Goal: Task Accomplishment & Management: Use online tool/utility

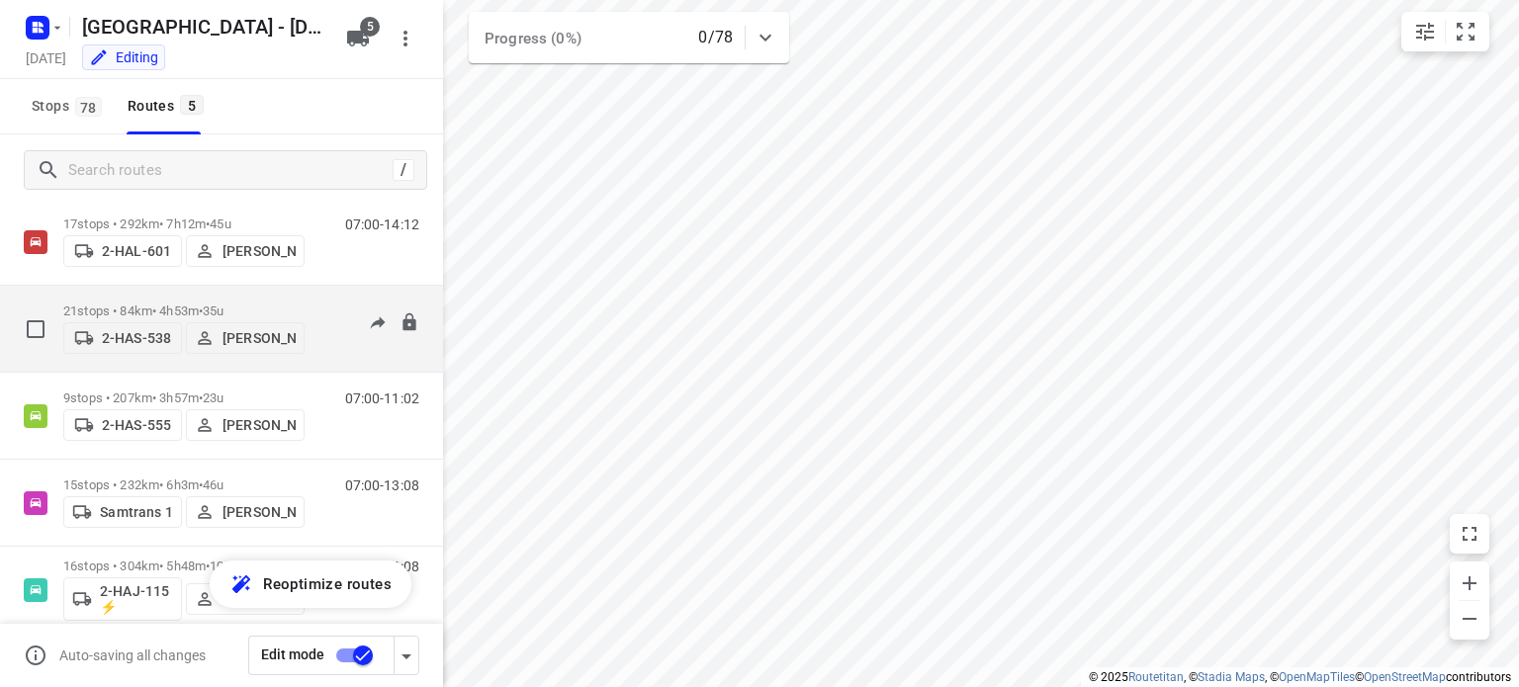
scroll to position [80, 0]
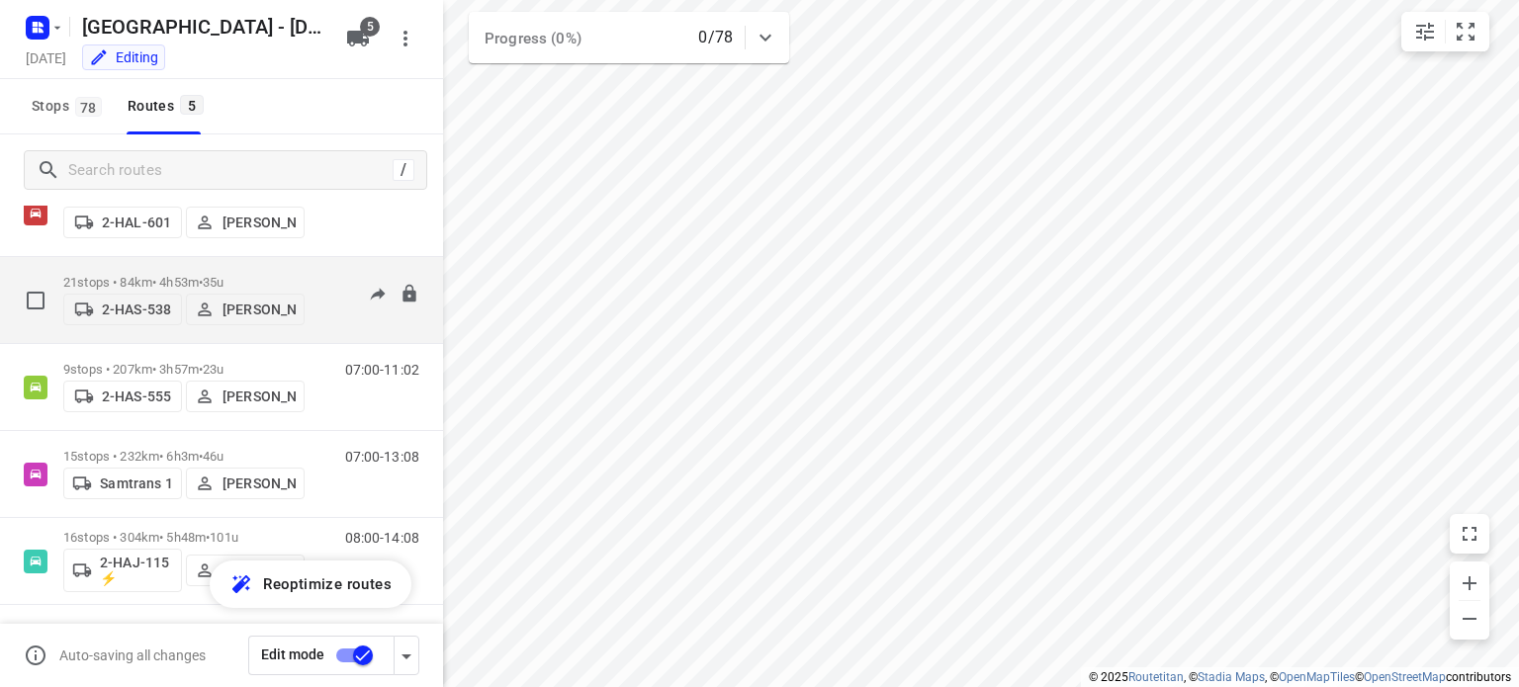
click at [155, 275] on p "21 stops • 84km • 4h53m • 35u" at bounding box center [183, 282] width 241 height 15
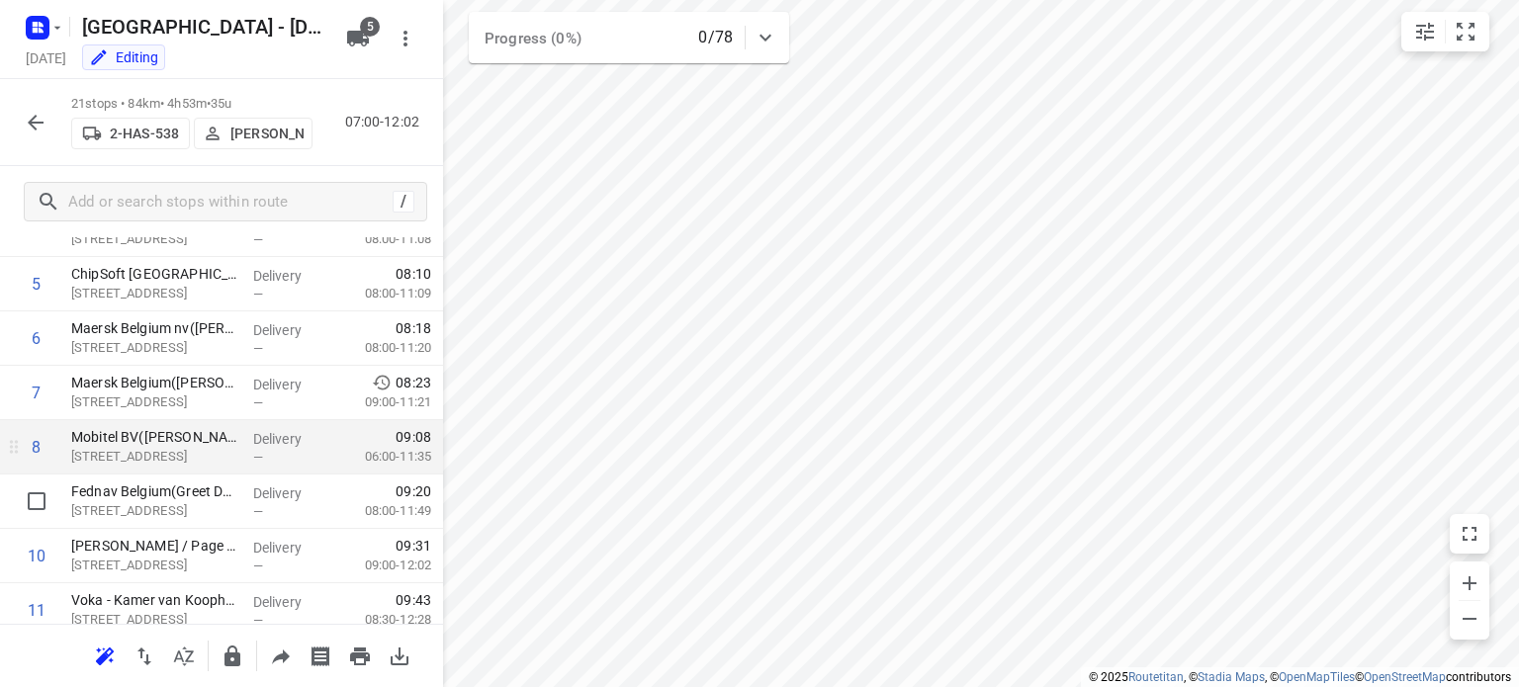
scroll to position [692, 0]
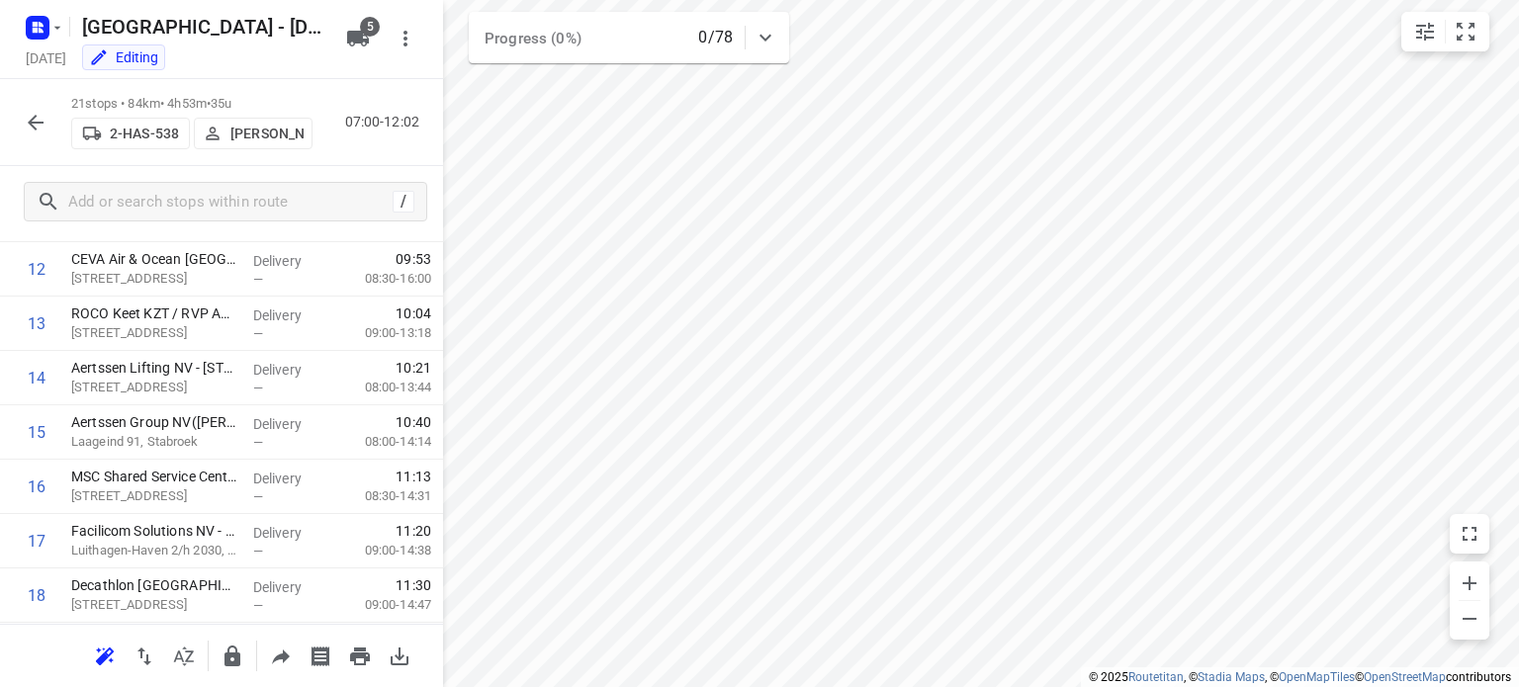
click at [41, 125] on icon "button" at bounding box center [36, 123] width 24 height 24
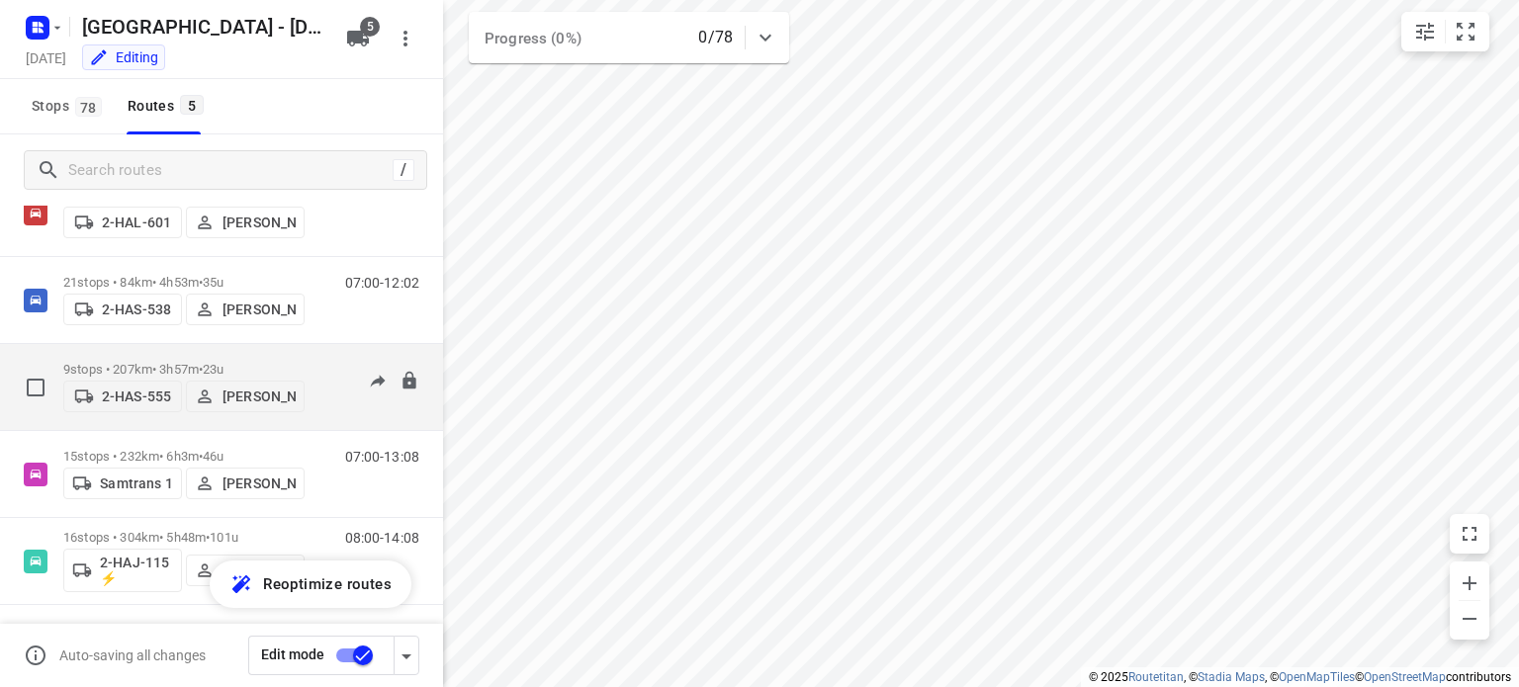
scroll to position [0, 0]
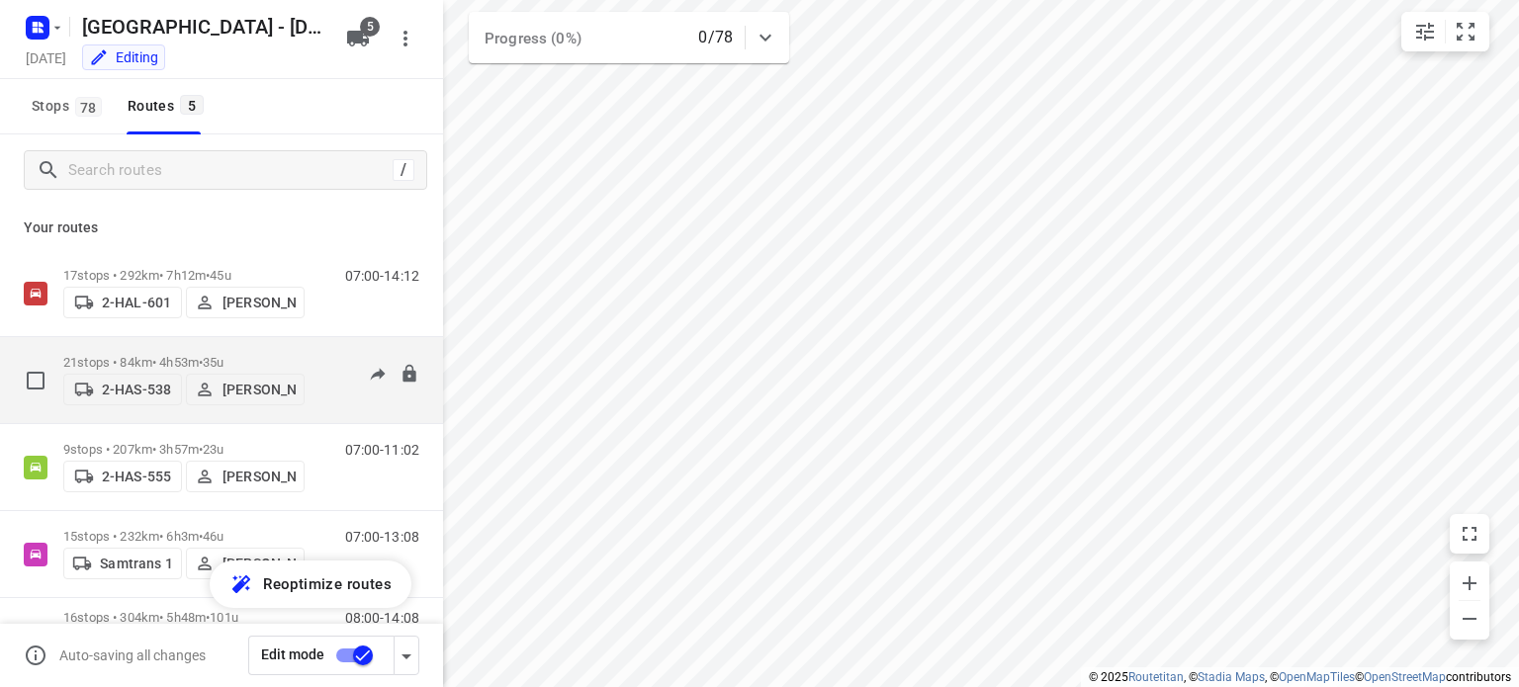
click at [165, 355] on p "21 stops • 84km • 4h53m • 35u" at bounding box center [183, 362] width 241 height 15
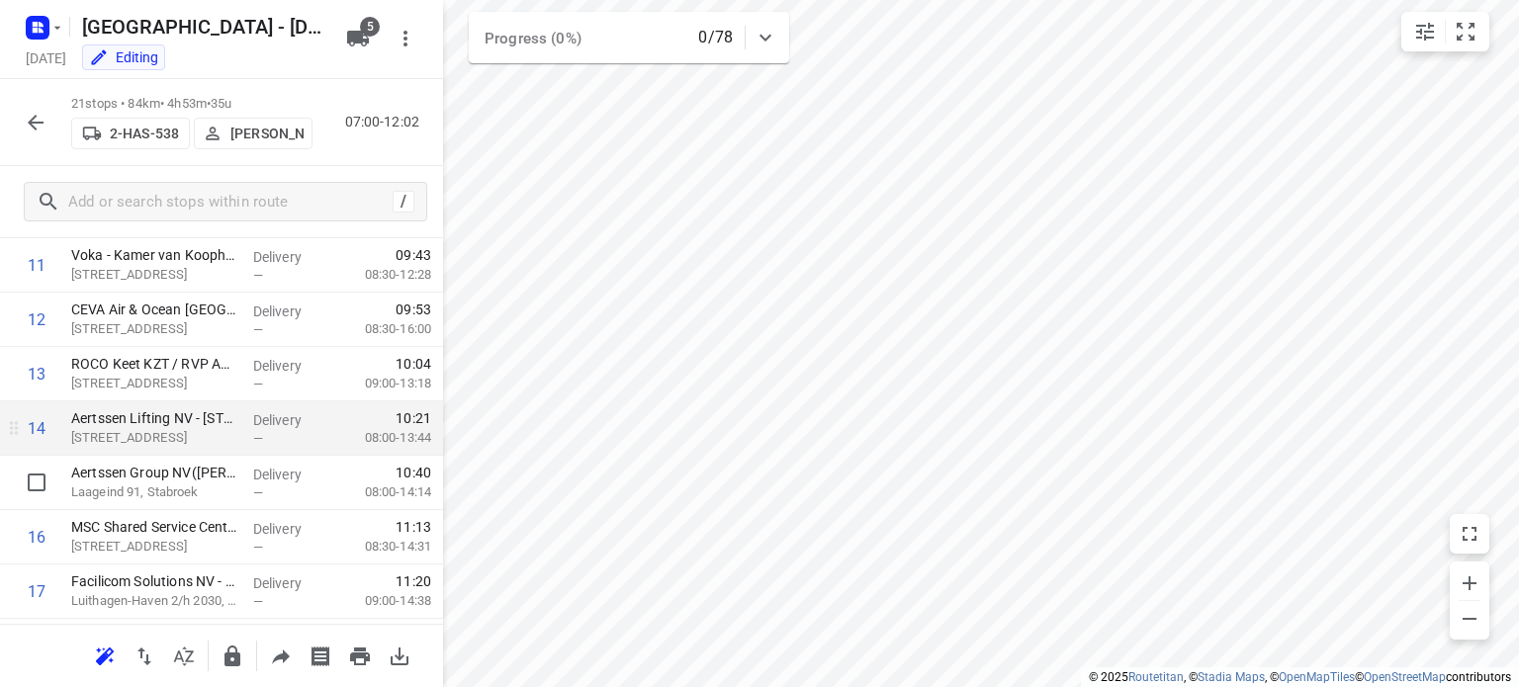
scroll to position [612, 0]
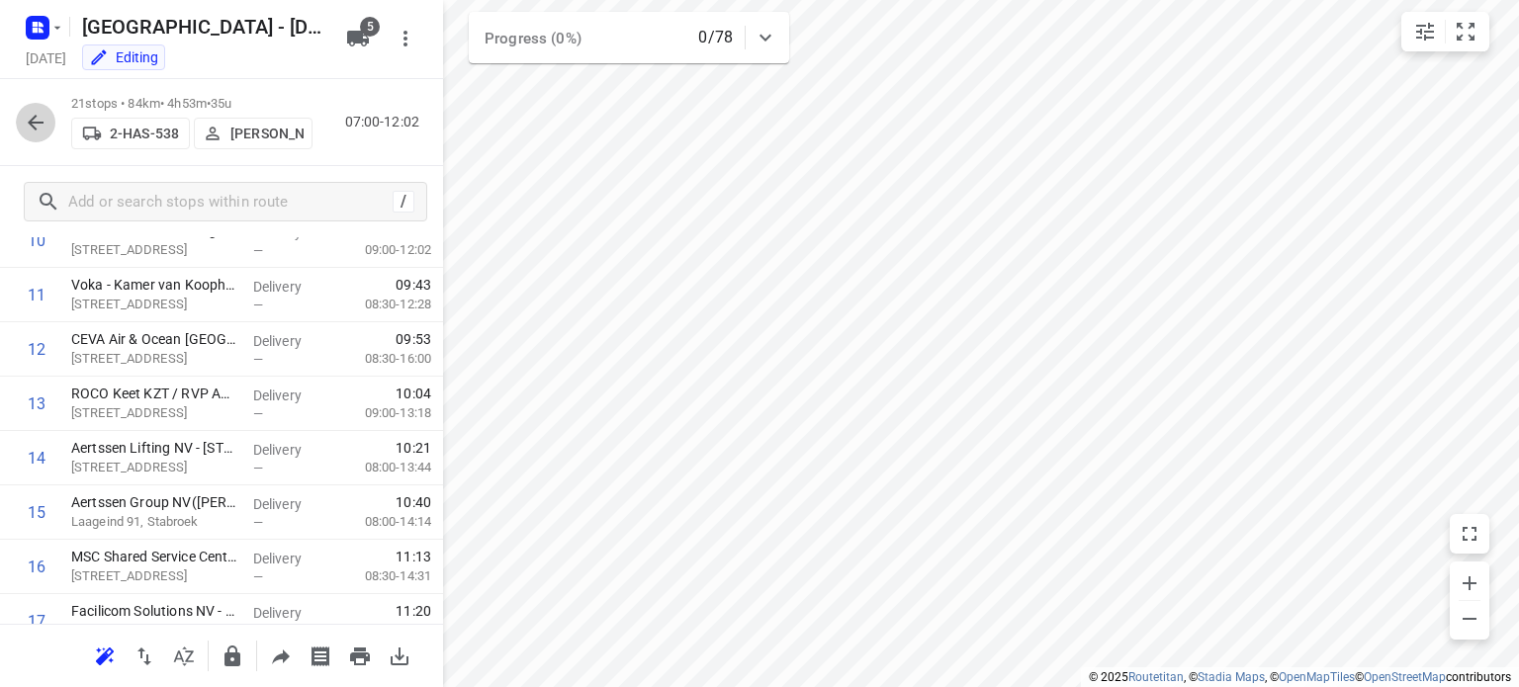
click at [40, 125] on icon "button" at bounding box center [36, 123] width 24 height 24
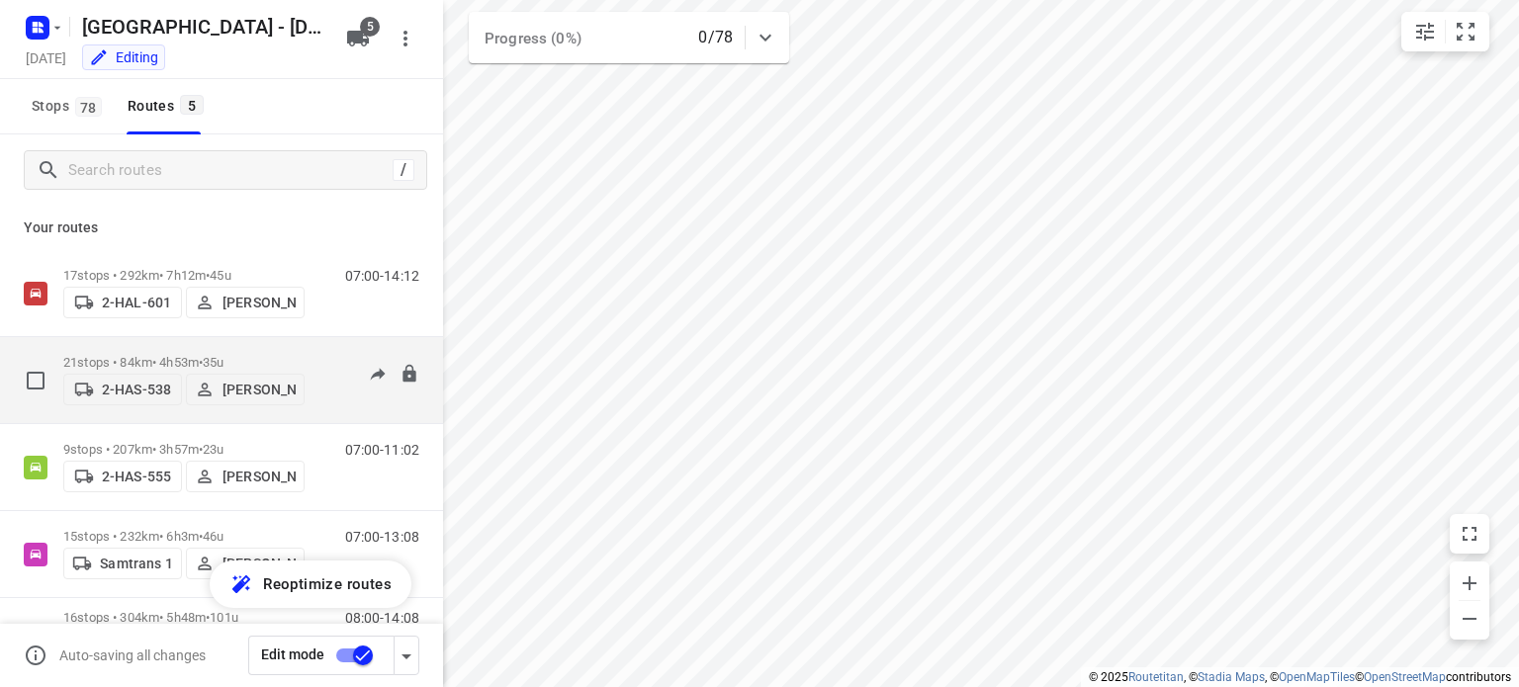
scroll to position [80, 0]
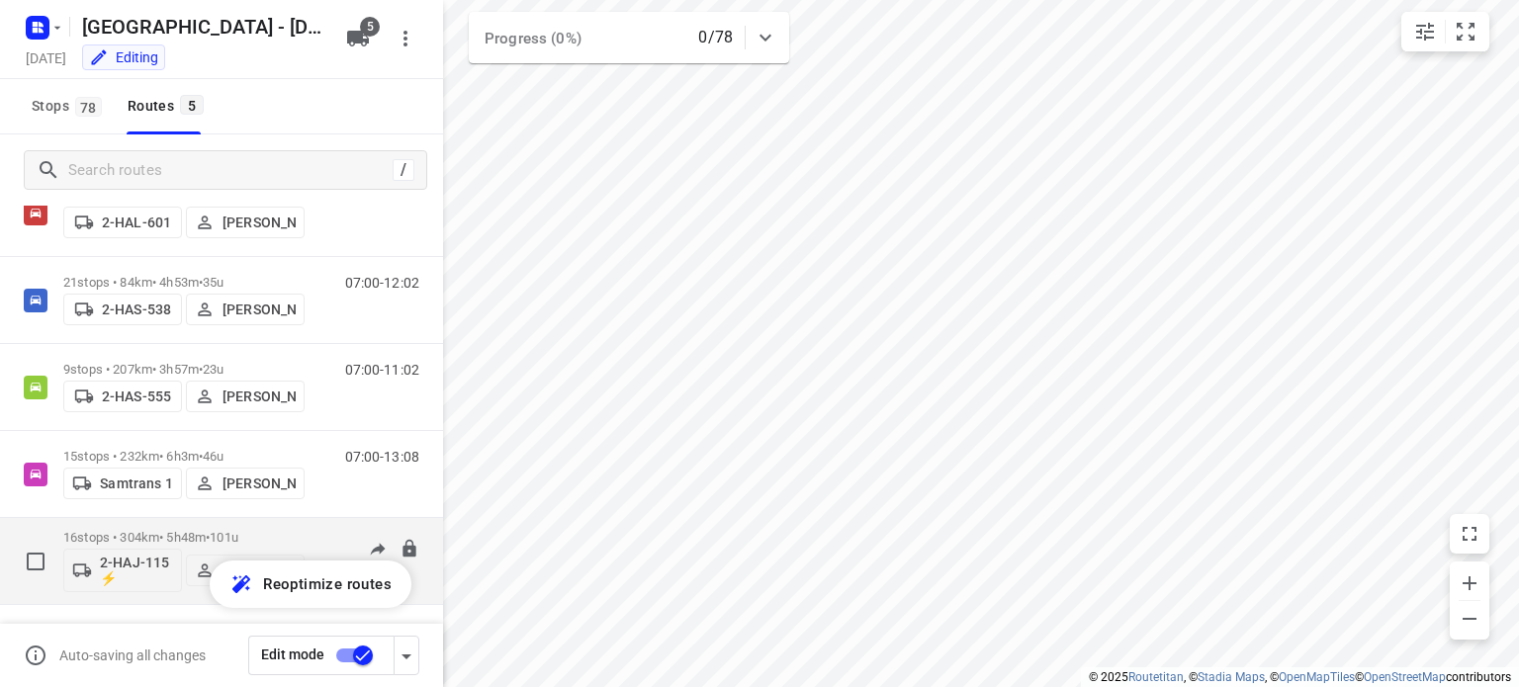
click at [129, 527] on div "16 stops • 304km • 5h48m • 101u 2-HAJ-115 ⚡ Kris Van Santvliet" at bounding box center [183, 561] width 241 height 82
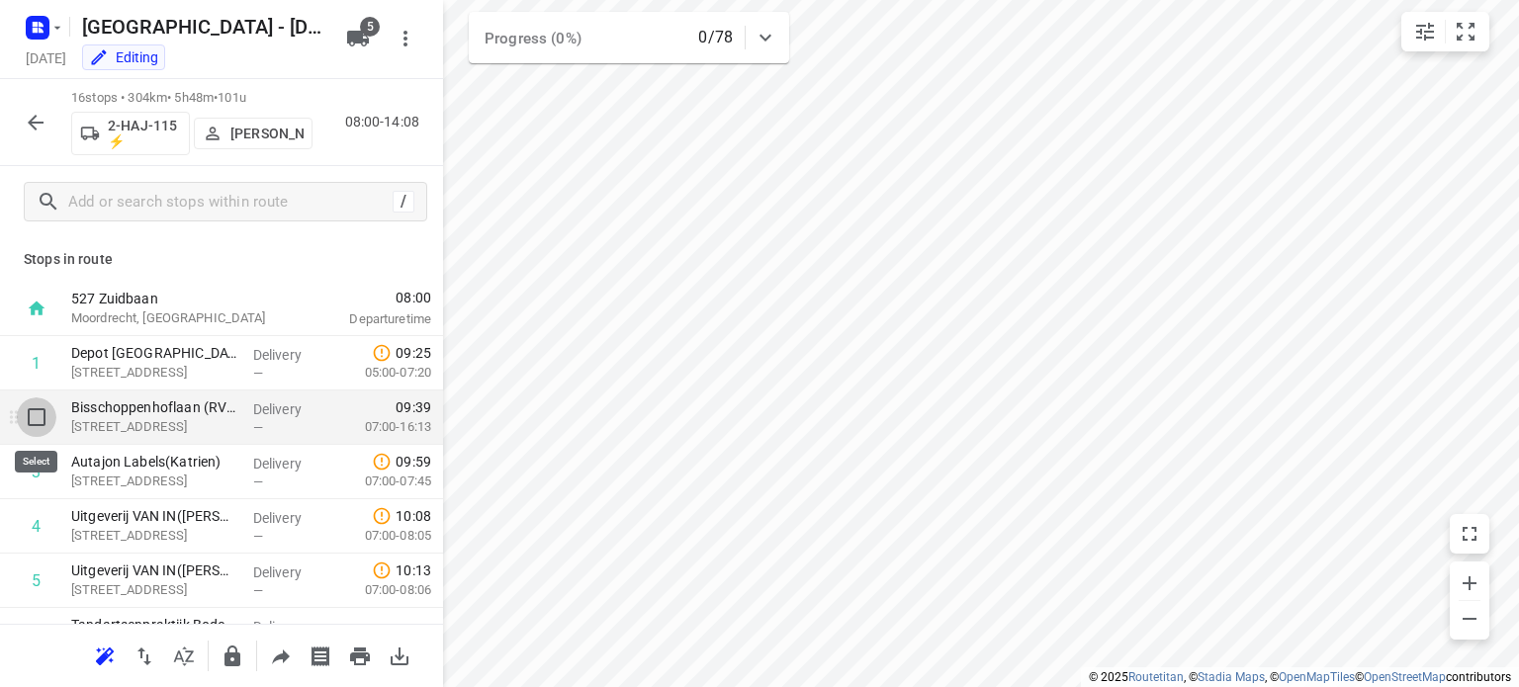
click at [35, 414] on input "checkbox" at bounding box center [37, 418] width 40 height 40
checkbox input "true"
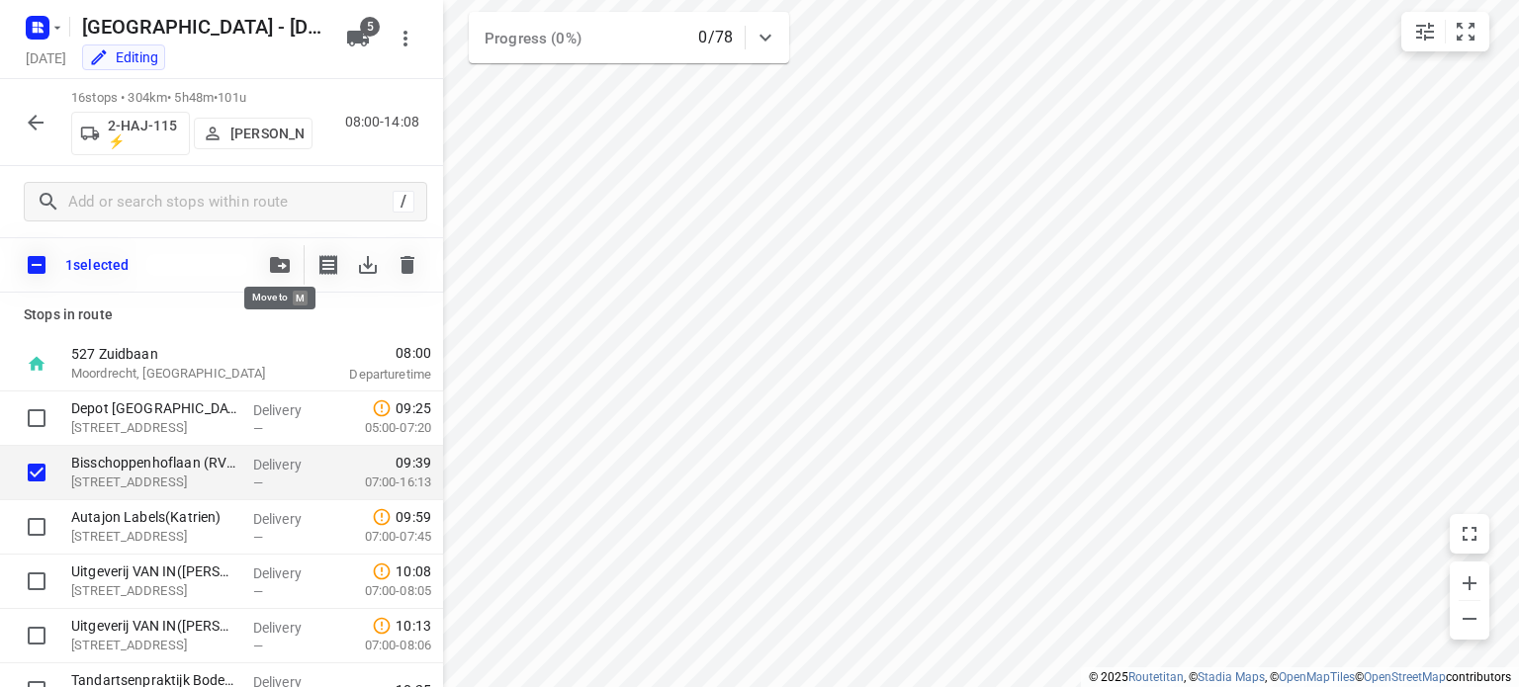
click at [274, 264] on icon "button" at bounding box center [280, 265] width 20 height 16
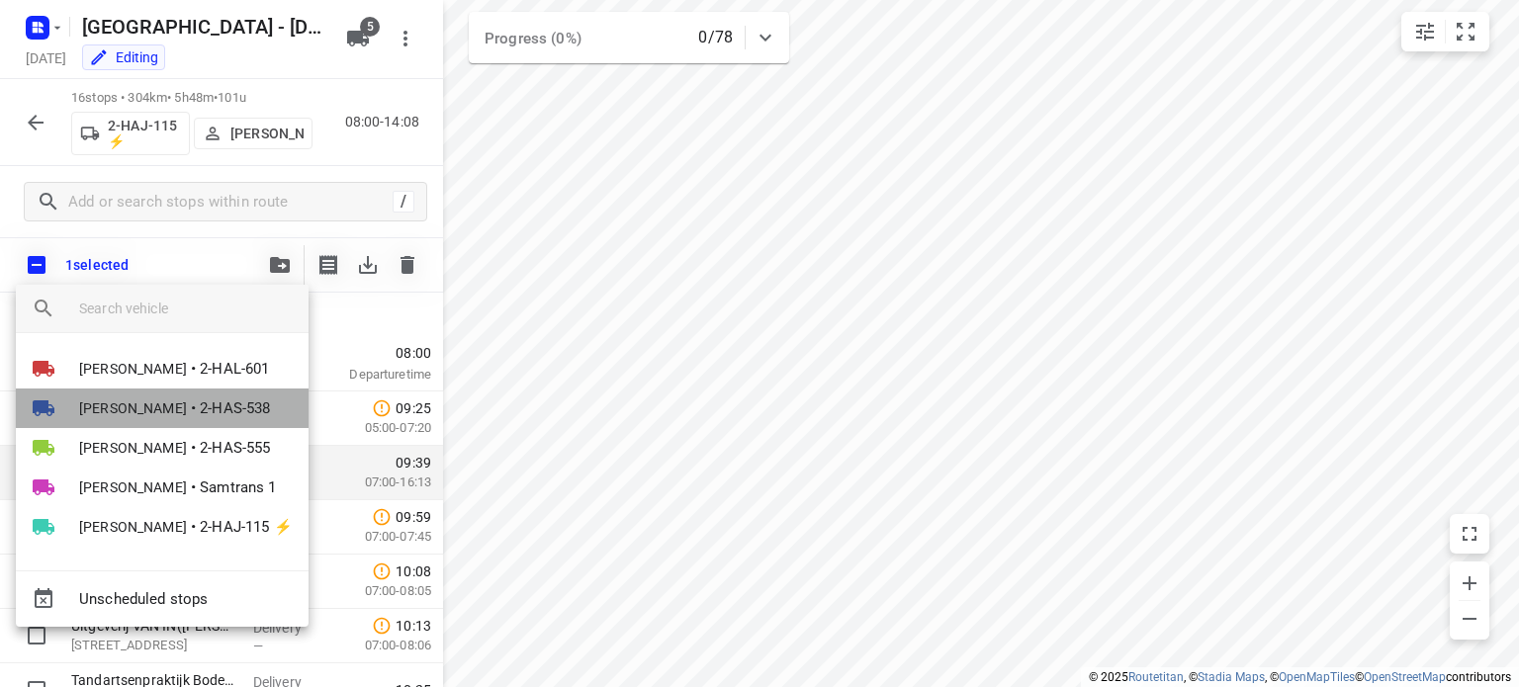
click at [118, 408] on span "[PERSON_NAME]" at bounding box center [133, 409] width 108 height 20
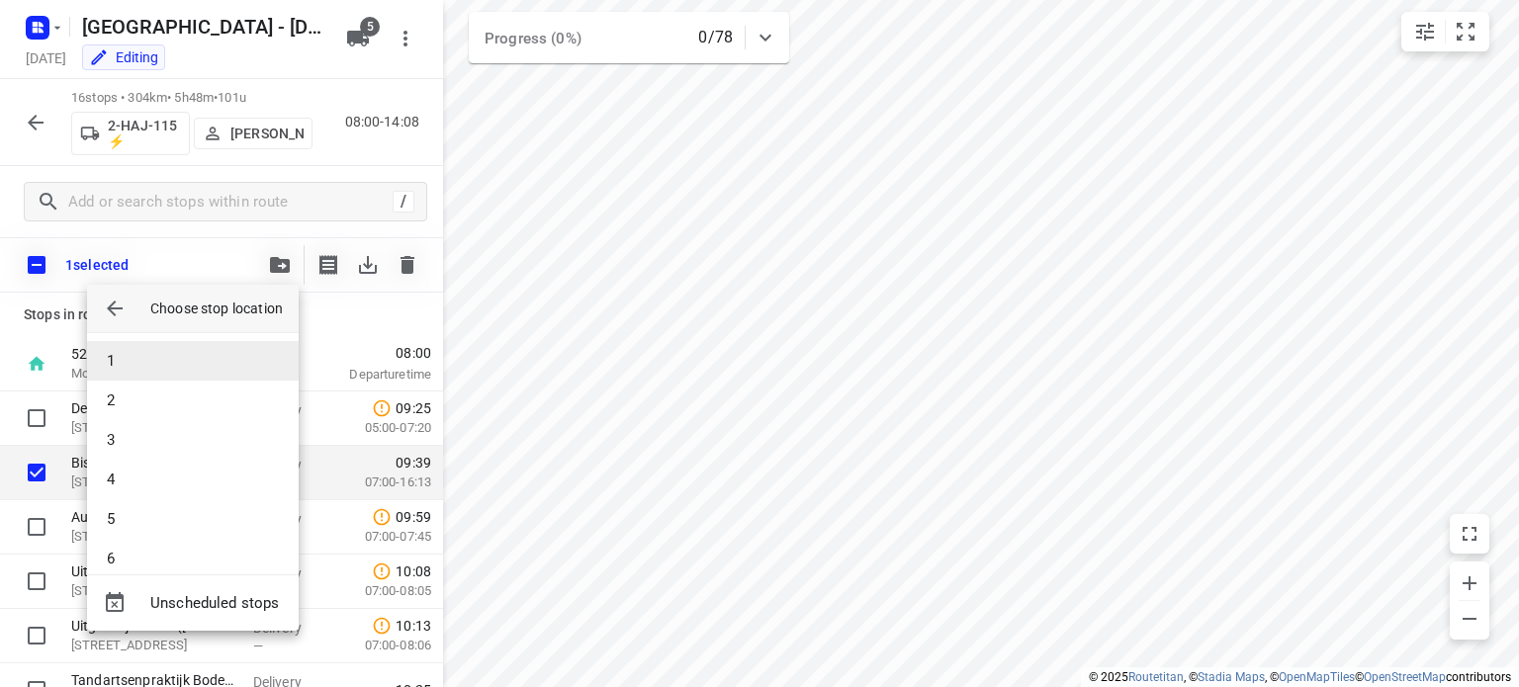
click at [145, 359] on li "1" at bounding box center [193, 361] width 212 height 40
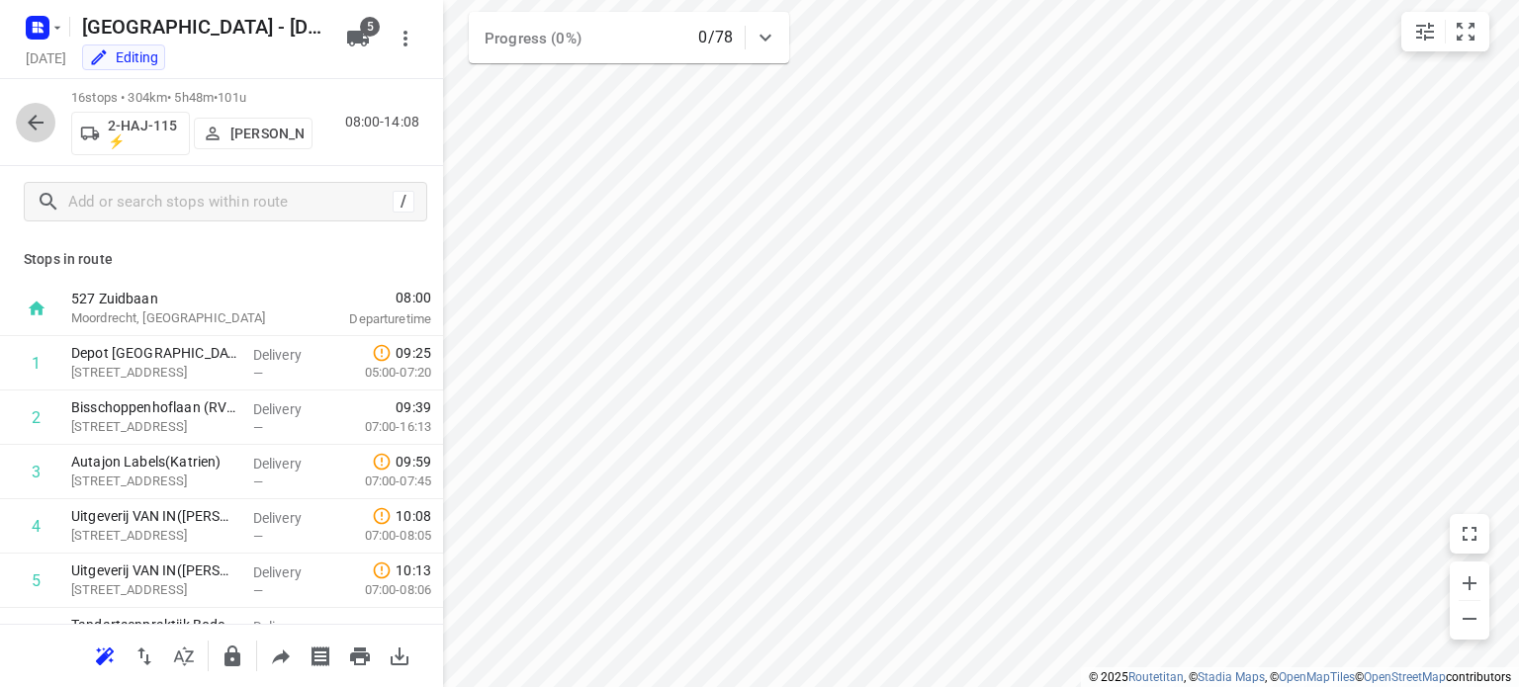
click at [38, 119] on icon "button" at bounding box center [36, 123] width 24 height 24
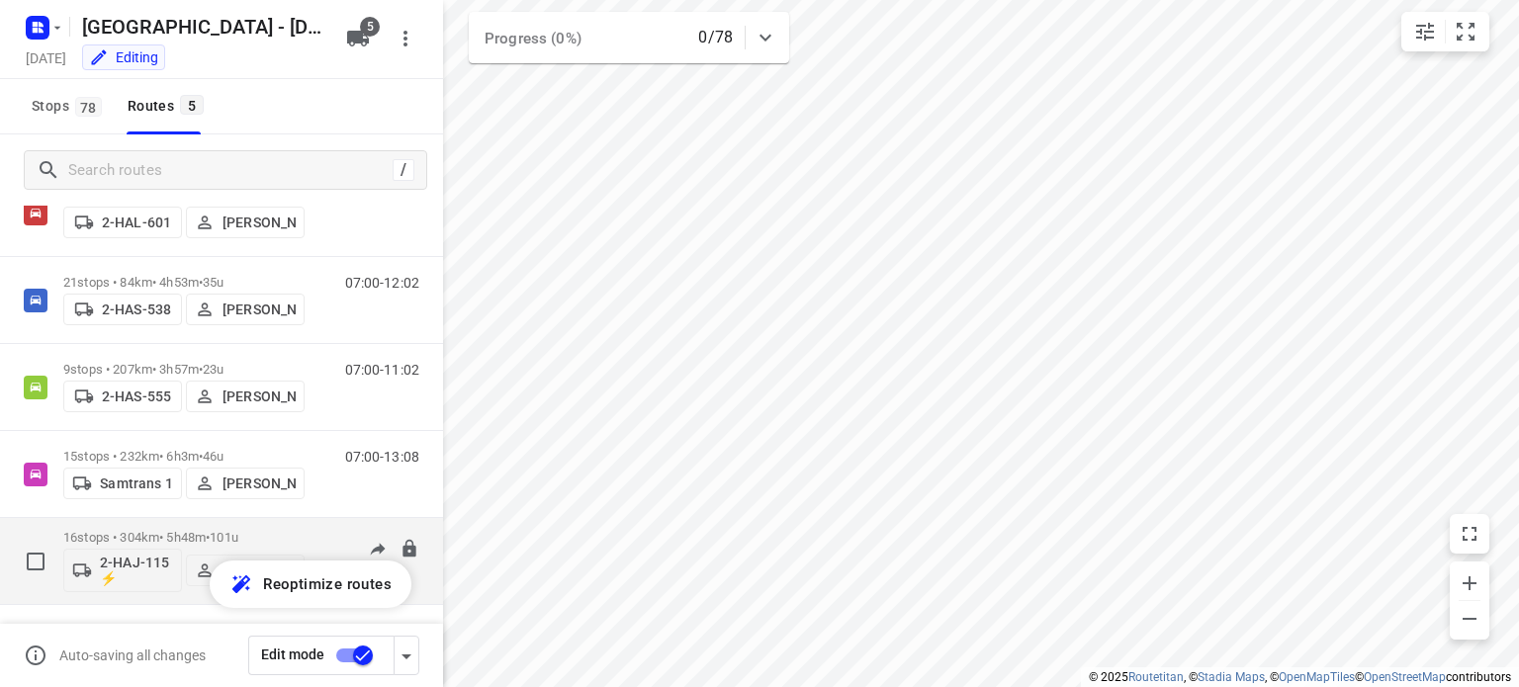
click at [131, 525] on div "16 stops • 304km • 5h48m • 101u 2-HAJ-115 ⚡ Kris Van Santvliet" at bounding box center [183, 561] width 241 height 82
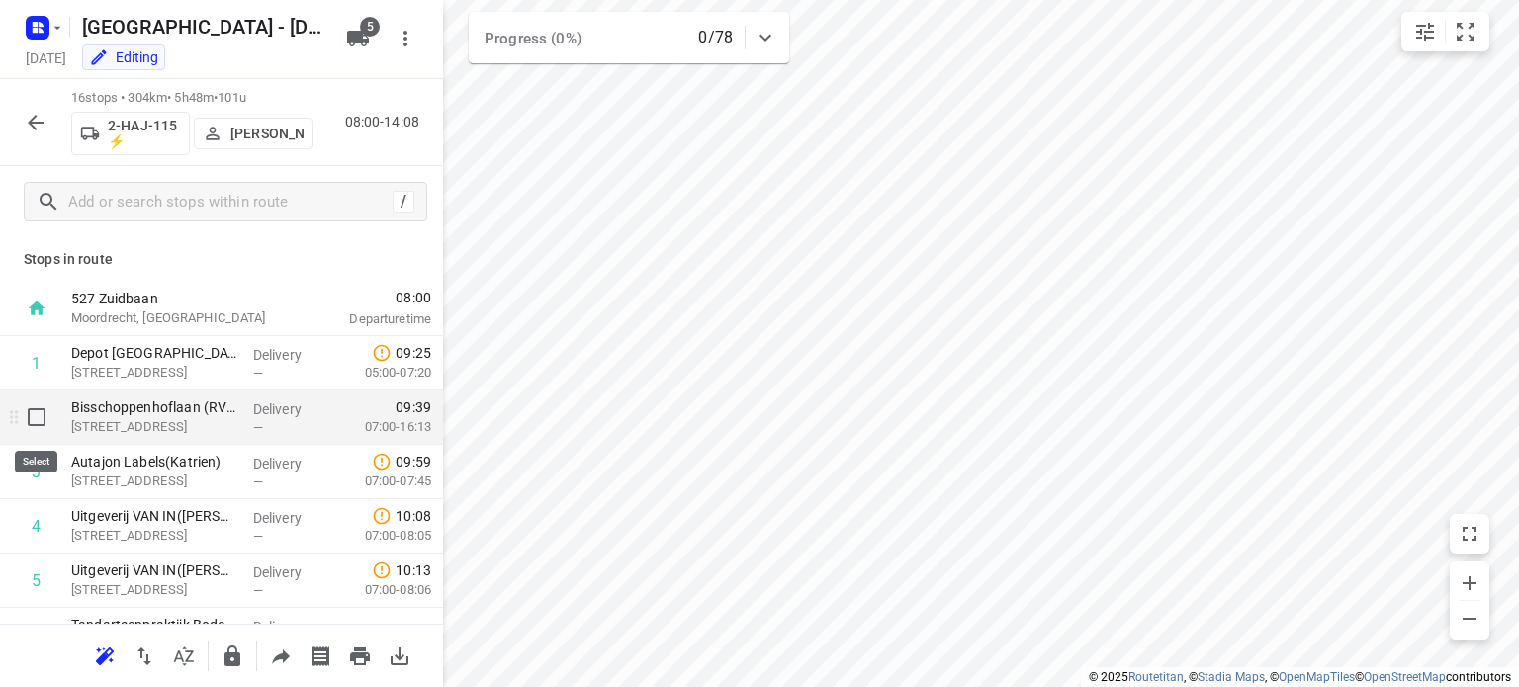
click at [40, 416] on input "checkbox" at bounding box center [37, 418] width 40 height 40
checkbox input "true"
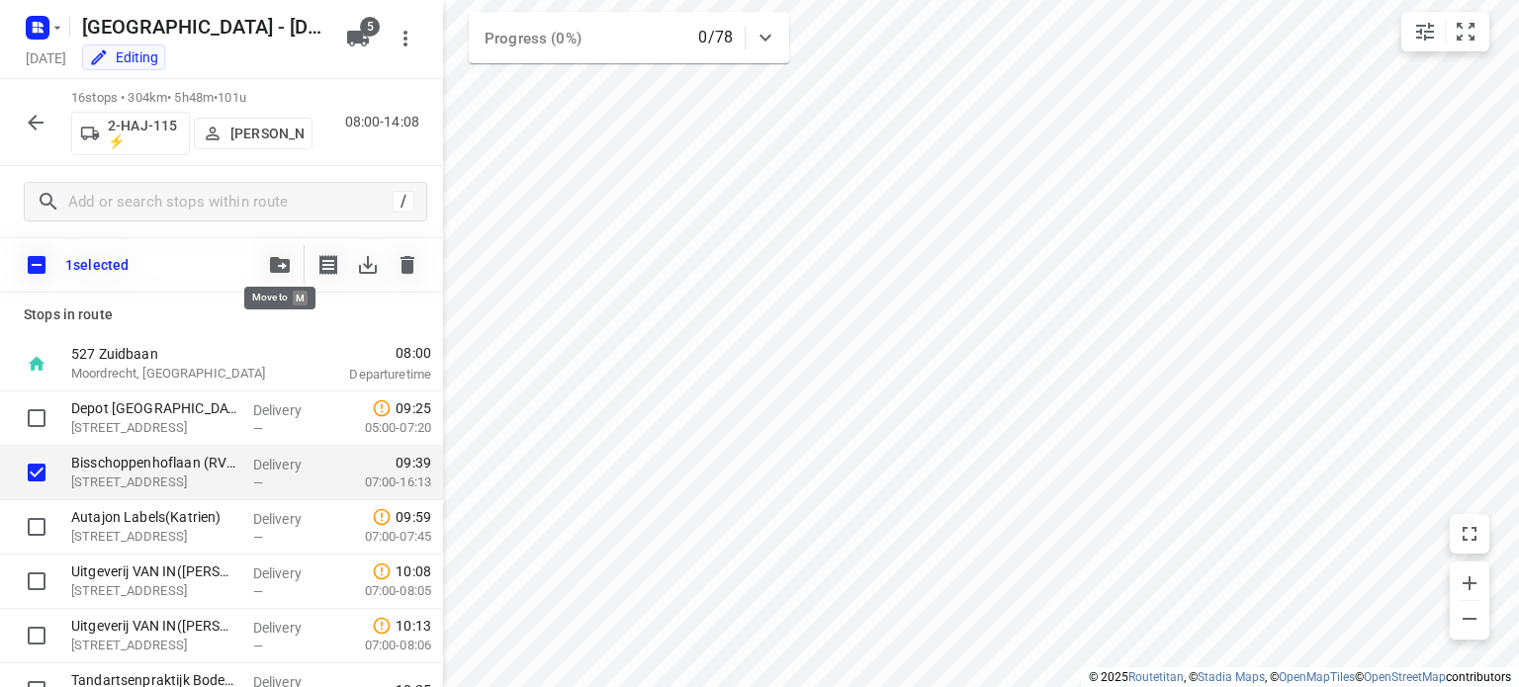
click at [270, 265] on icon "button" at bounding box center [280, 265] width 20 height 16
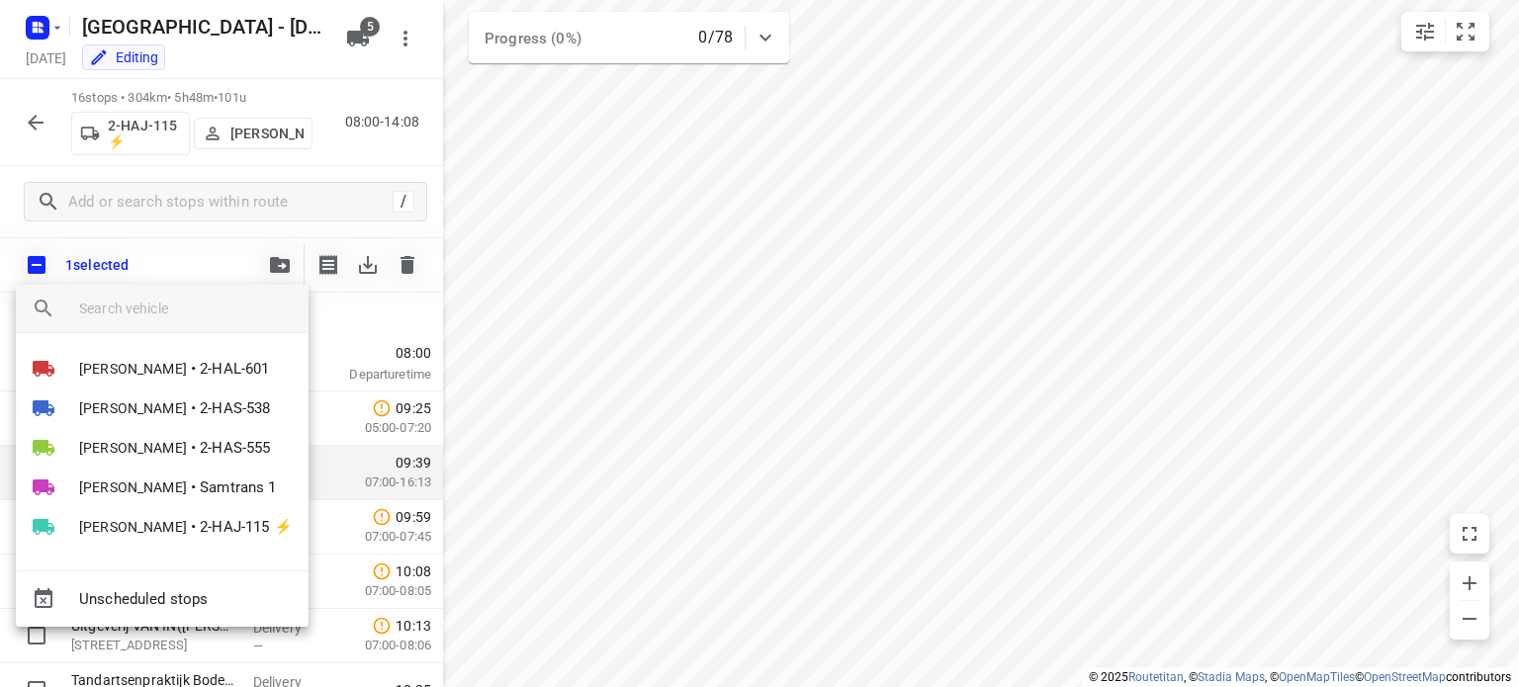
click at [269, 265] on div at bounding box center [759, 343] width 1519 height 687
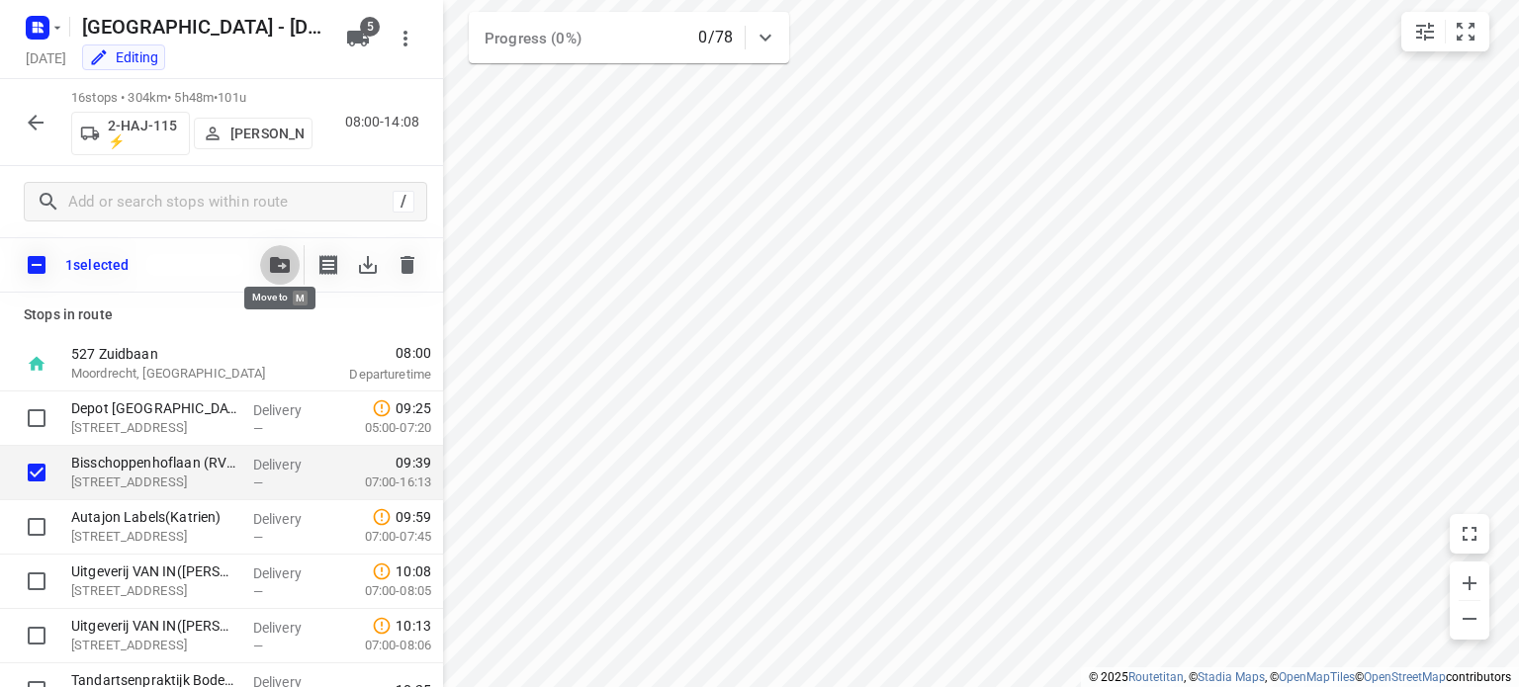
click at [274, 266] on icon "button" at bounding box center [280, 265] width 20 height 16
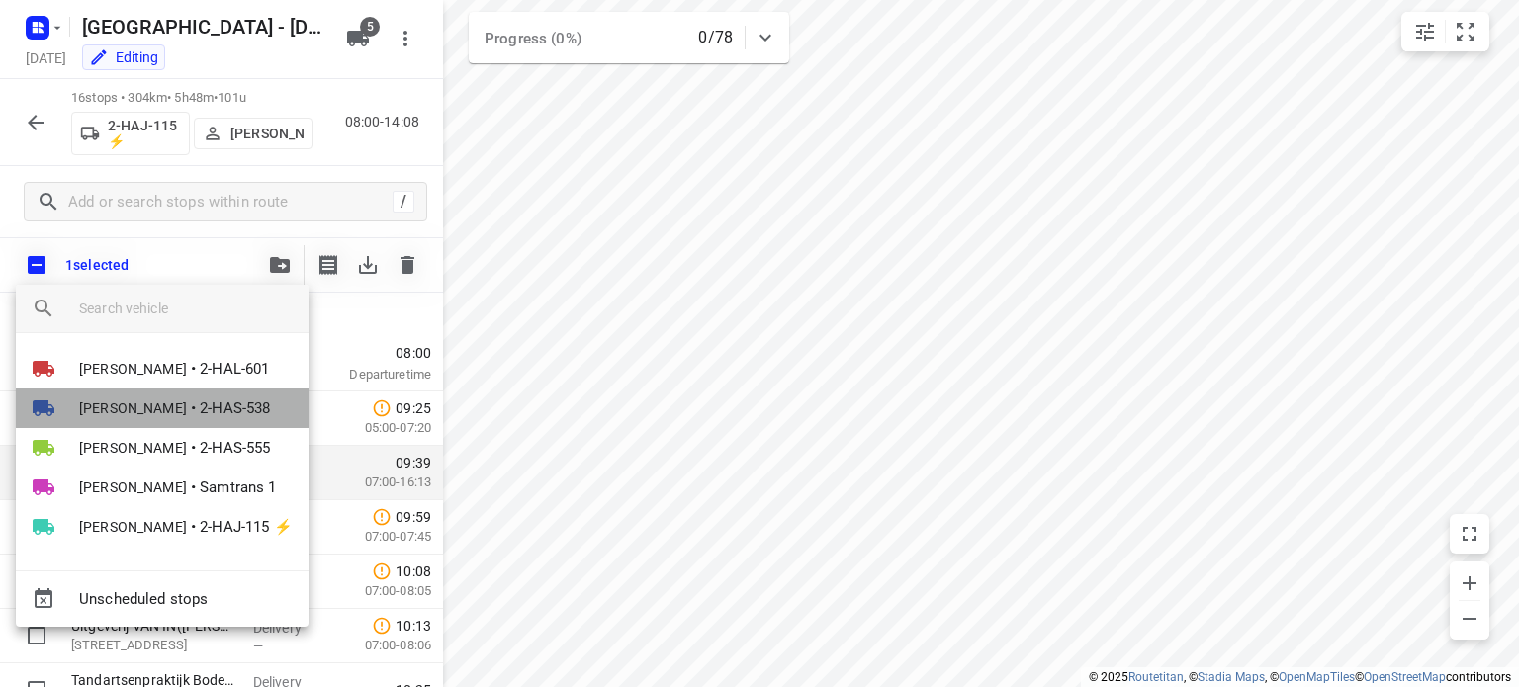
click at [135, 410] on span "[PERSON_NAME]" at bounding box center [133, 409] width 108 height 20
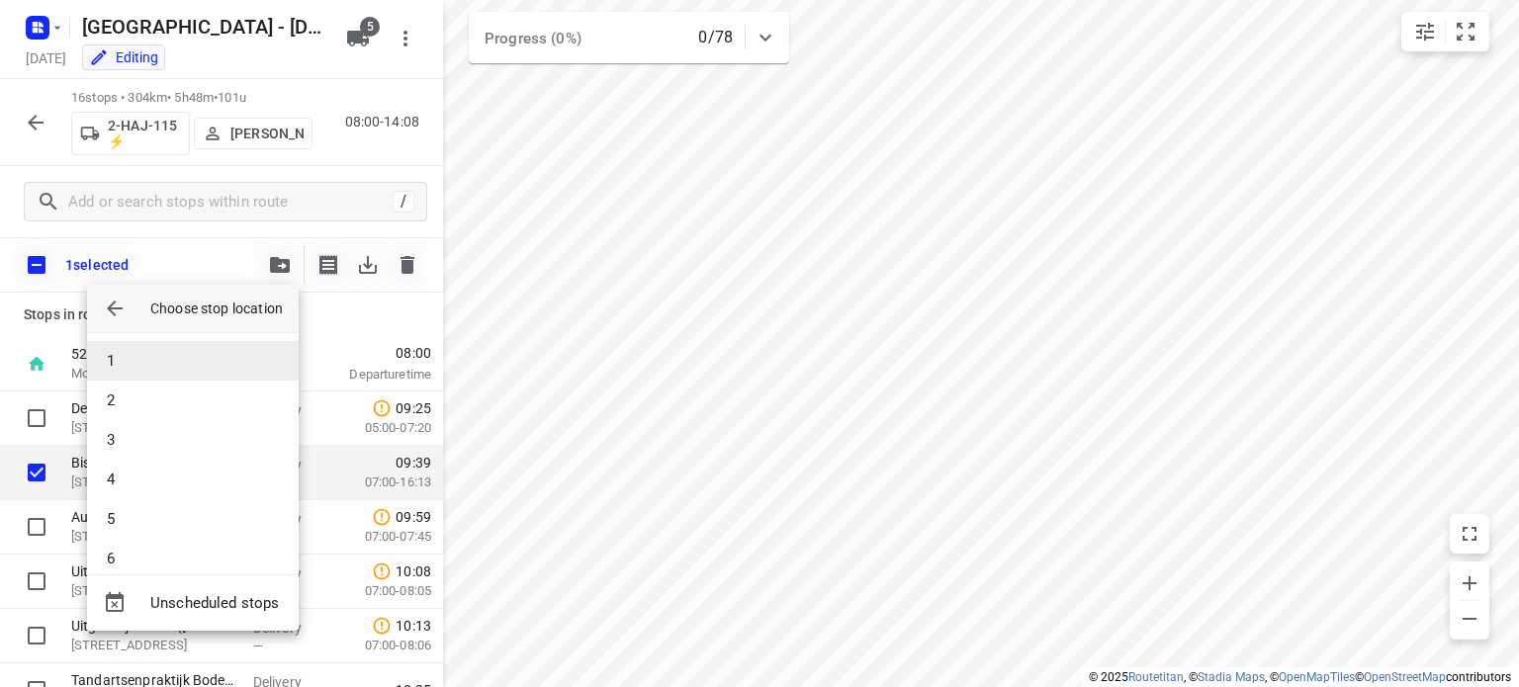
click at [134, 361] on li "1" at bounding box center [193, 361] width 212 height 40
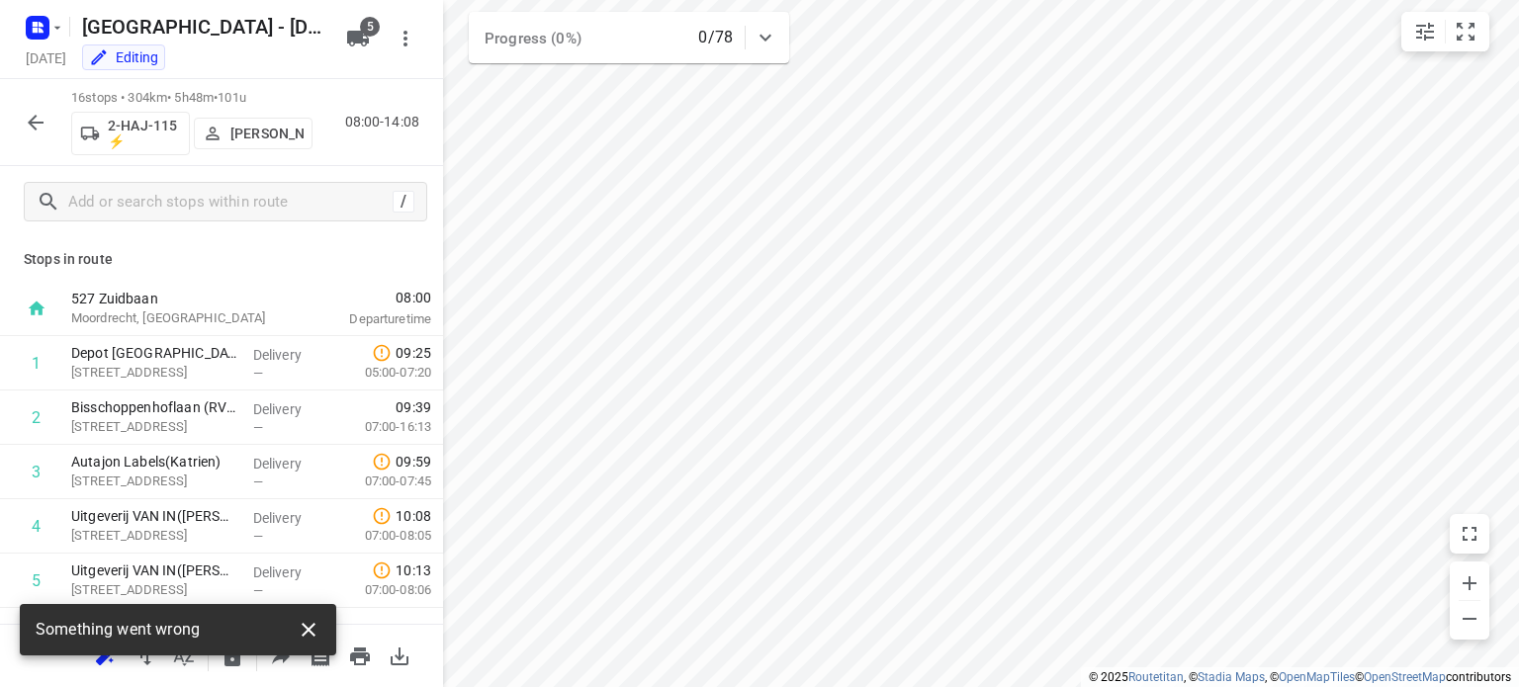
click at [305, 625] on icon "button" at bounding box center [309, 630] width 14 height 14
click at [305, 625] on div "Something went wrong" at bounding box center [178, 629] width 317 height 51
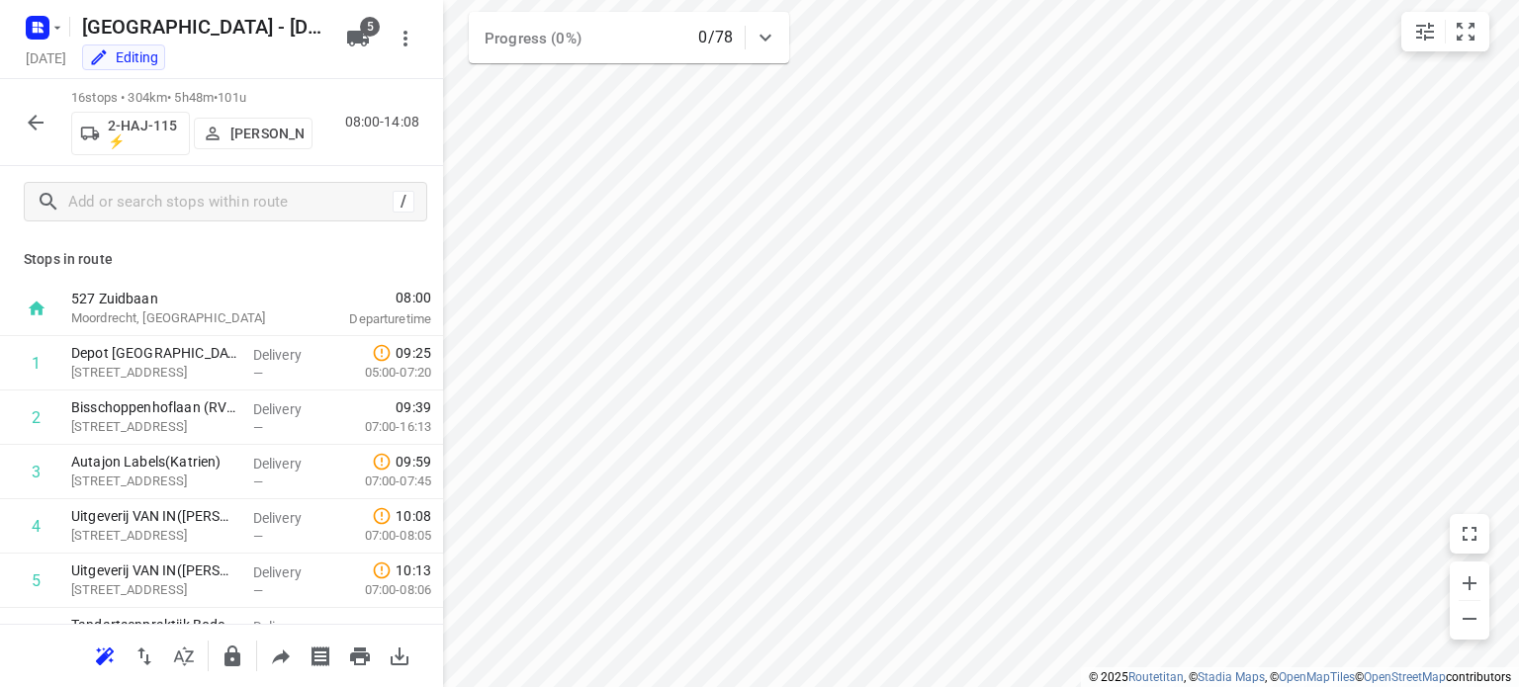
click at [37, 123] on icon "button" at bounding box center [36, 123] width 16 height 16
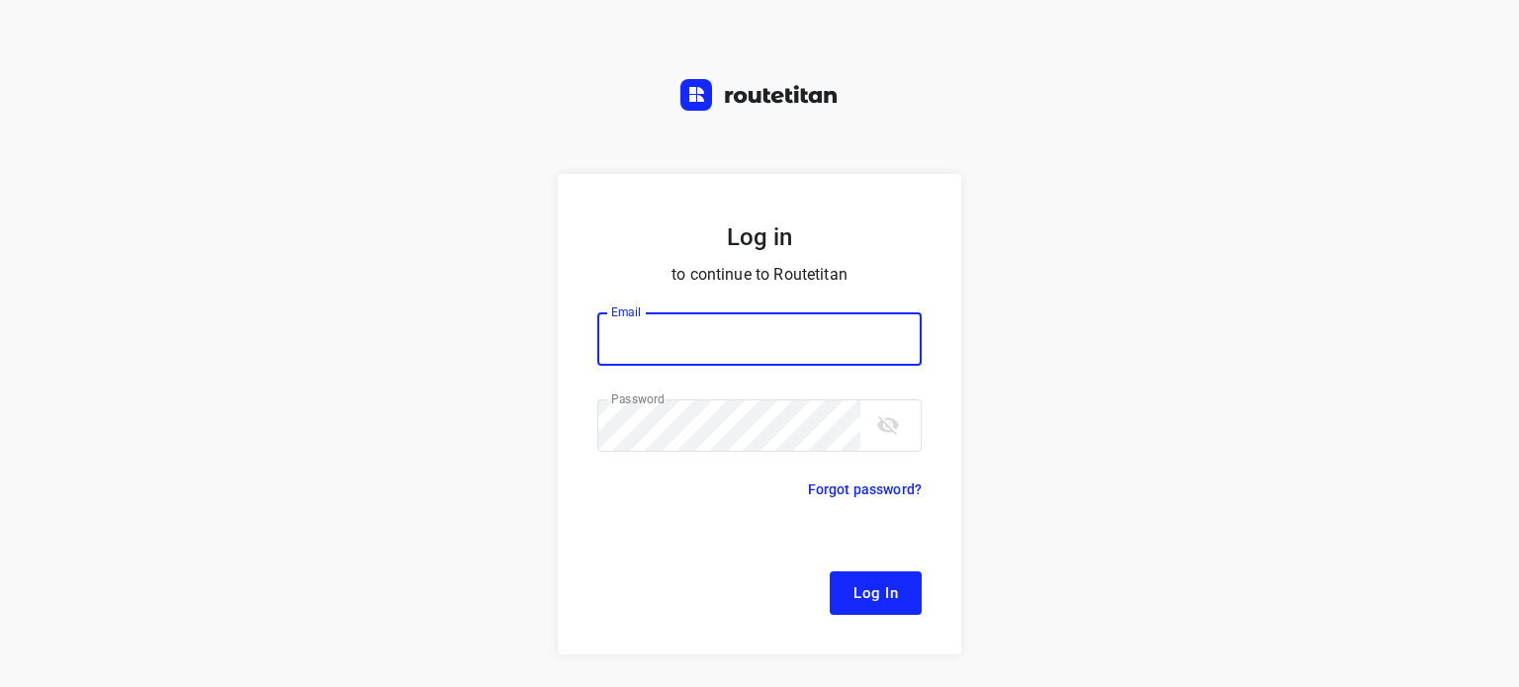
type input "[EMAIL_ADDRESS][DOMAIN_NAME]"
click at [863, 587] on span "Log In" at bounding box center [876, 594] width 45 height 26
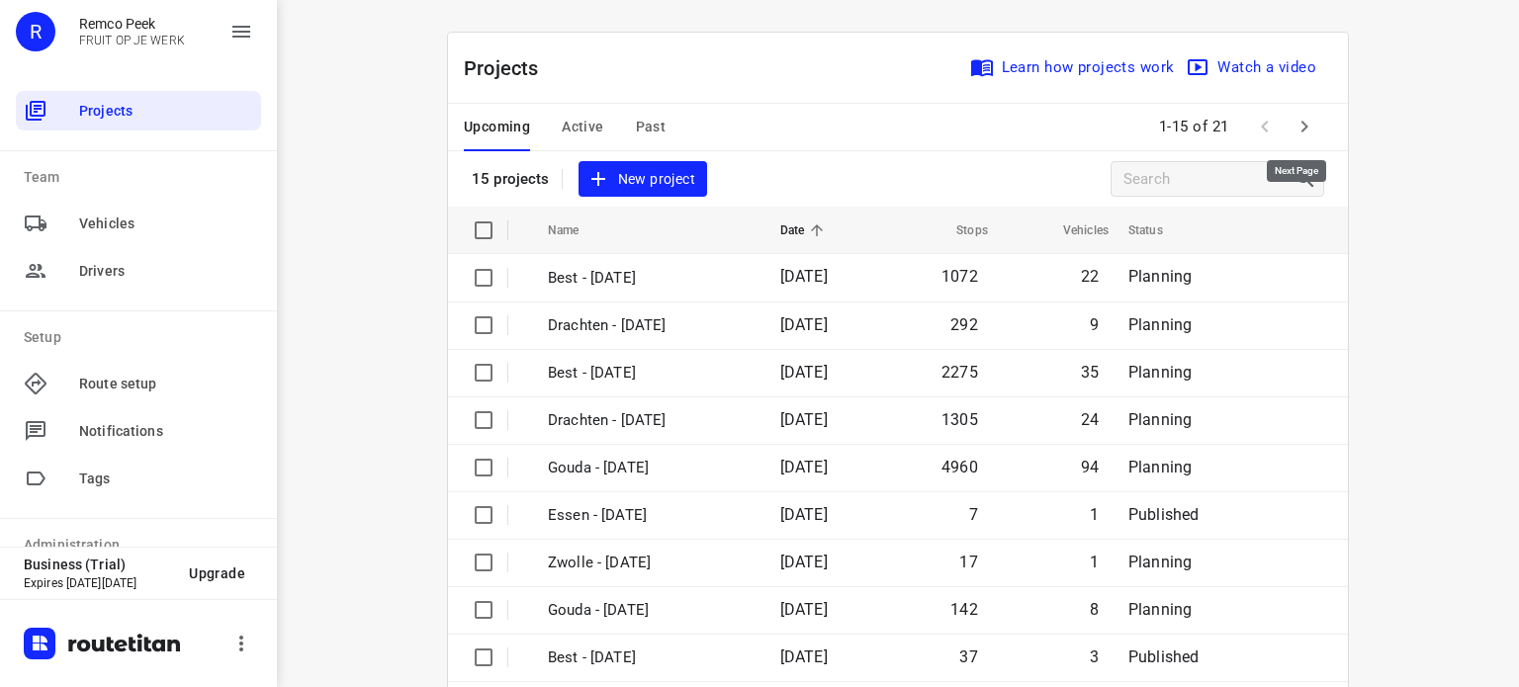
click at [1300, 118] on icon "button" at bounding box center [1305, 127] width 24 height 24
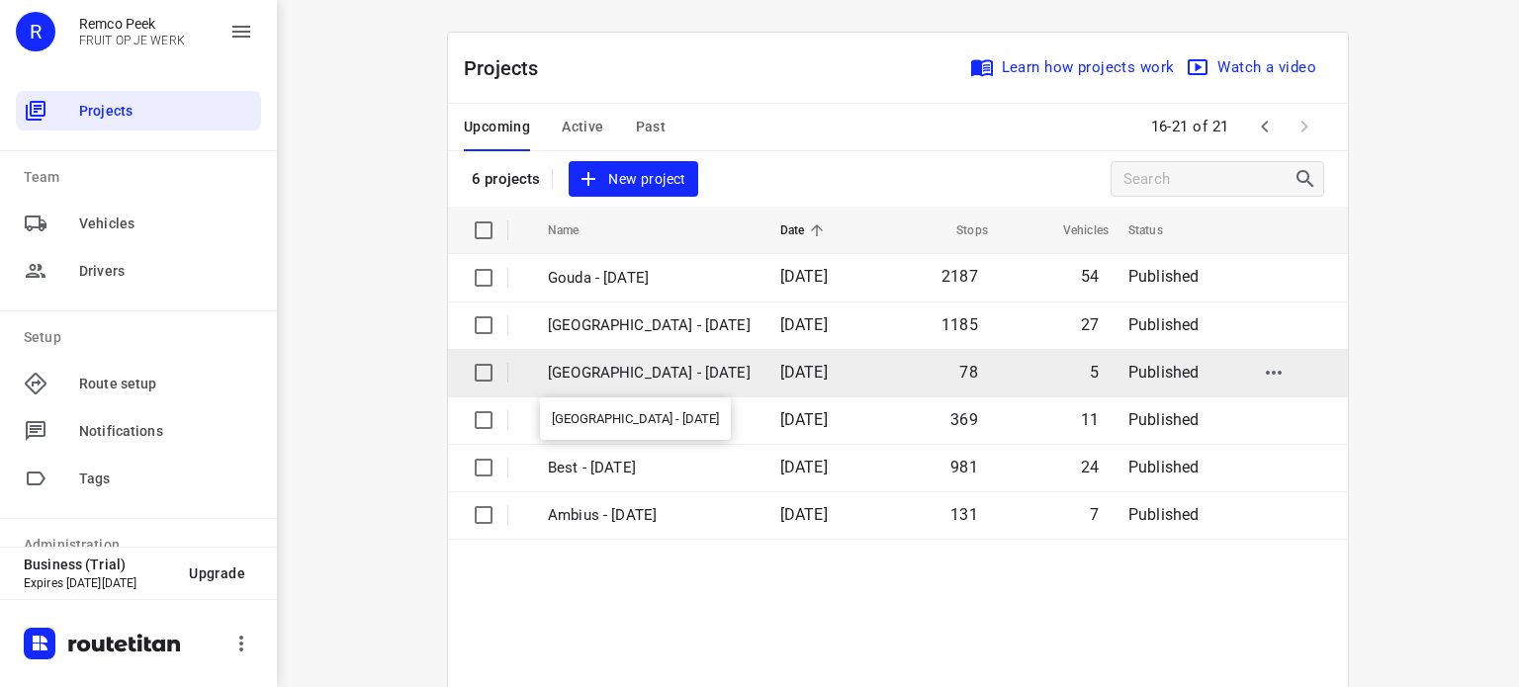
click at [605, 371] on p "[GEOGRAPHIC_DATA] - [DATE]" at bounding box center [649, 373] width 203 height 23
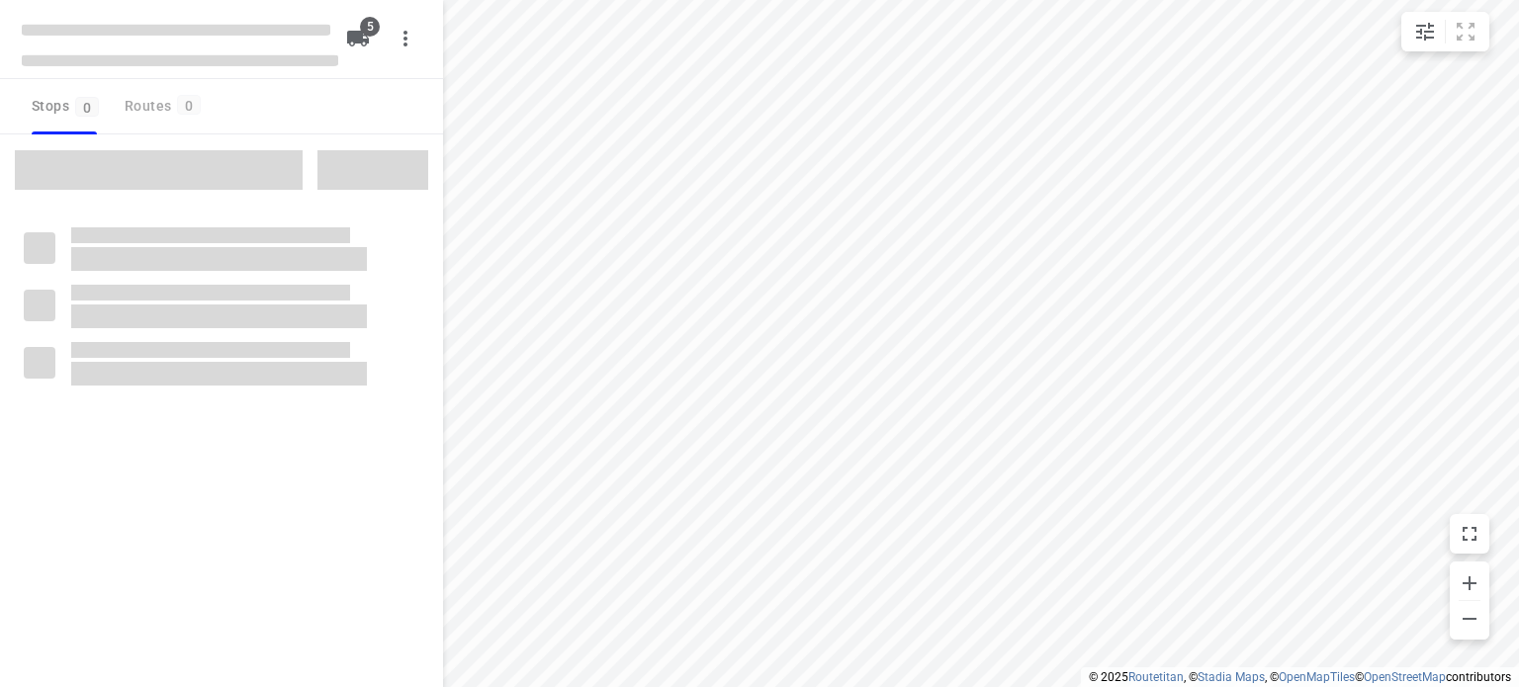
checkbox input "true"
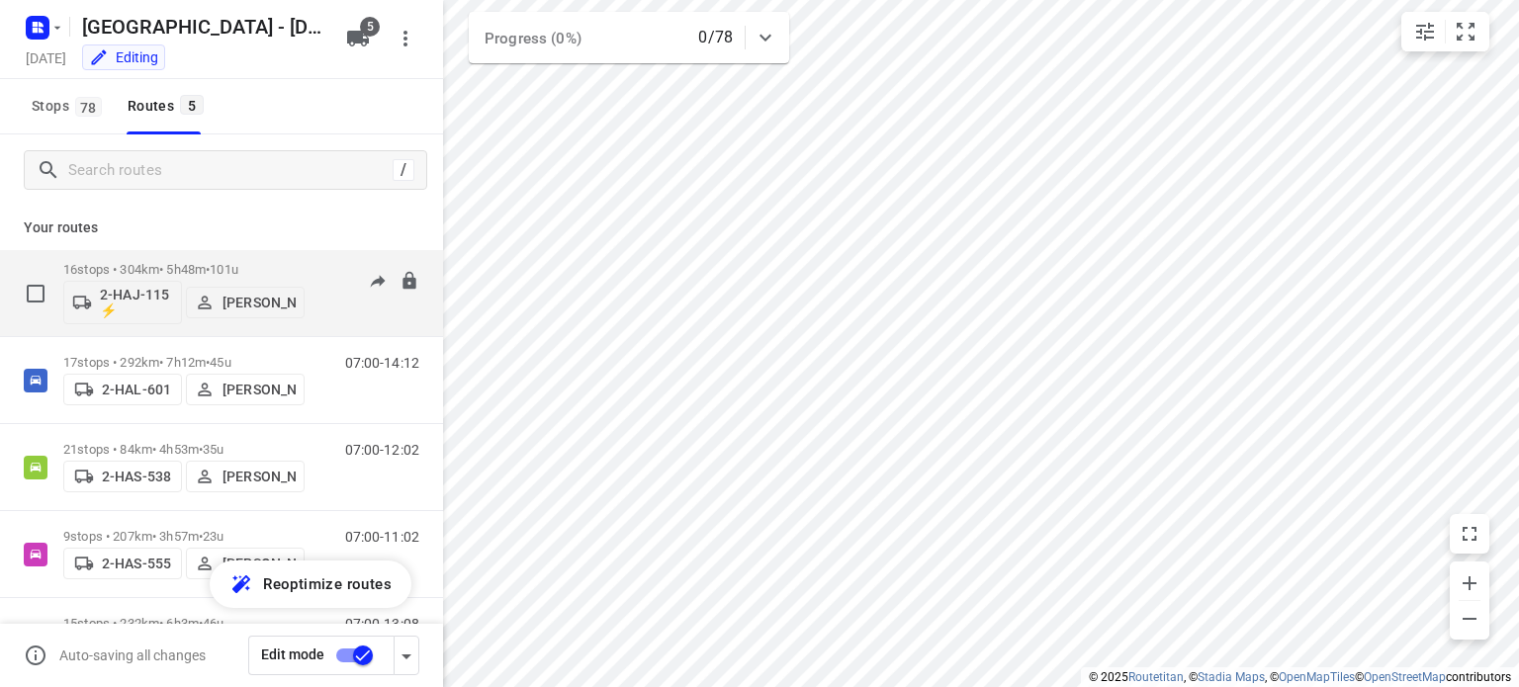
click at [170, 264] on p "16 stops • 304km • 5h48m • 101u" at bounding box center [183, 269] width 241 height 15
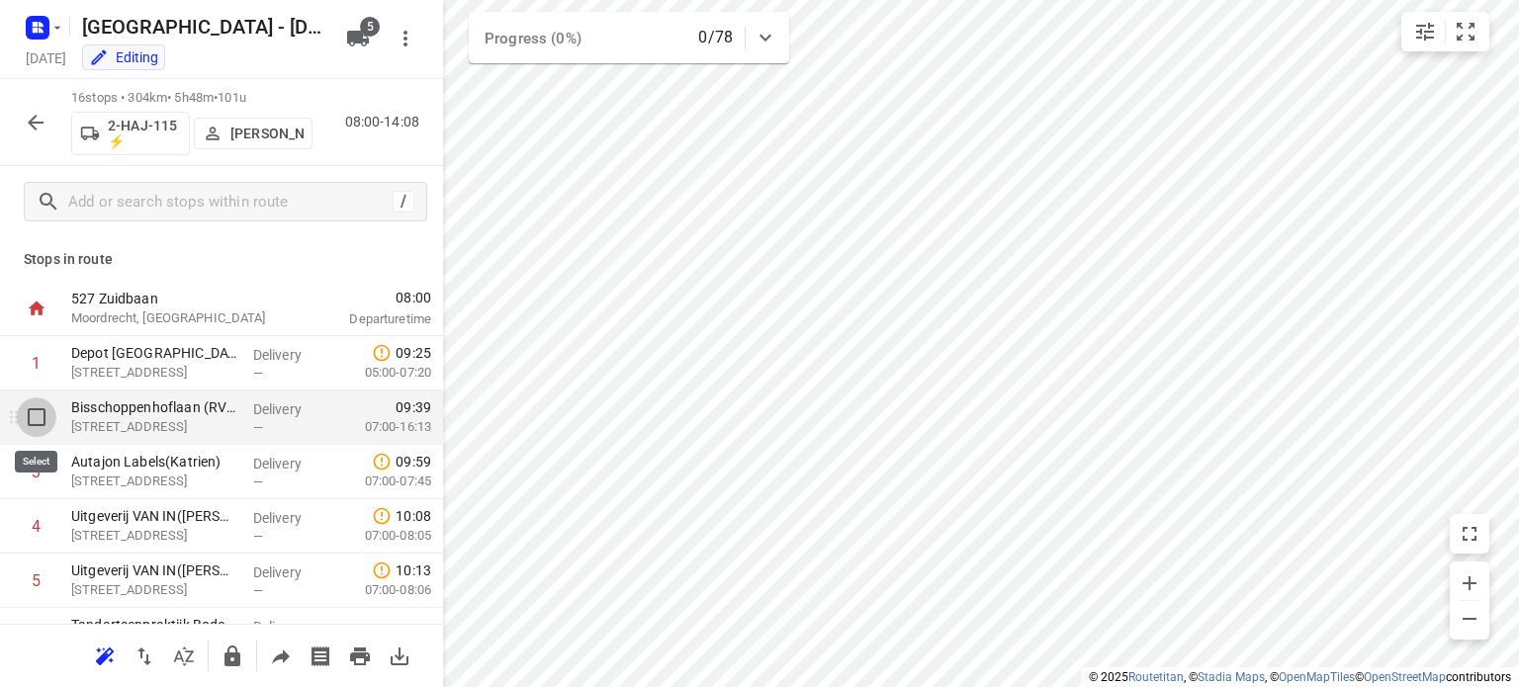
click at [37, 424] on input "checkbox" at bounding box center [37, 418] width 40 height 40
checkbox input "true"
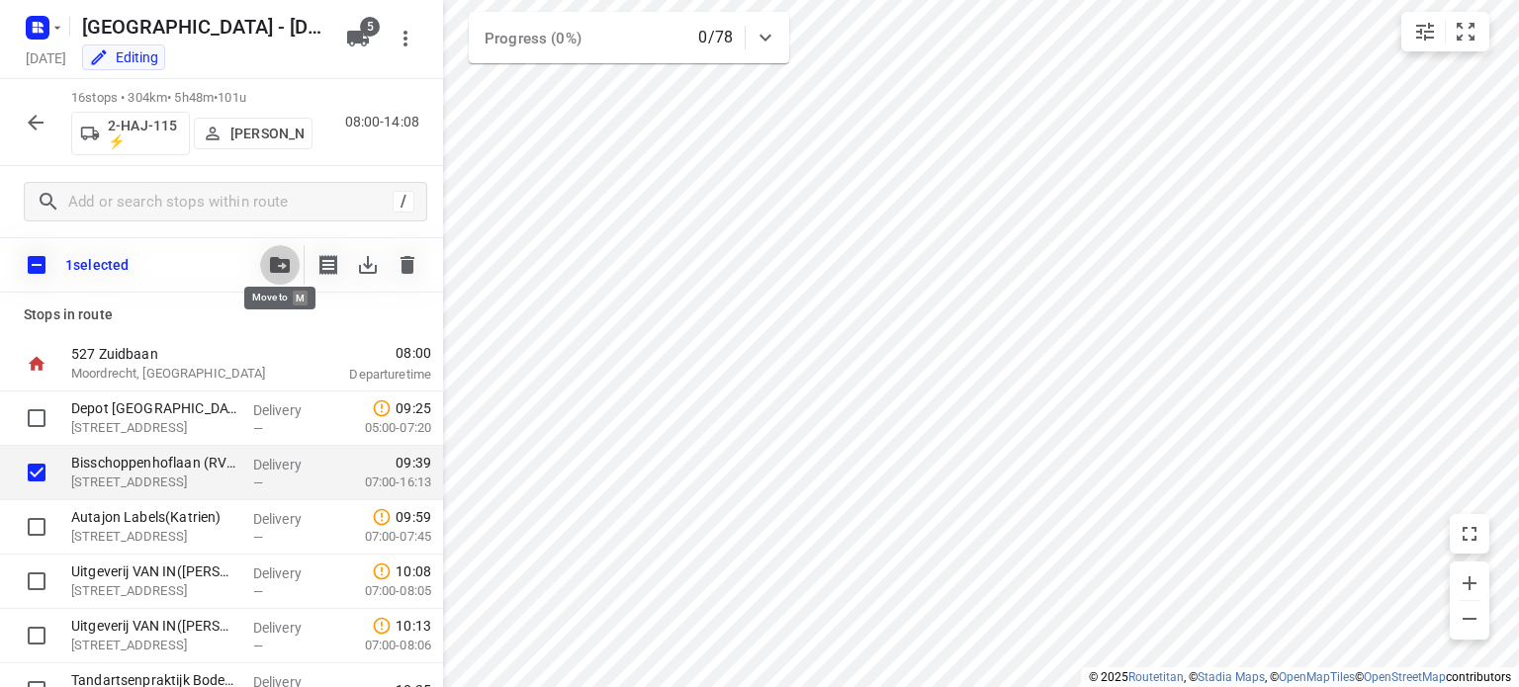
click at [274, 265] on icon "button" at bounding box center [280, 265] width 20 height 16
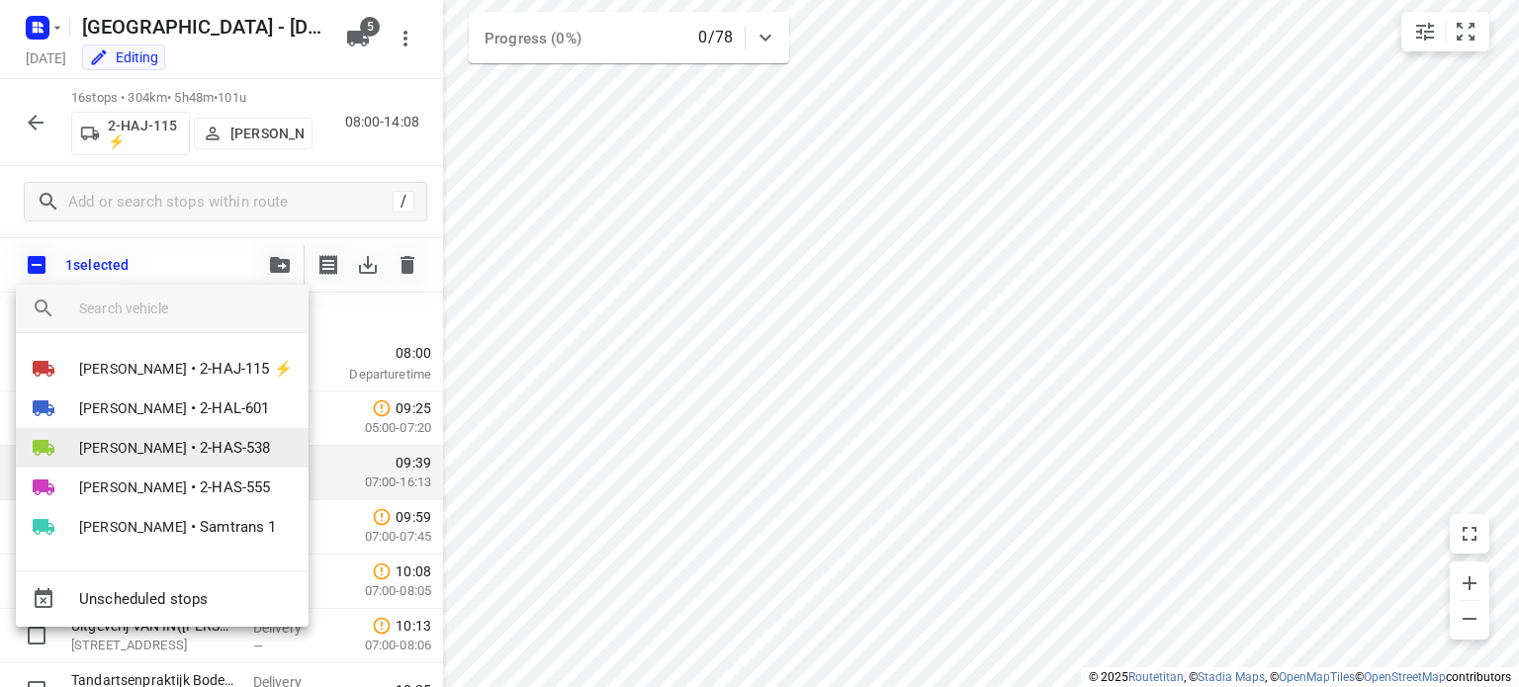
click at [131, 452] on span "[PERSON_NAME]" at bounding box center [133, 448] width 108 height 20
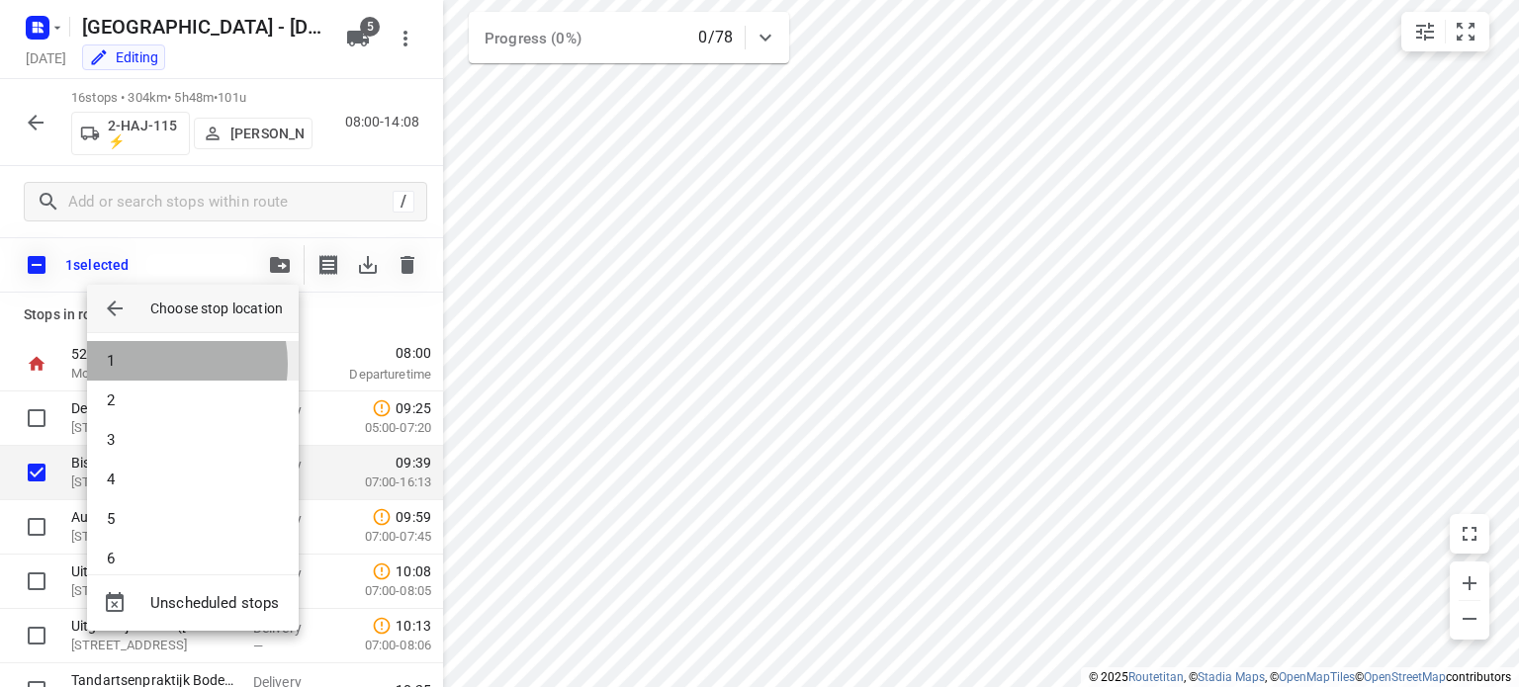
click at [155, 364] on li "1" at bounding box center [193, 361] width 212 height 40
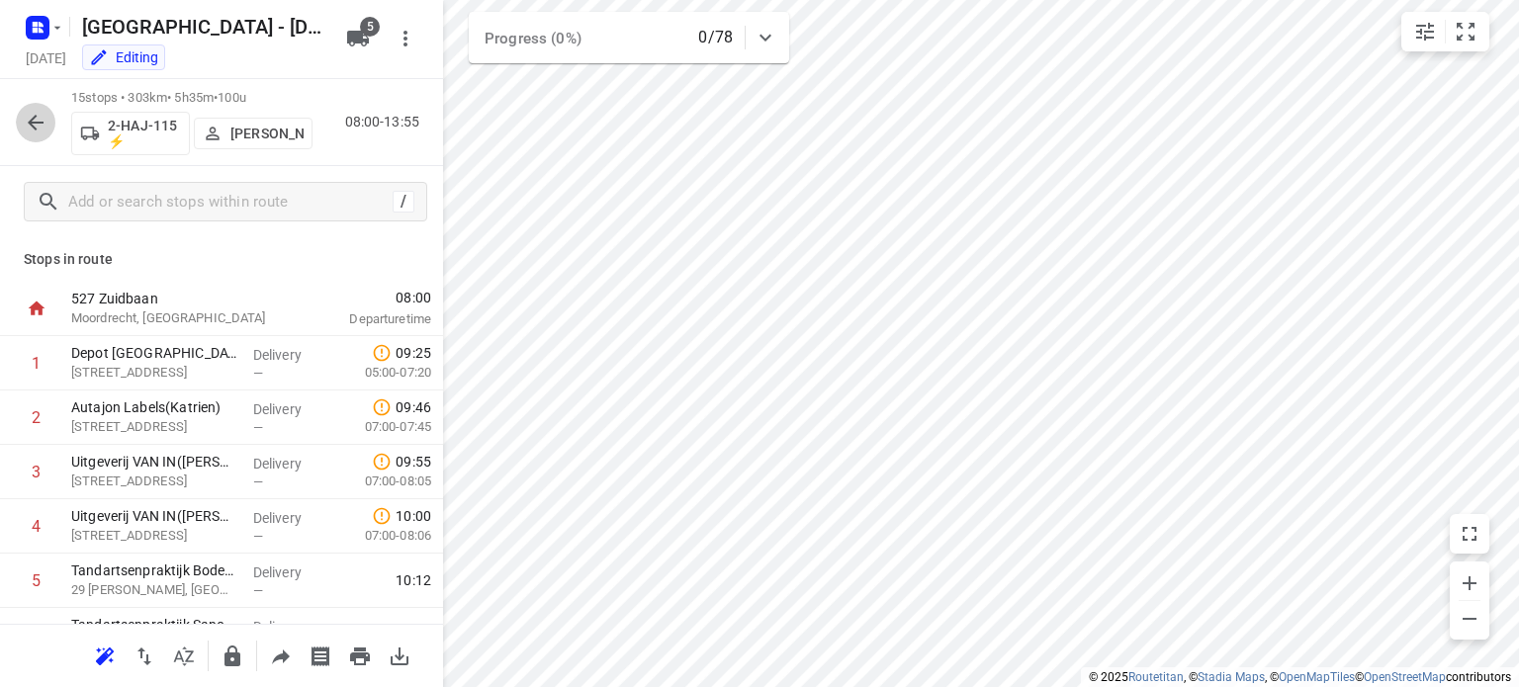
click at [33, 121] on icon "button" at bounding box center [36, 123] width 24 height 24
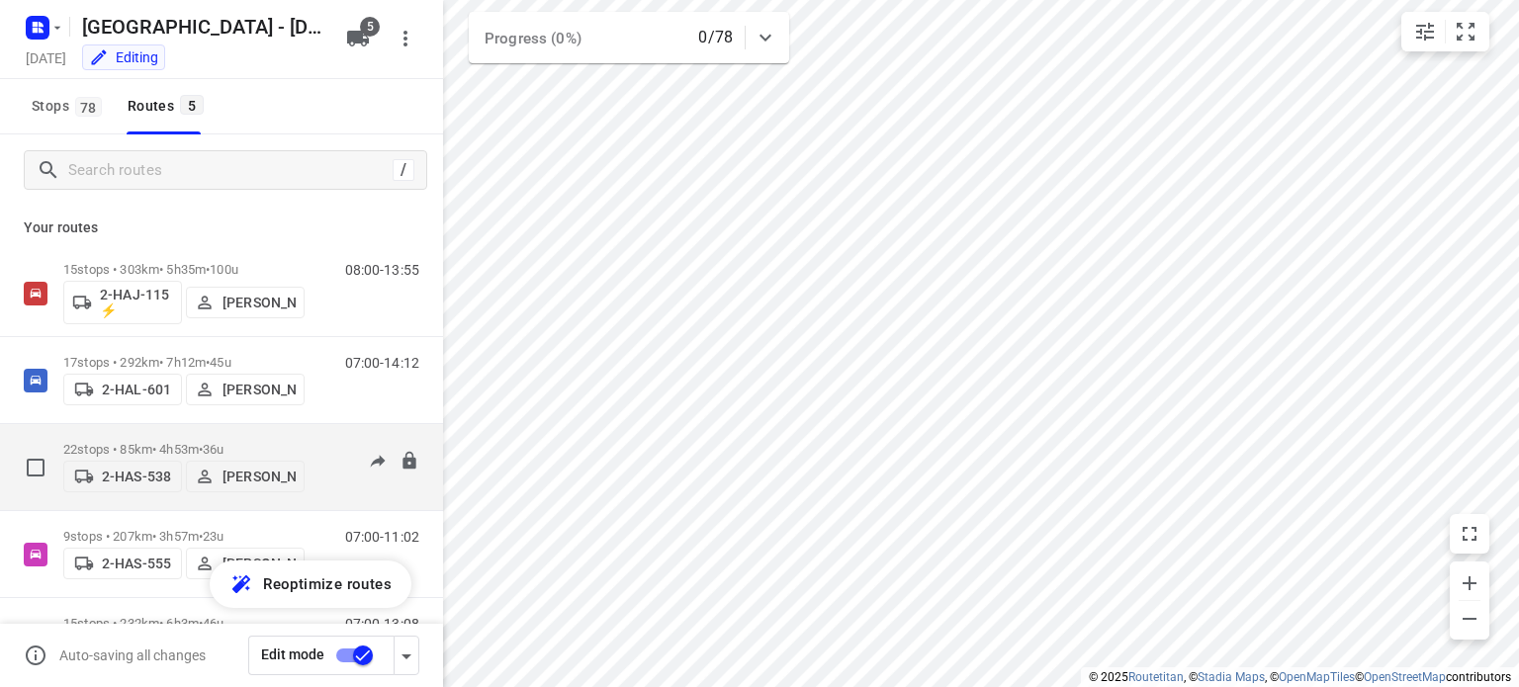
scroll to position [80, 0]
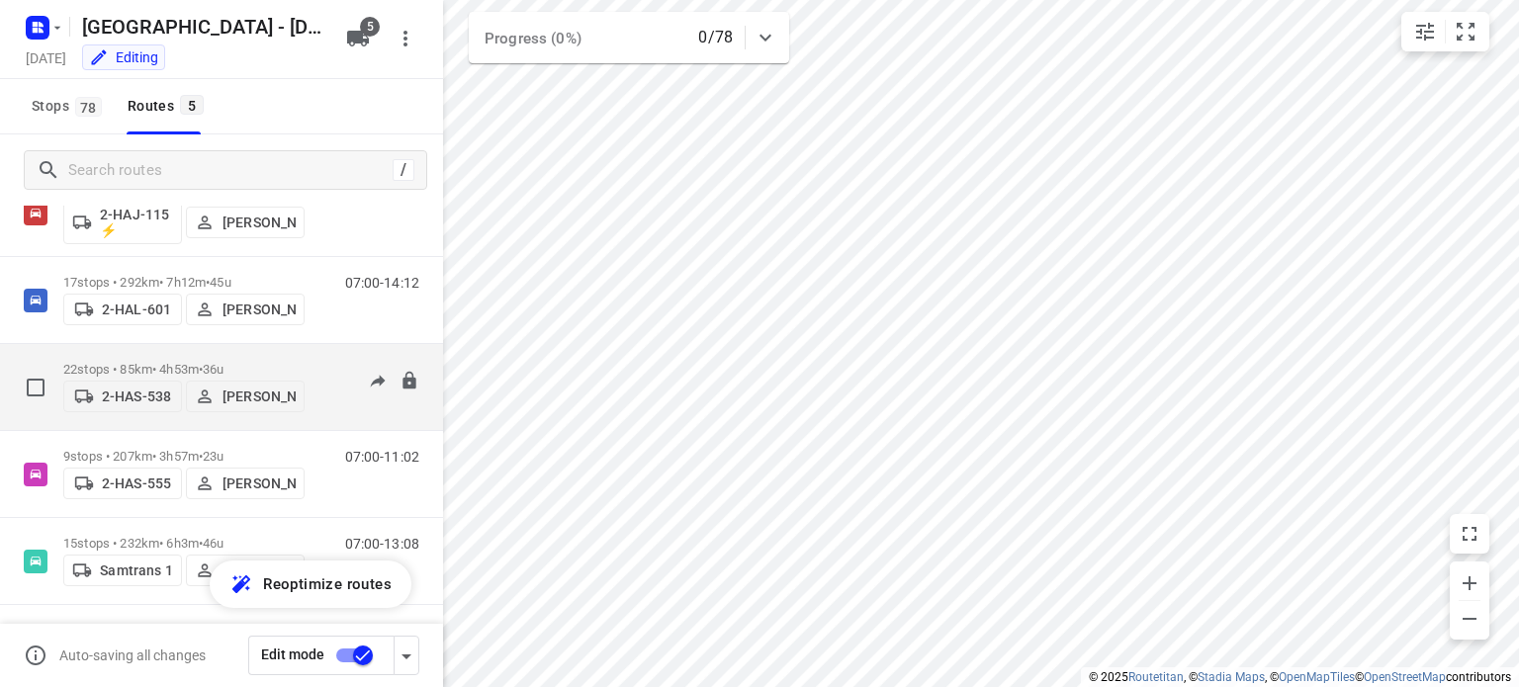
click at [123, 362] on p "22 stops • 85km • 4h53m • 36u" at bounding box center [183, 369] width 241 height 15
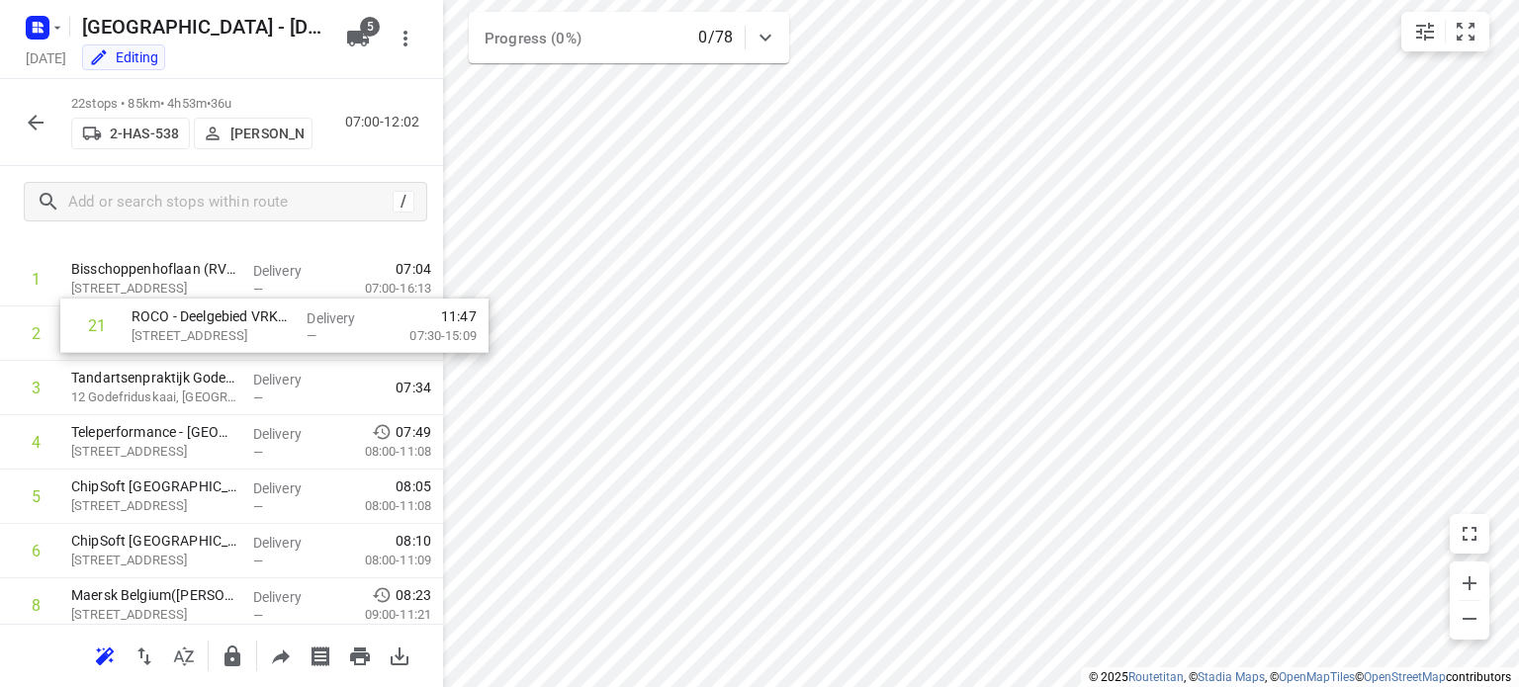
scroll to position [0, 0]
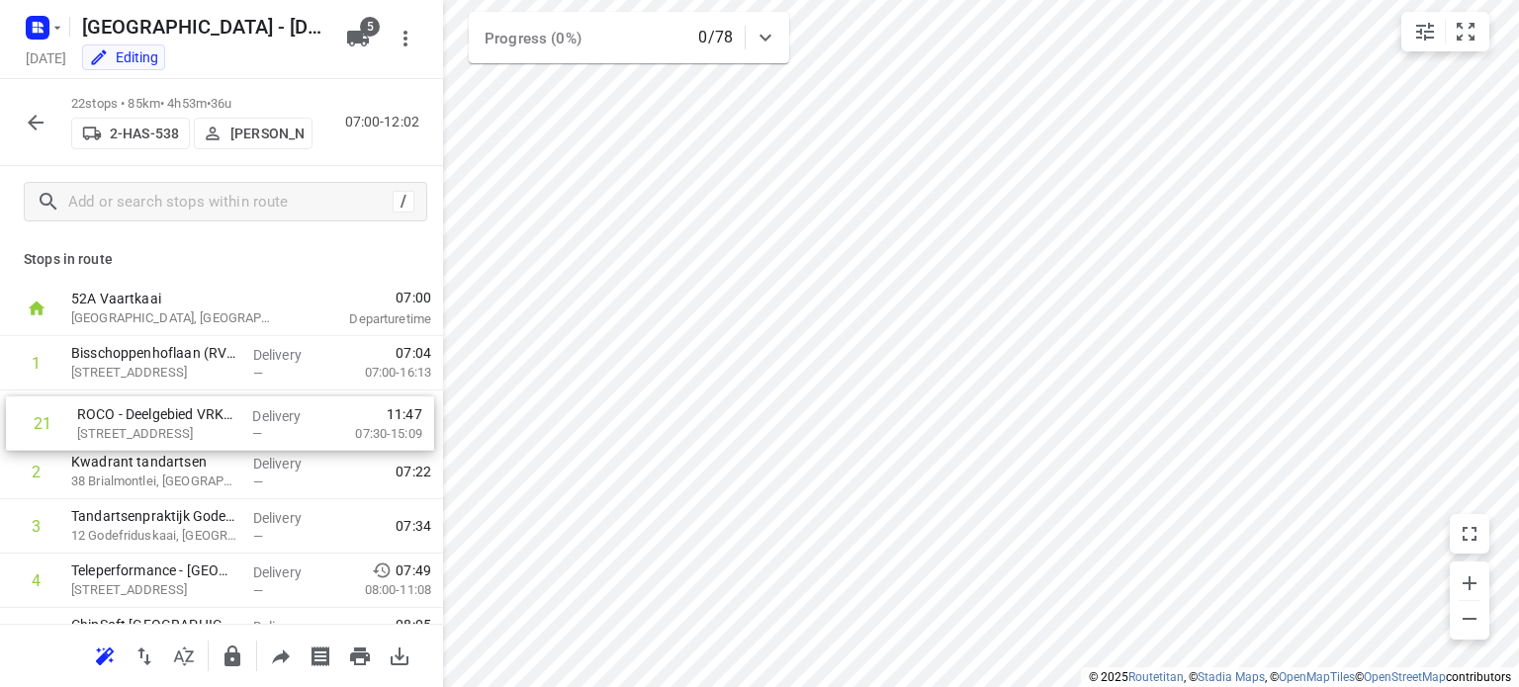
drag, startPoint x: 135, startPoint y: 594, endPoint x: 144, endPoint y: 426, distance: 168.4
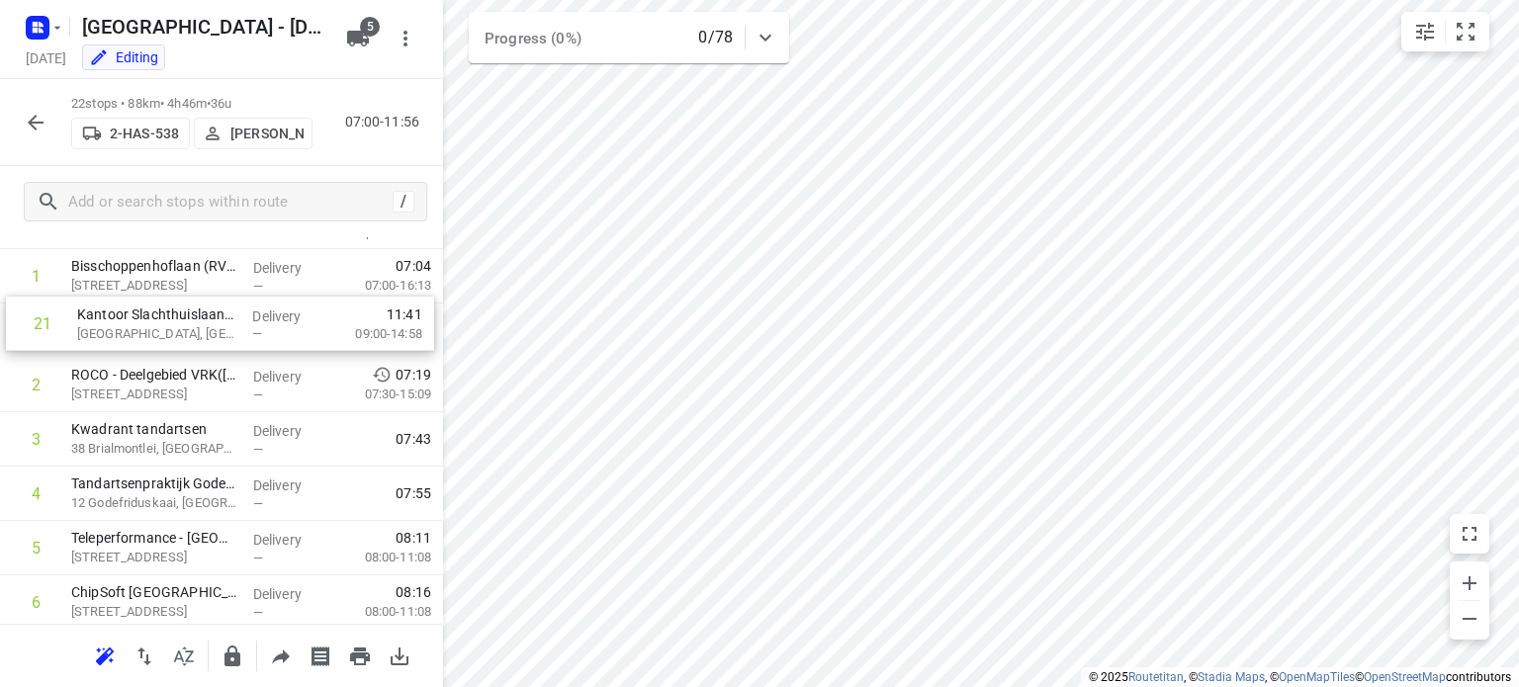
scroll to position [83, 0]
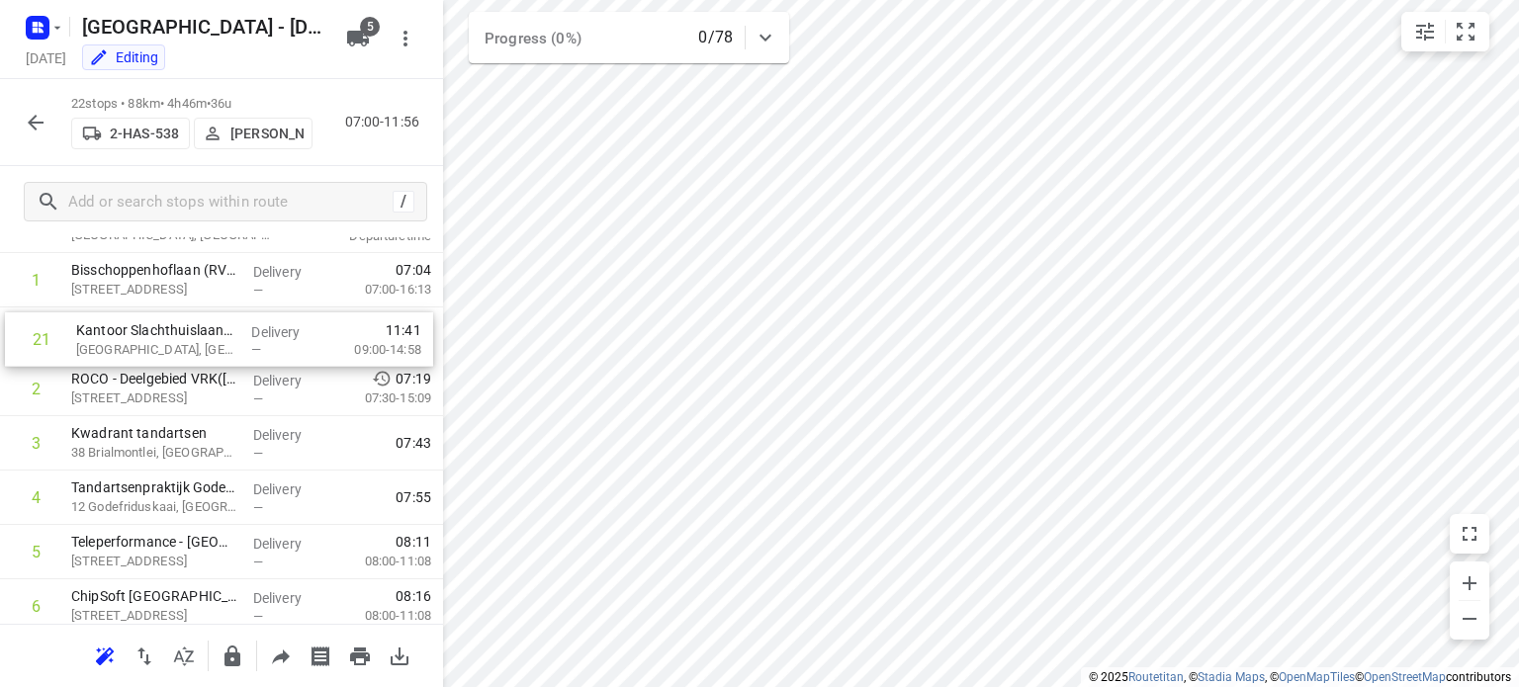
drag, startPoint x: 147, startPoint y: 493, endPoint x: 157, endPoint y: 335, distance: 157.6
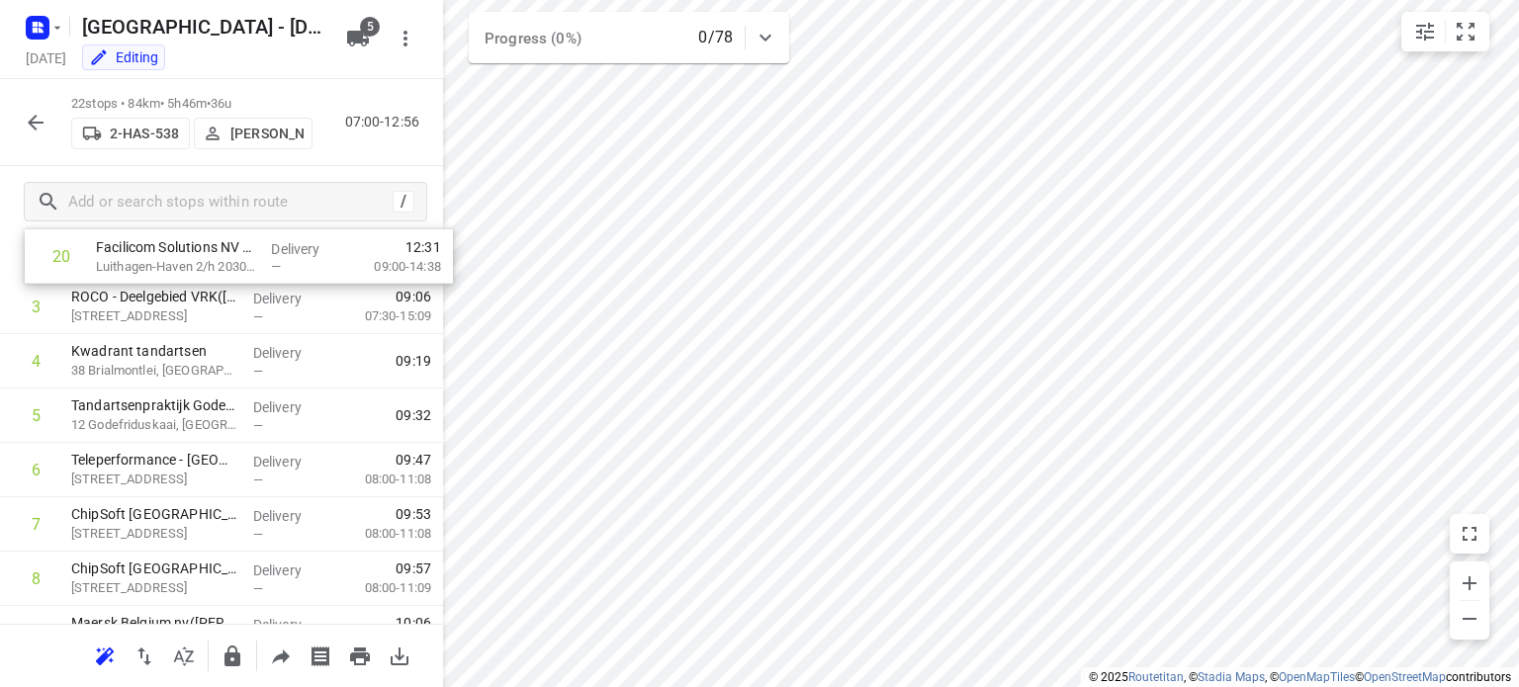
scroll to position [0, 0]
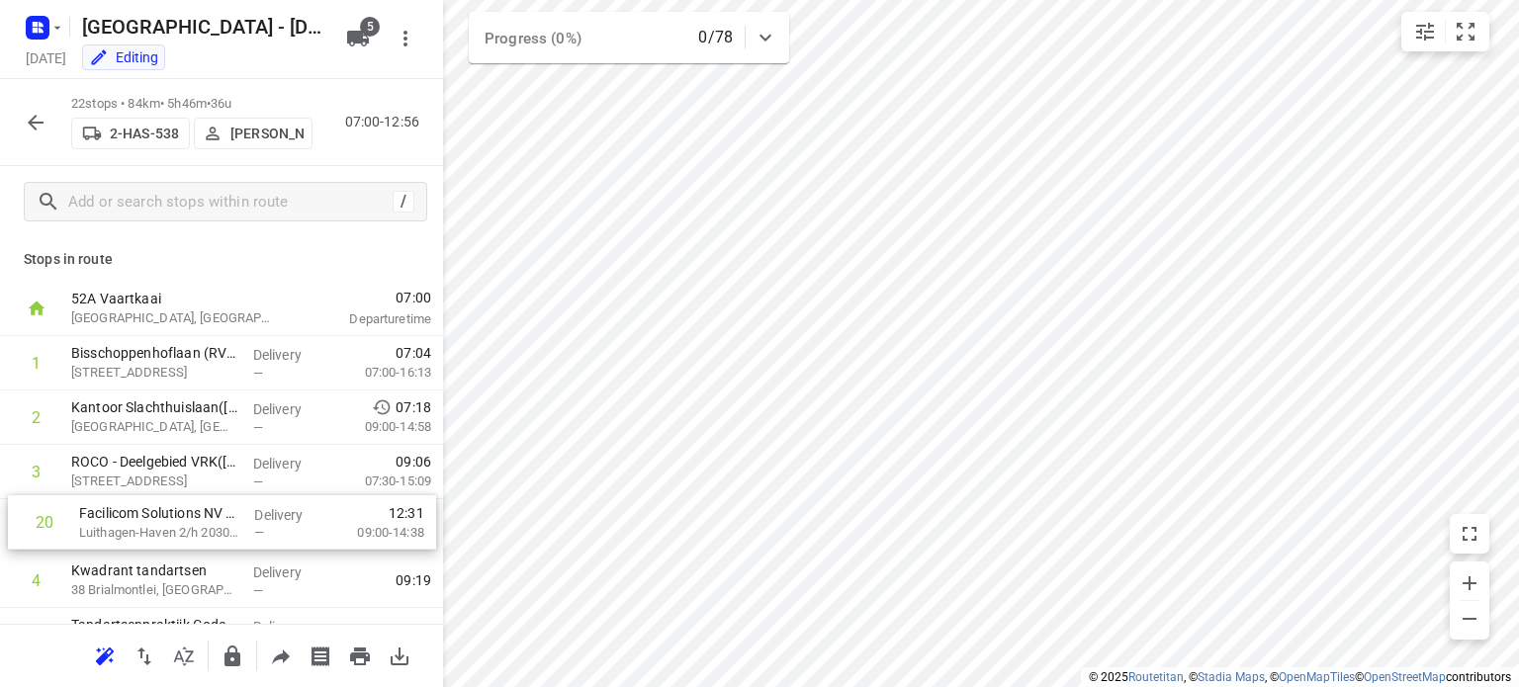
drag, startPoint x: 131, startPoint y: 541, endPoint x: 142, endPoint y: 525, distance: 19.8
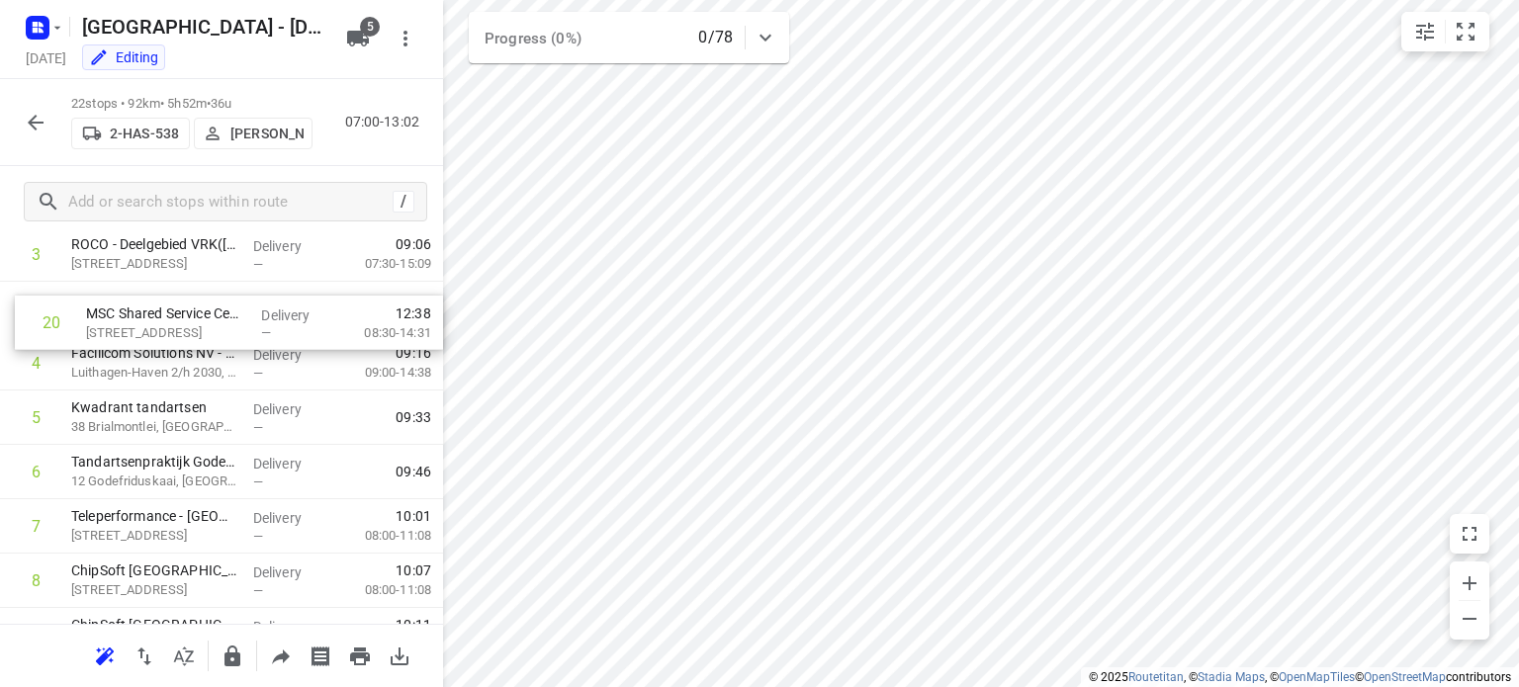
scroll to position [211, 0]
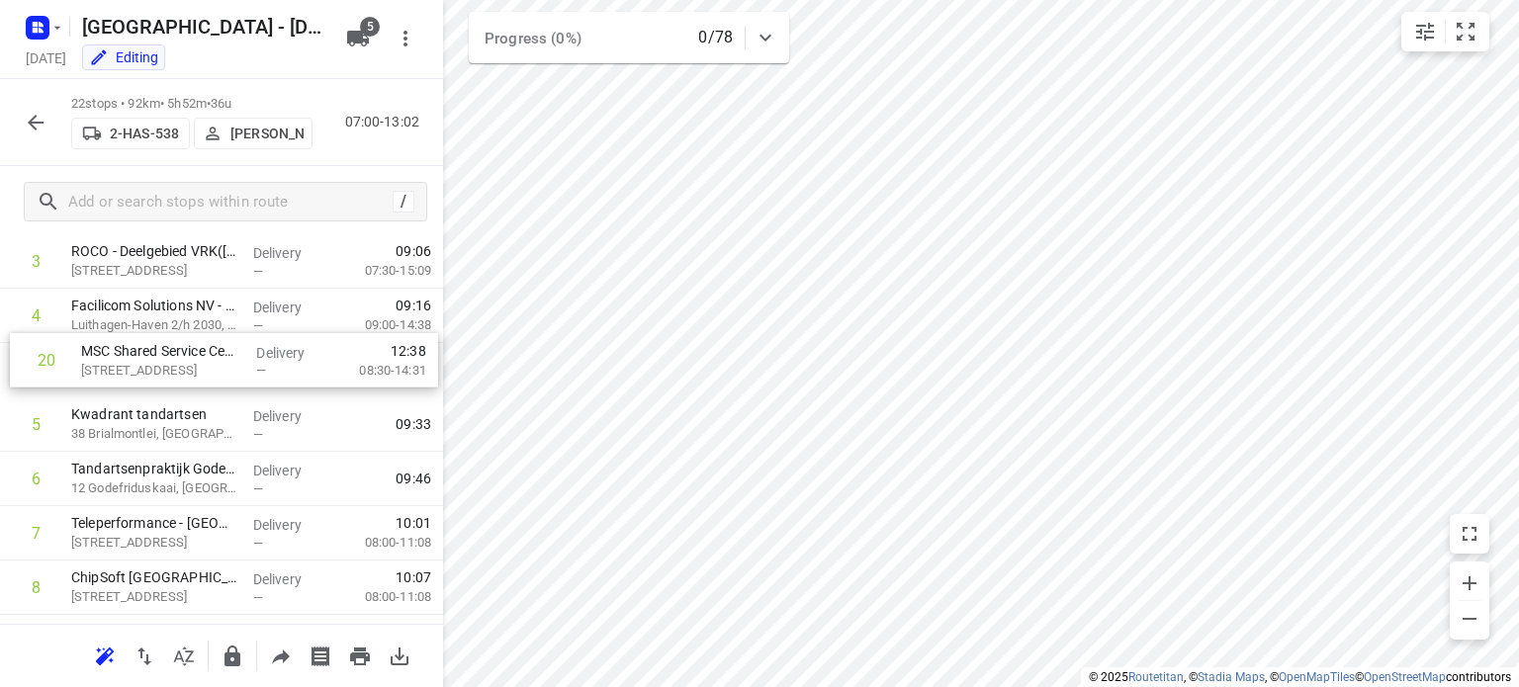
drag, startPoint x: 173, startPoint y: 437, endPoint x: 185, endPoint y: 357, distance: 81.0
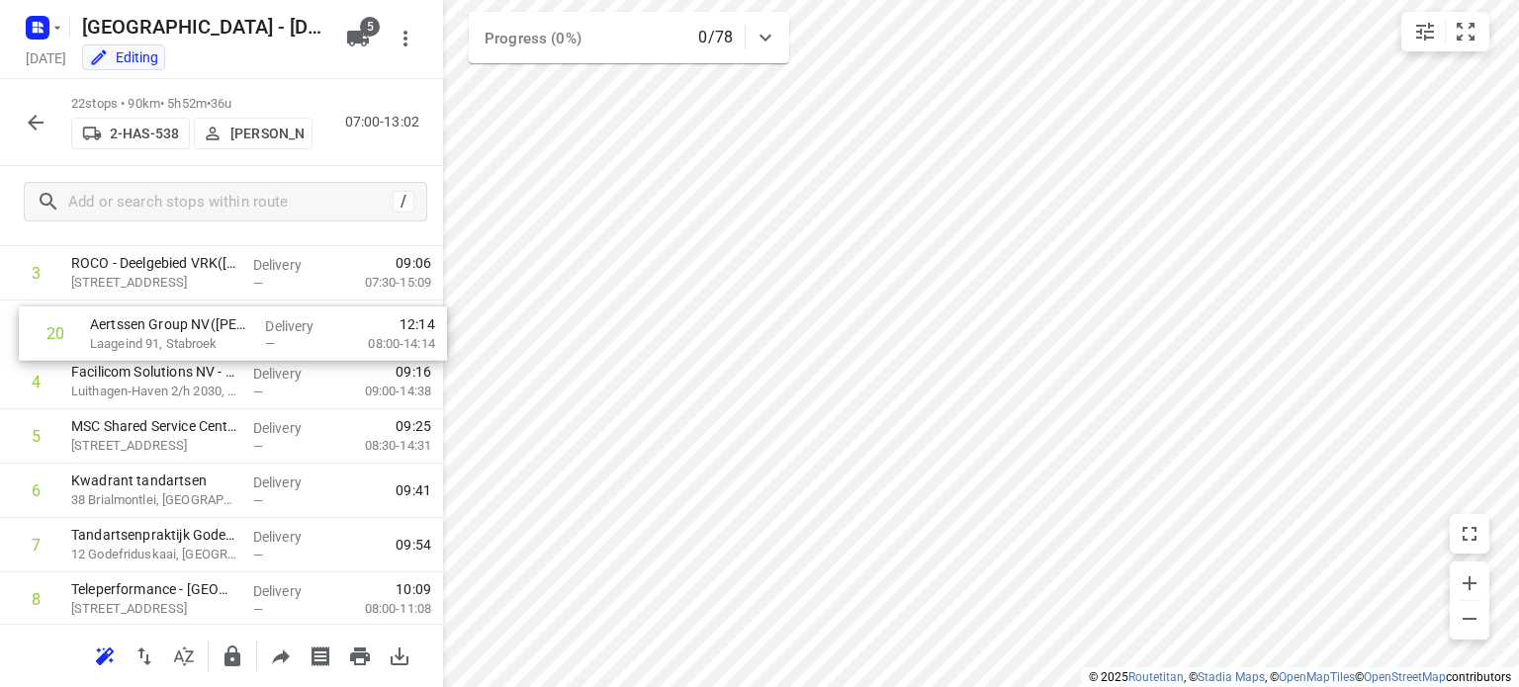
scroll to position [184, 0]
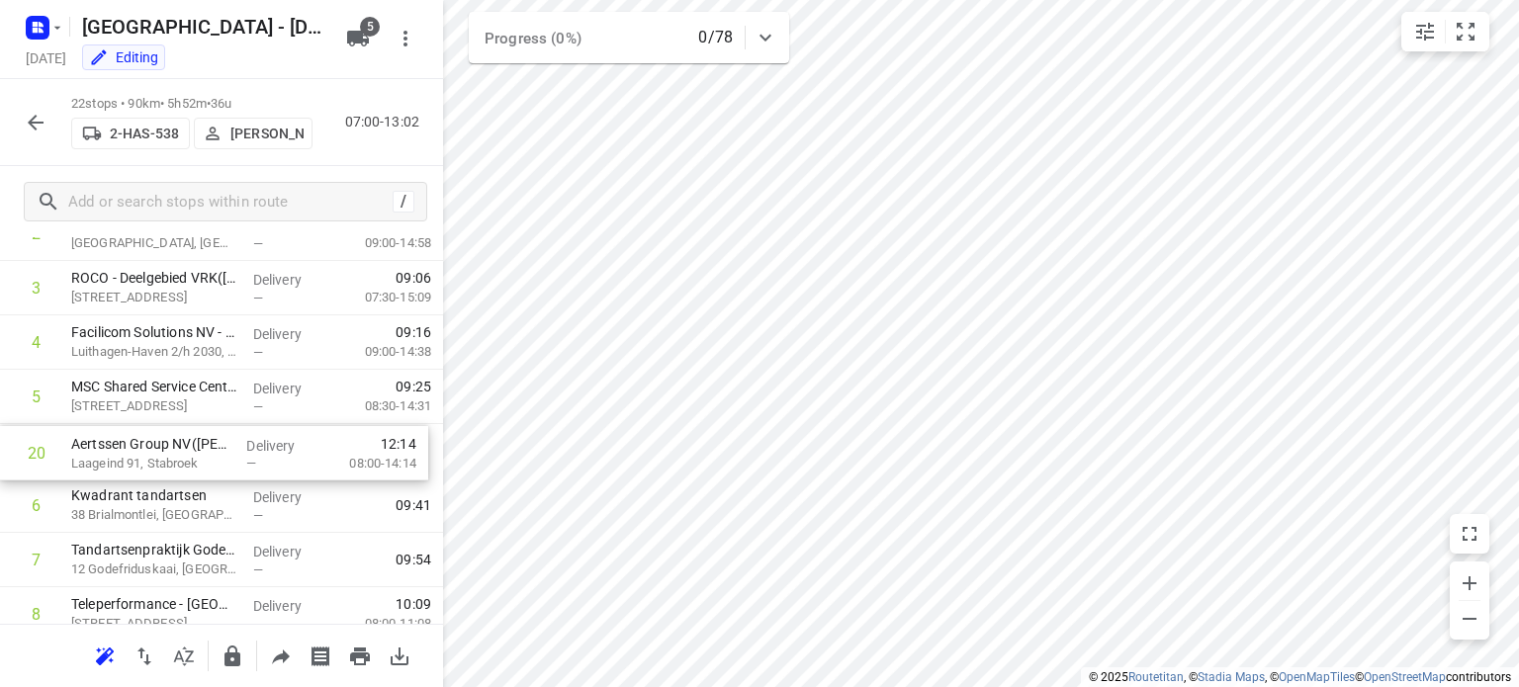
drag, startPoint x: 184, startPoint y: 446, endPoint x: 185, endPoint y: 460, distance: 13.9
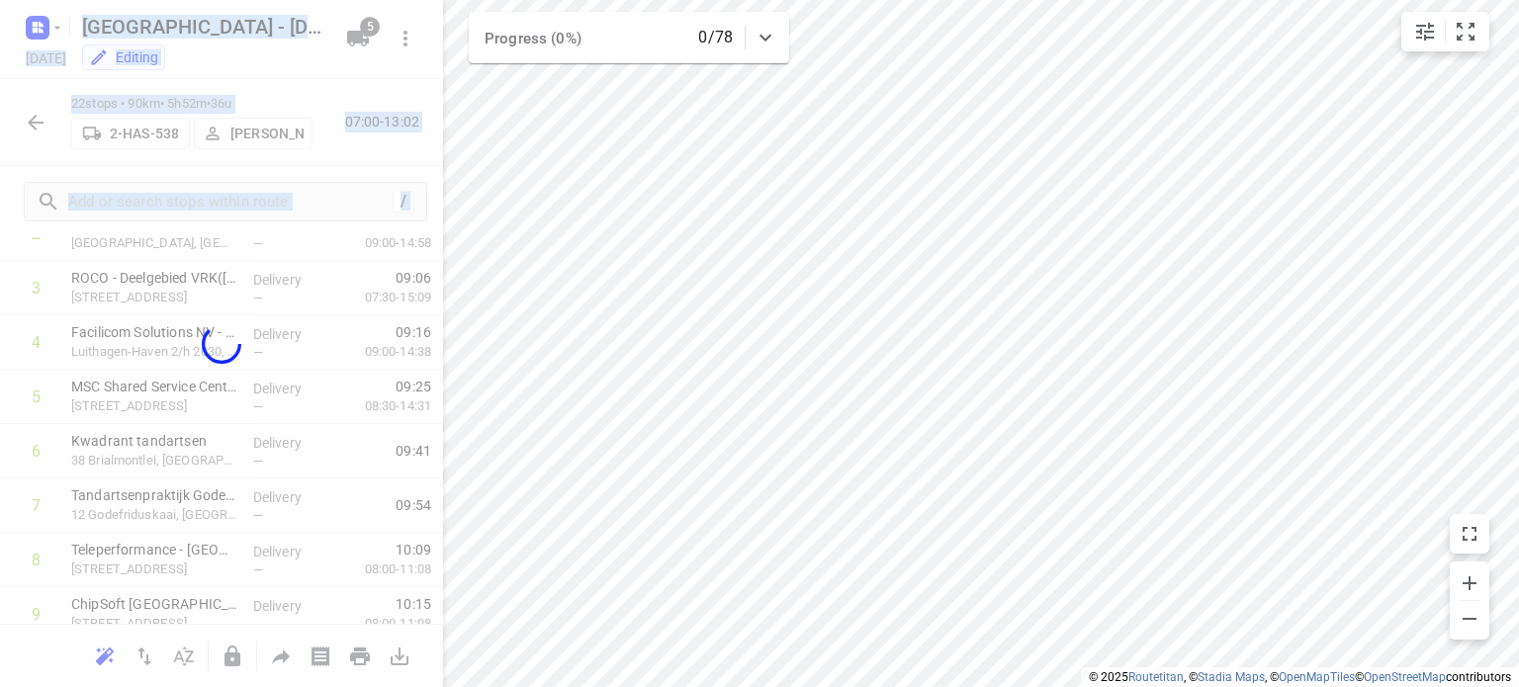
click at [185, 460] on div "Antwerpen - [DATE] [DATE] Editing 5 22 stops • 90km • 5h52m • 36u 2-HAS-538 [PE…" at bounding box center [221, 343] width 443 height 687
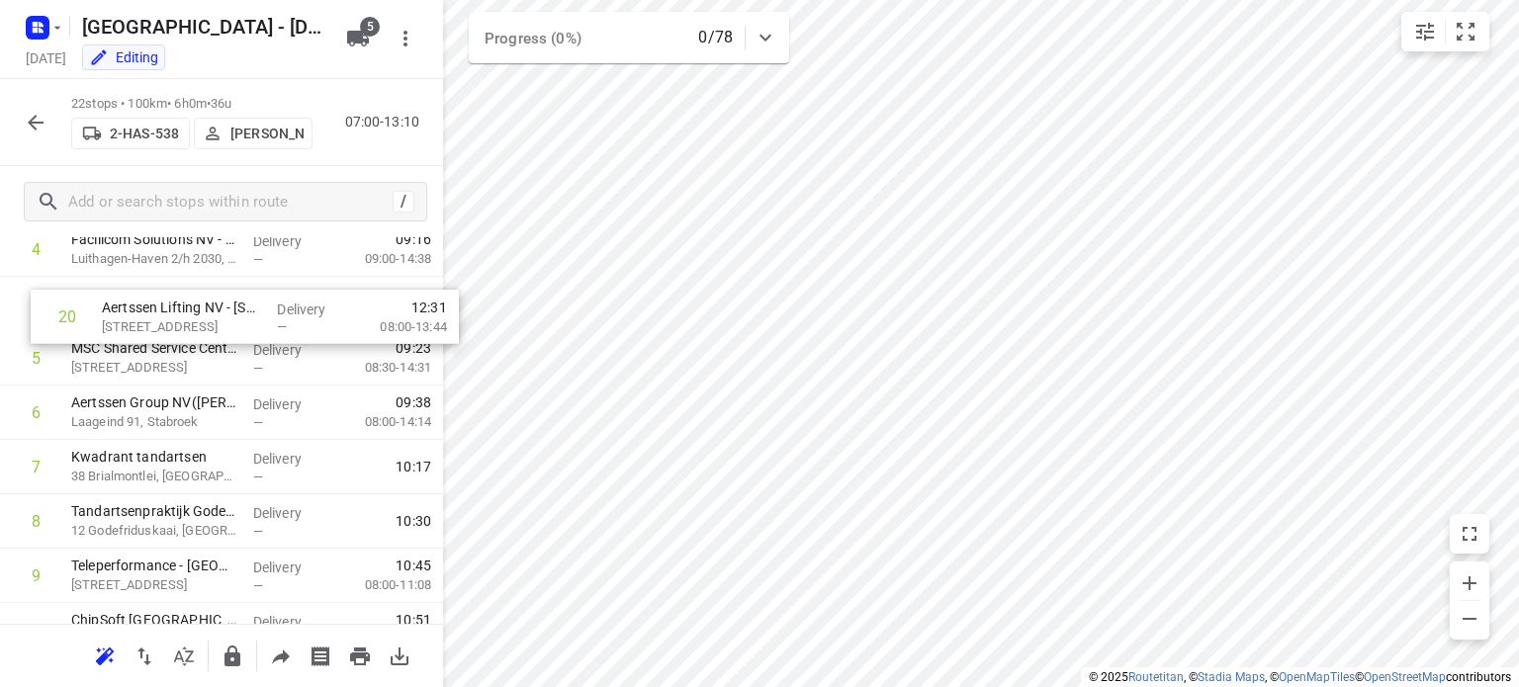
scroll to position [272, 0]
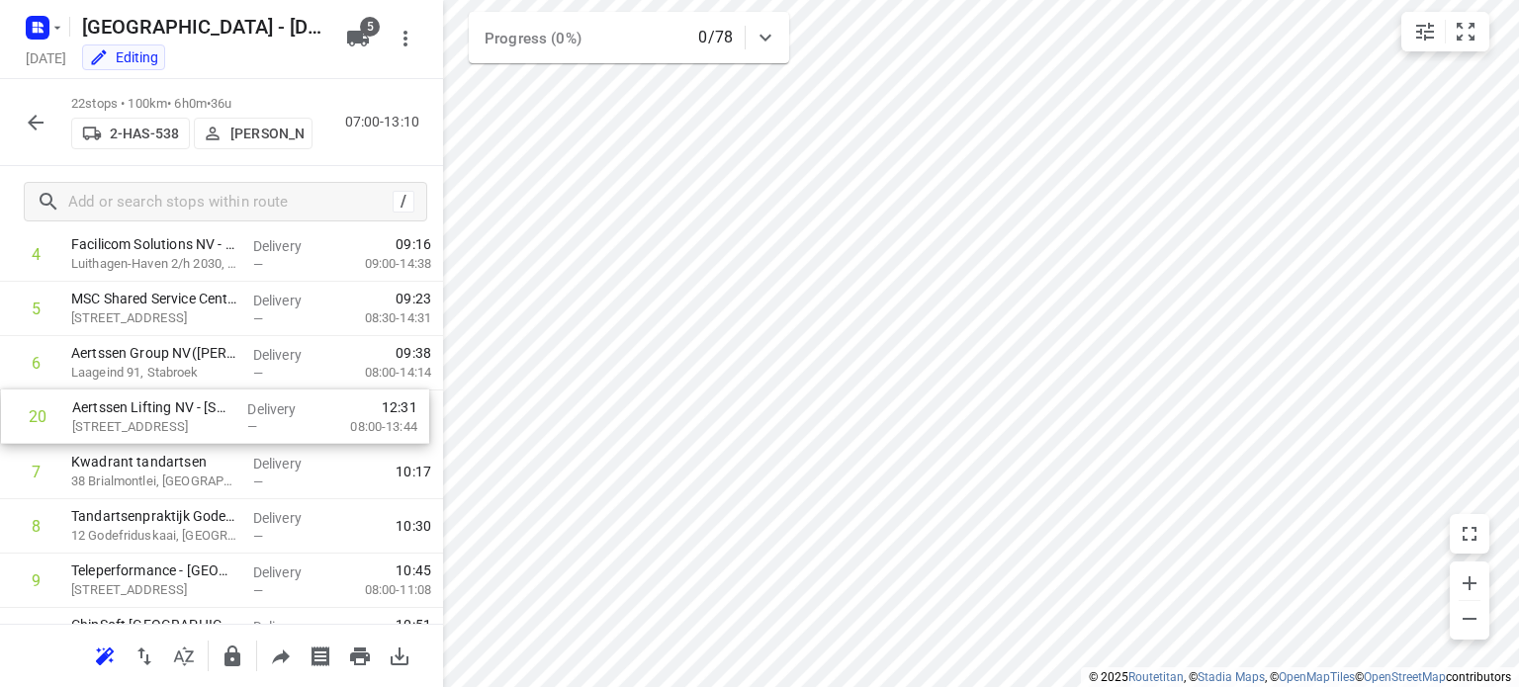
drag, startPoint x: 164, startPoint y: 442, endPoint x: 171, endPoint y: 416, distance: 26.6
click at [171, 416] on div "1 Bisschoppenhoflaan (RVP 122)([PERSON_NAME] (RVP 122)) [STREET_ADDRESS] Delive…" at bounding box center [221, 662] width 443 height 1197
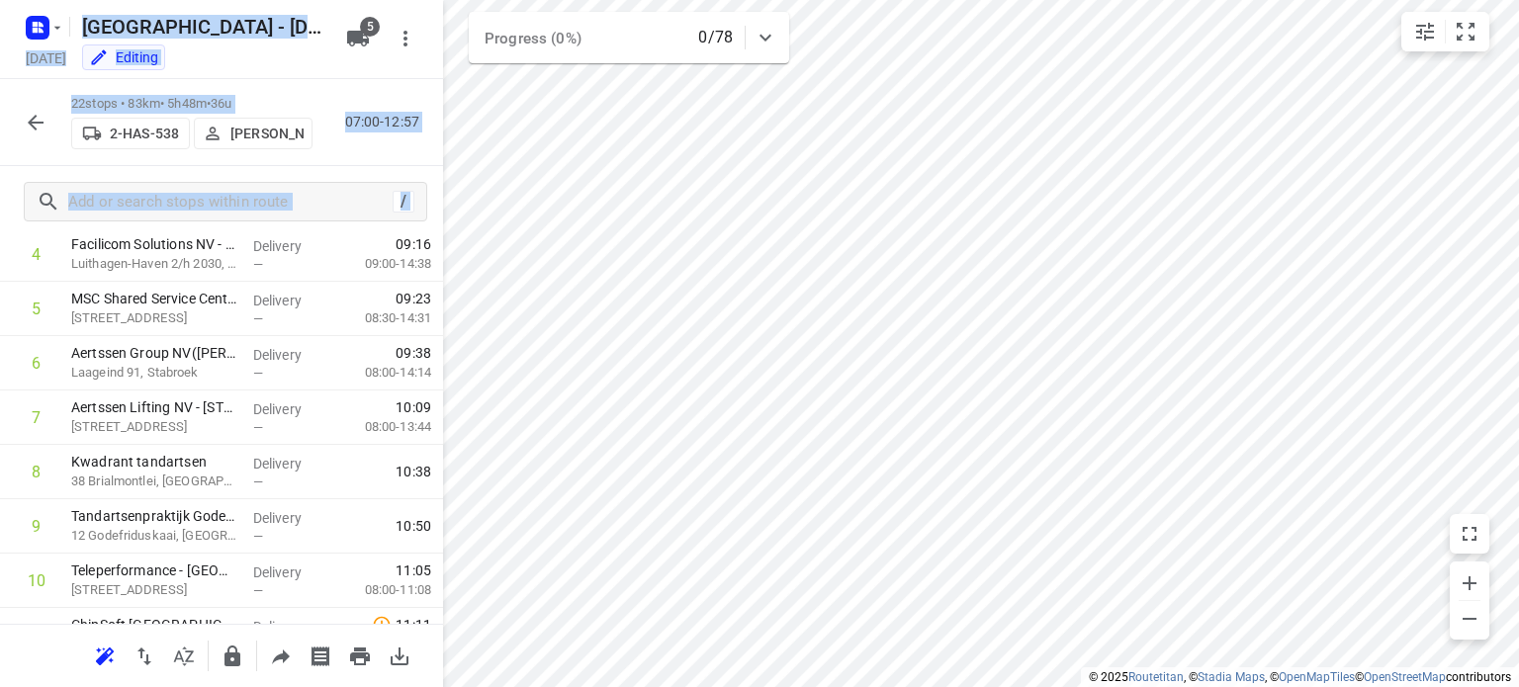
click at [759, 27] on div "i © 2025 Routetitan , © Stadia Maps , © OpenMapTiles © OpenStreetMap contributo…" at bounding box center [759, 343] width 1519 height 687
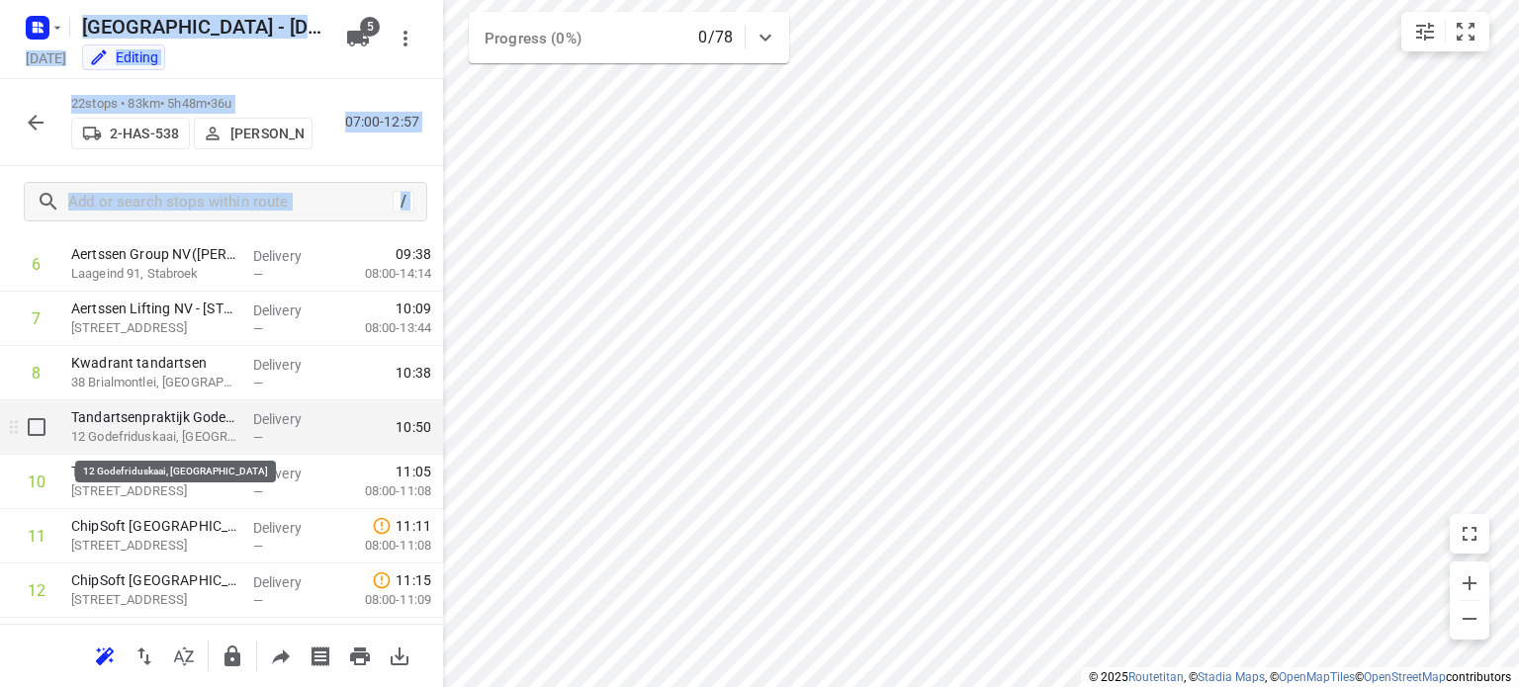
click at [158, 434] on p "12 Godefriduskaai, [GEOGRAPHIC_DATA]" at bounding box center [154, 437] width 166 height 20
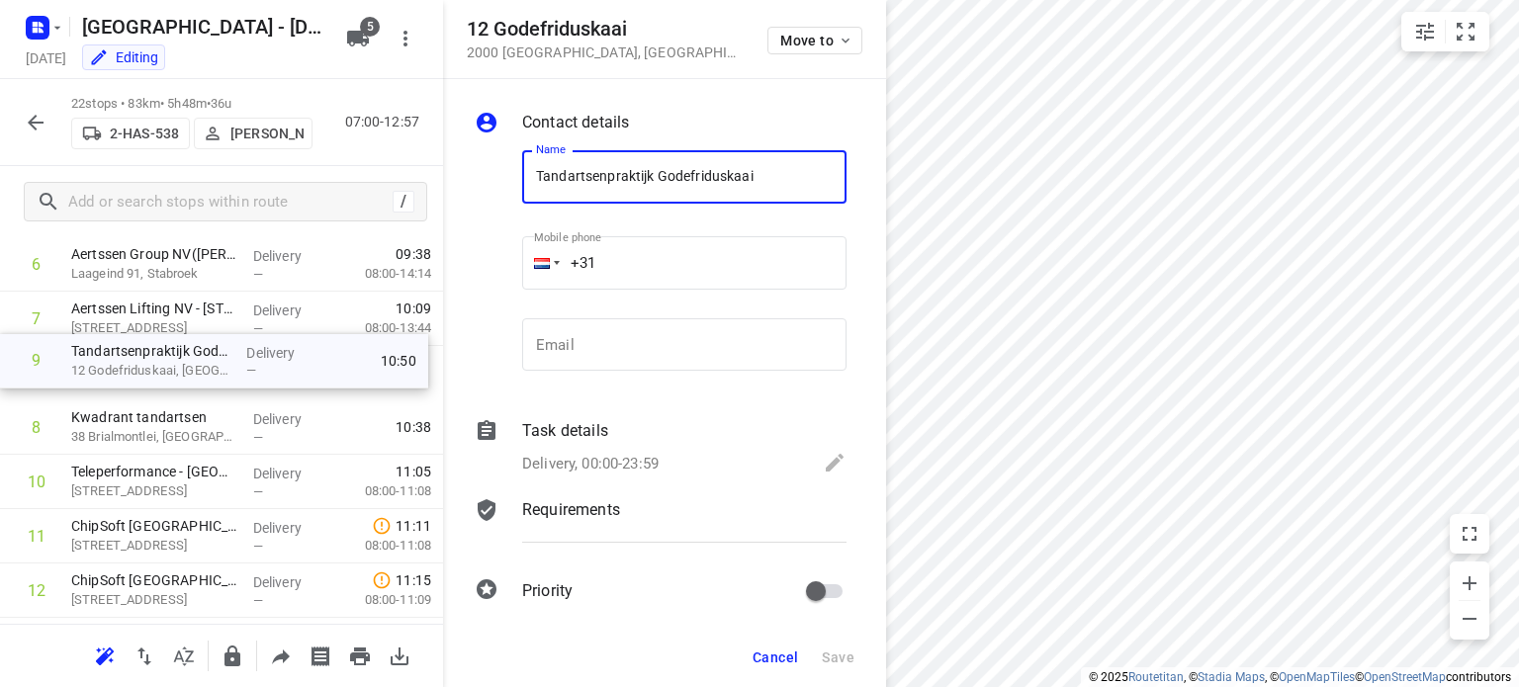
drag, startPoint x: 158, startPoint y: 434, endPoint x: 163, endPoint y: 362, distance: 72.4
click at [163, 362] on div "1 Bisschoppenhoflaan (RVP 122)([PERSON_NAME] (RVP 122)) [STREET_ADDRESS] Delive…" at bounding box center [221, 563] width 443 height 1197
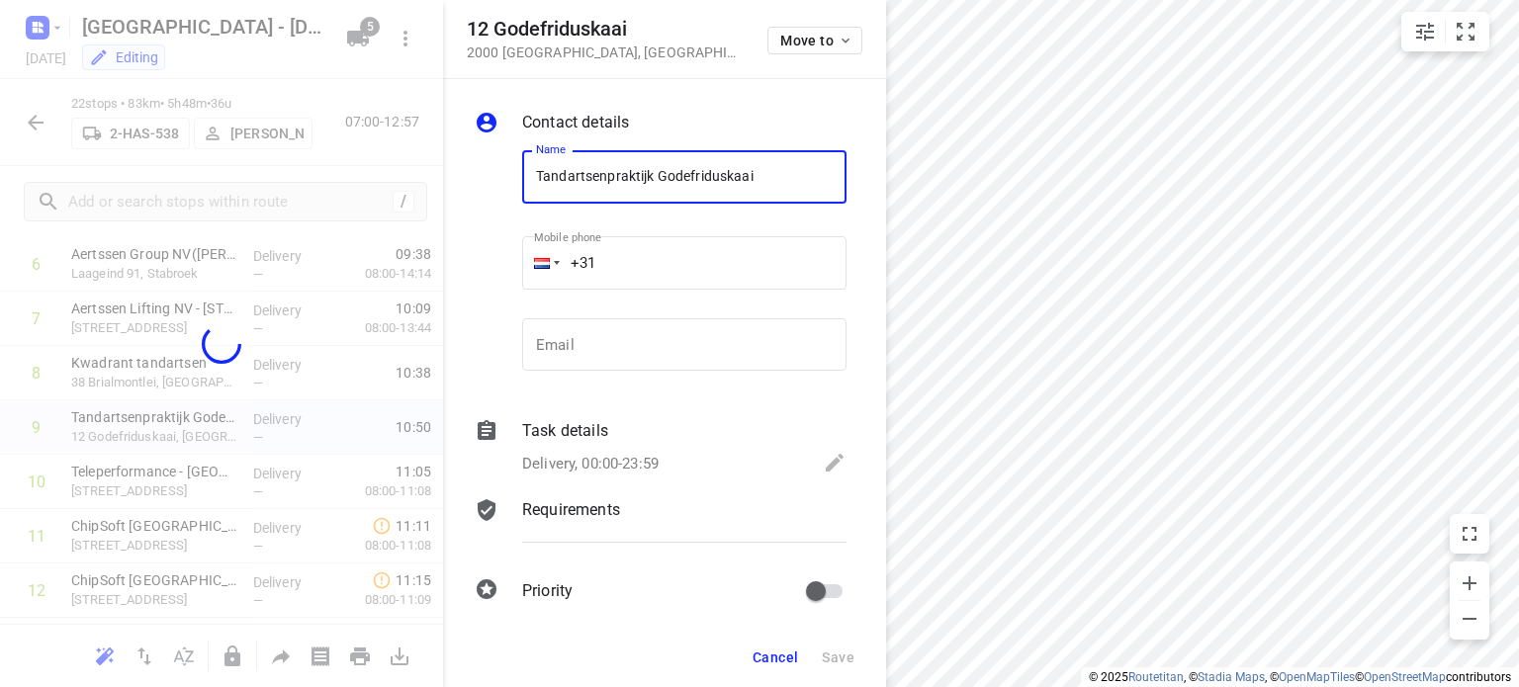
click at [779, 652] on span "Cancel" at bounding box center [775, 658] width 45 height 16
click at [779, 652] on div "12 Godefriduskaai 2000 [GEOGRAPHIC_DATA] , [GEOGRAPHIC_DATA] Move to Contact de…" at bounding box center [664, 343] width 443 height 687
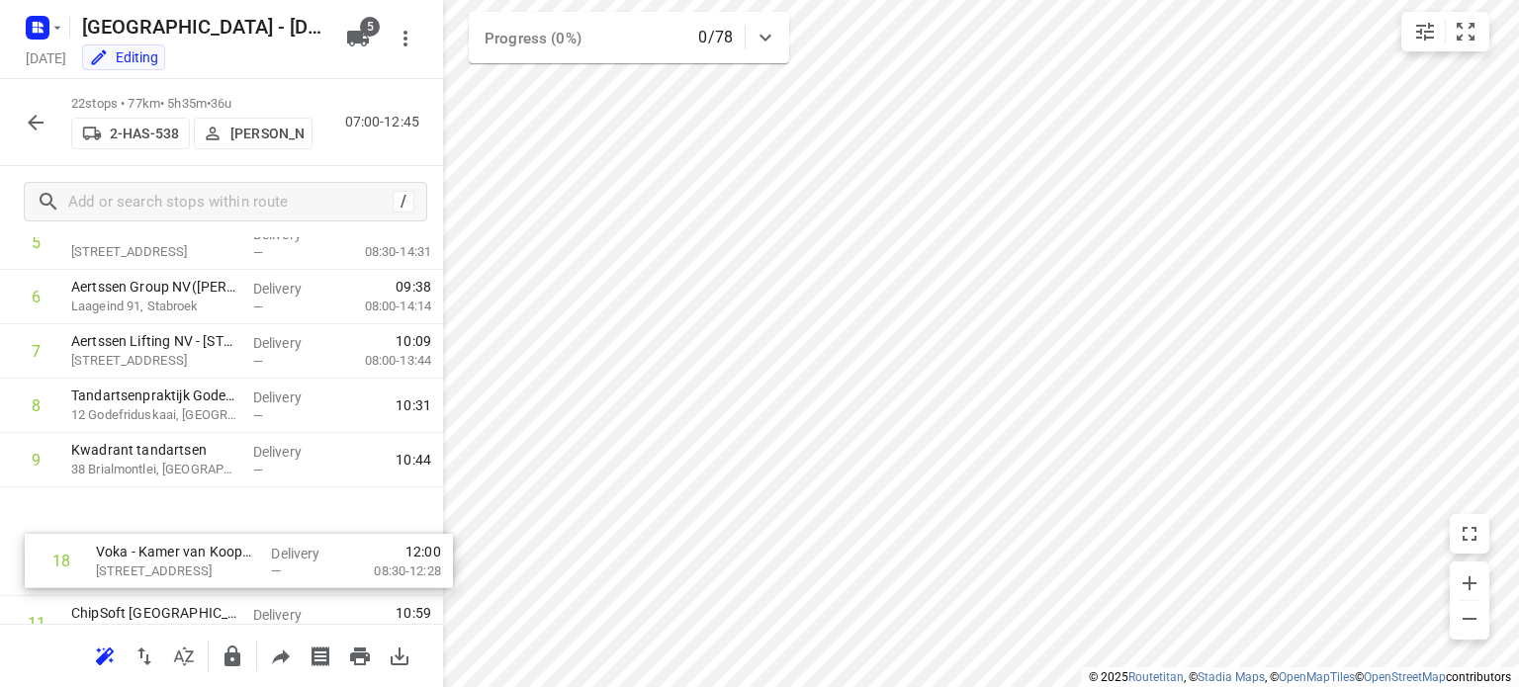
scroll to position [338, 0]
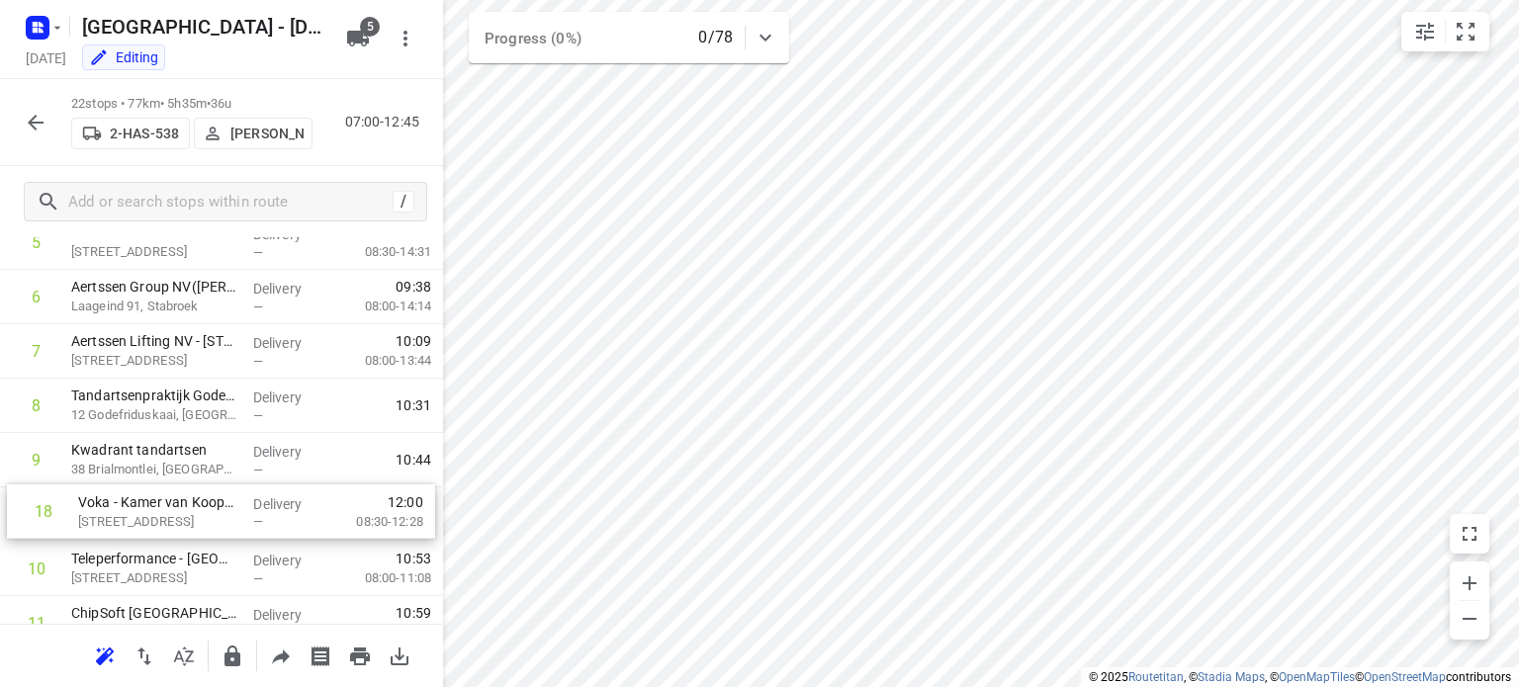
drag, startPoint x: 160, startPoint y: 343, endPoint x: 168, endPoint y: 525, distance: 182.2
click at [168, 525] on div "1 Bisschoppenhoflaan (RVP 122)([PERSON_NAME] (RVP 122)) [STREET_ADDRESS] Delive…" at bounding box center [221, 596] width 443 height 1197
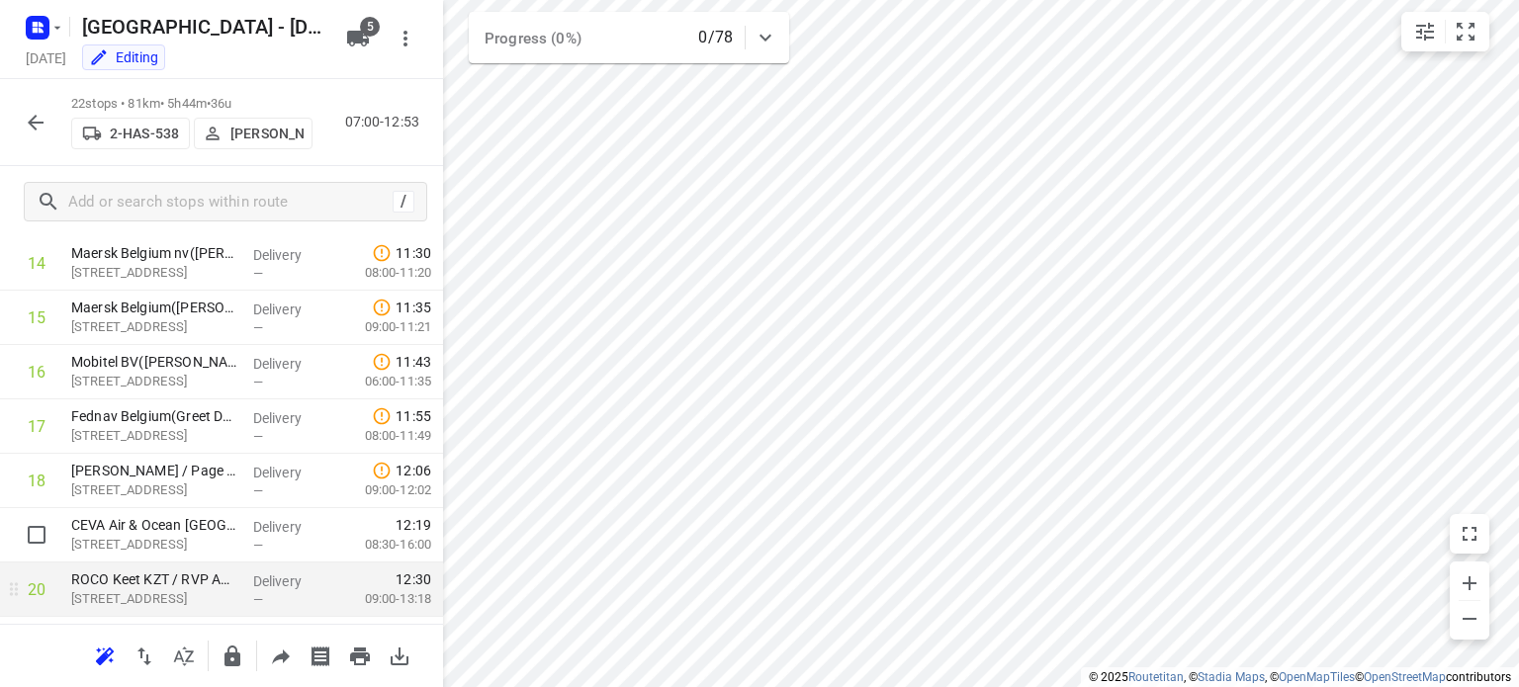
scroll to position [833, 0]
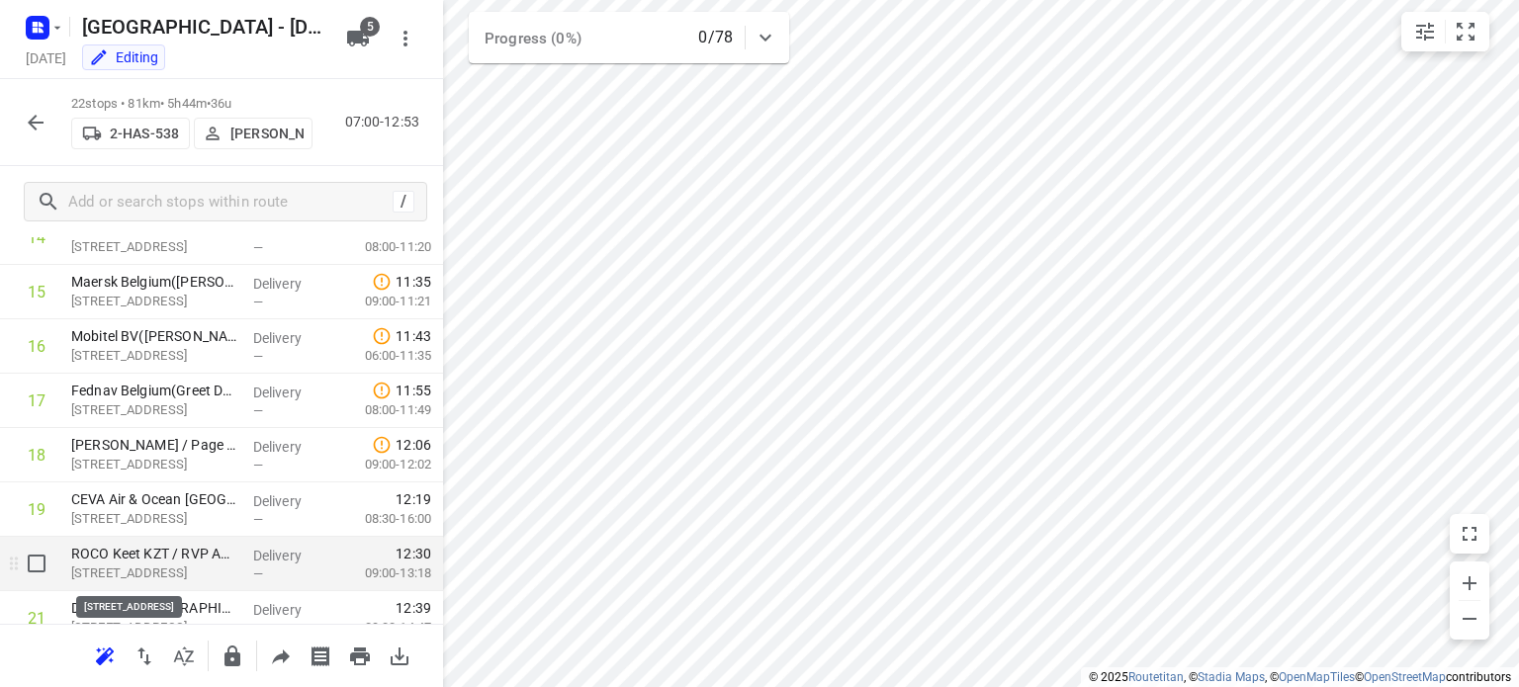
click at [127, 568] on p "[STREET_ADDRESS]" at bounding box center [154, 574] width 166 height 20
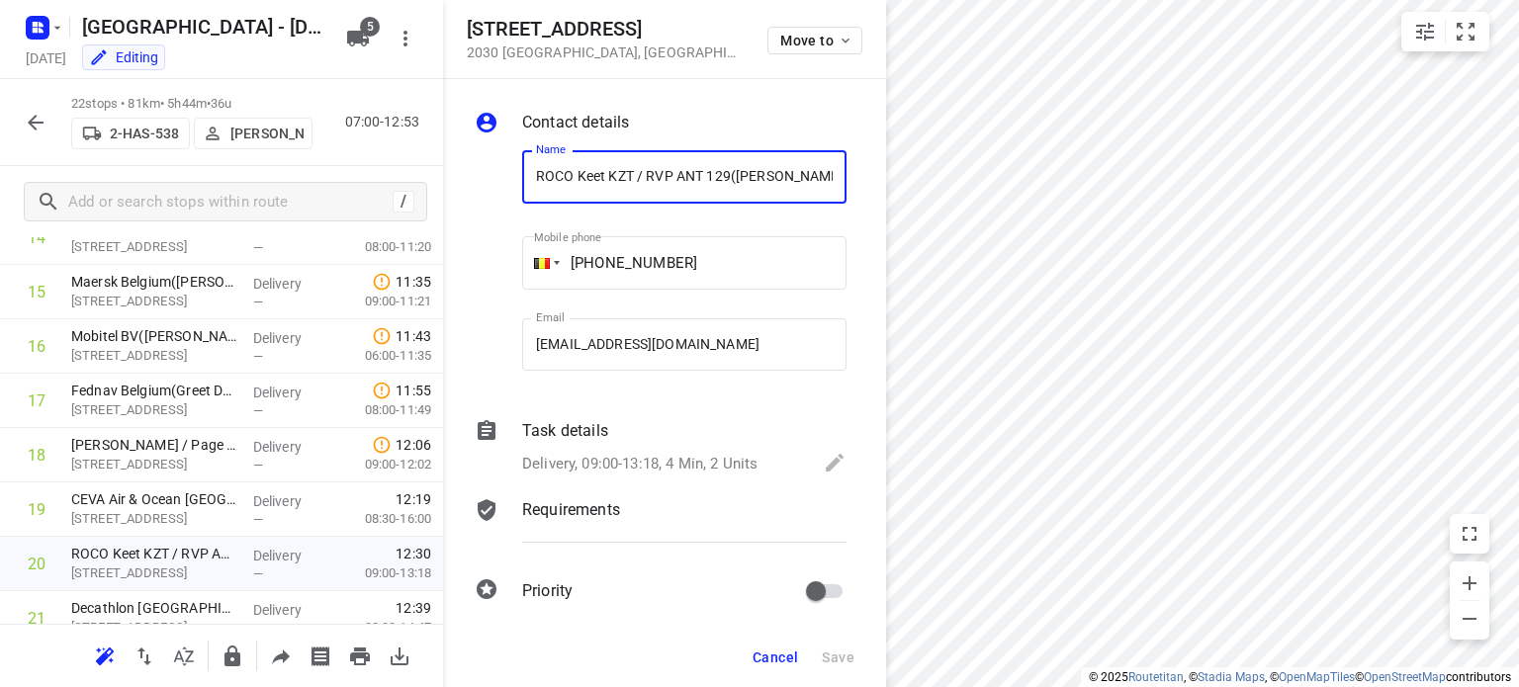
scroll to position [0, 0]
click at [767, 652] on span "Cancel" at bounding box center [775, 658] width 45 height 16
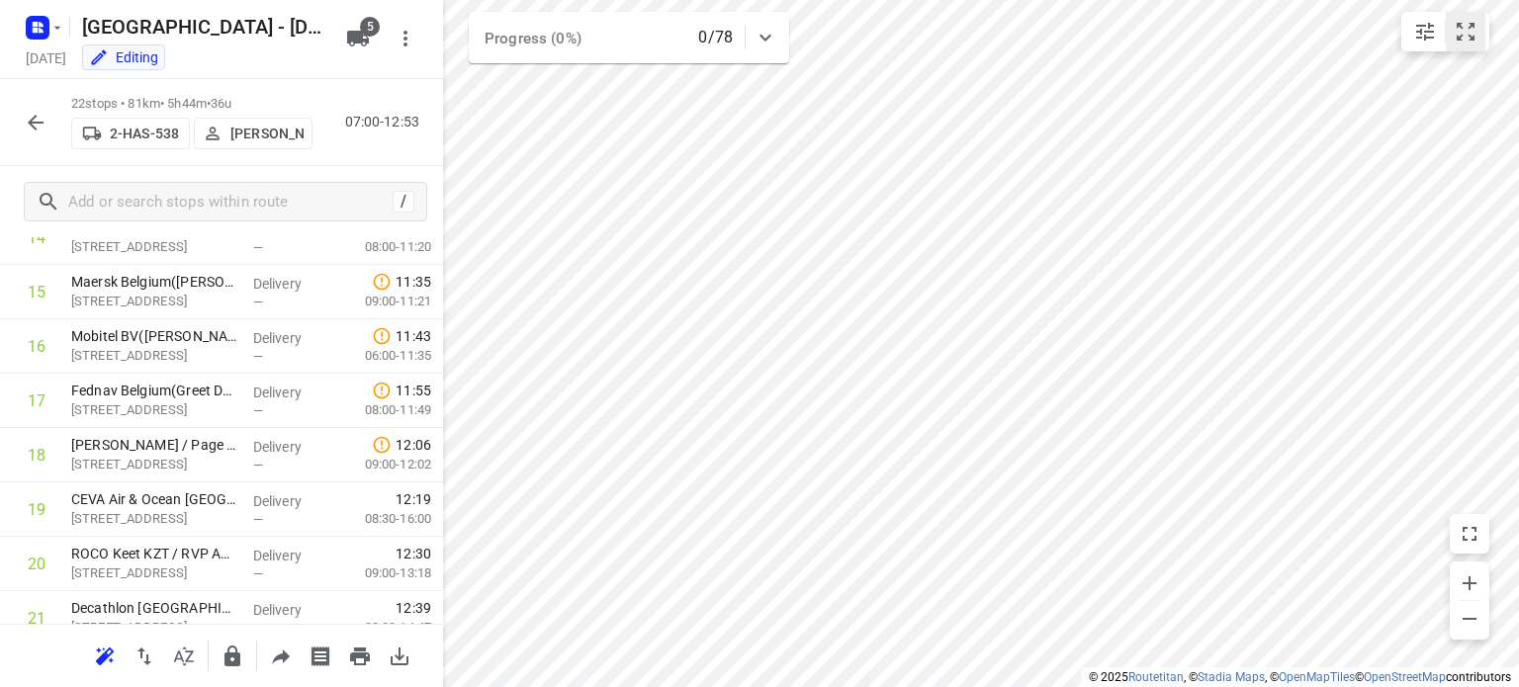
click at [1454, 27] on icon "small contained button group" at bounding box center [1466, 32] width 24 height 24
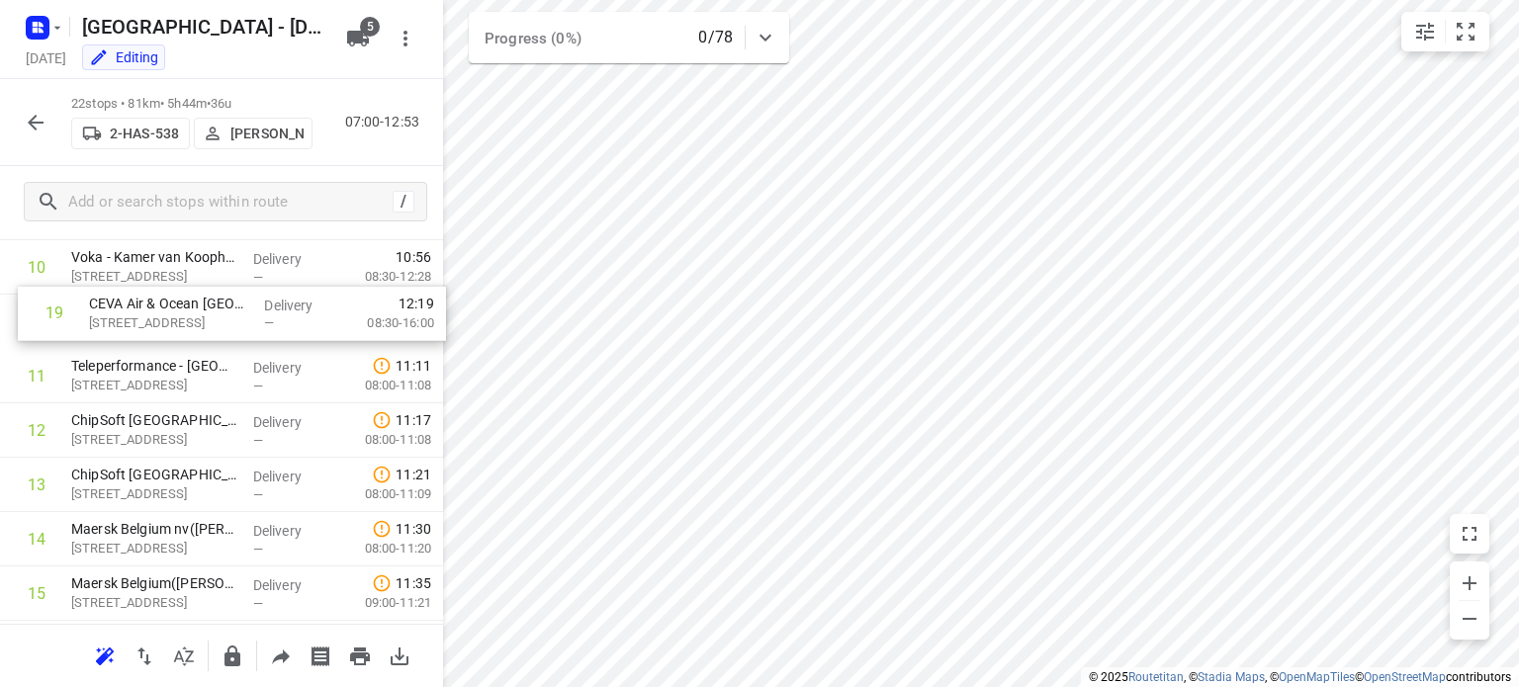
scroll to position [582, 0]
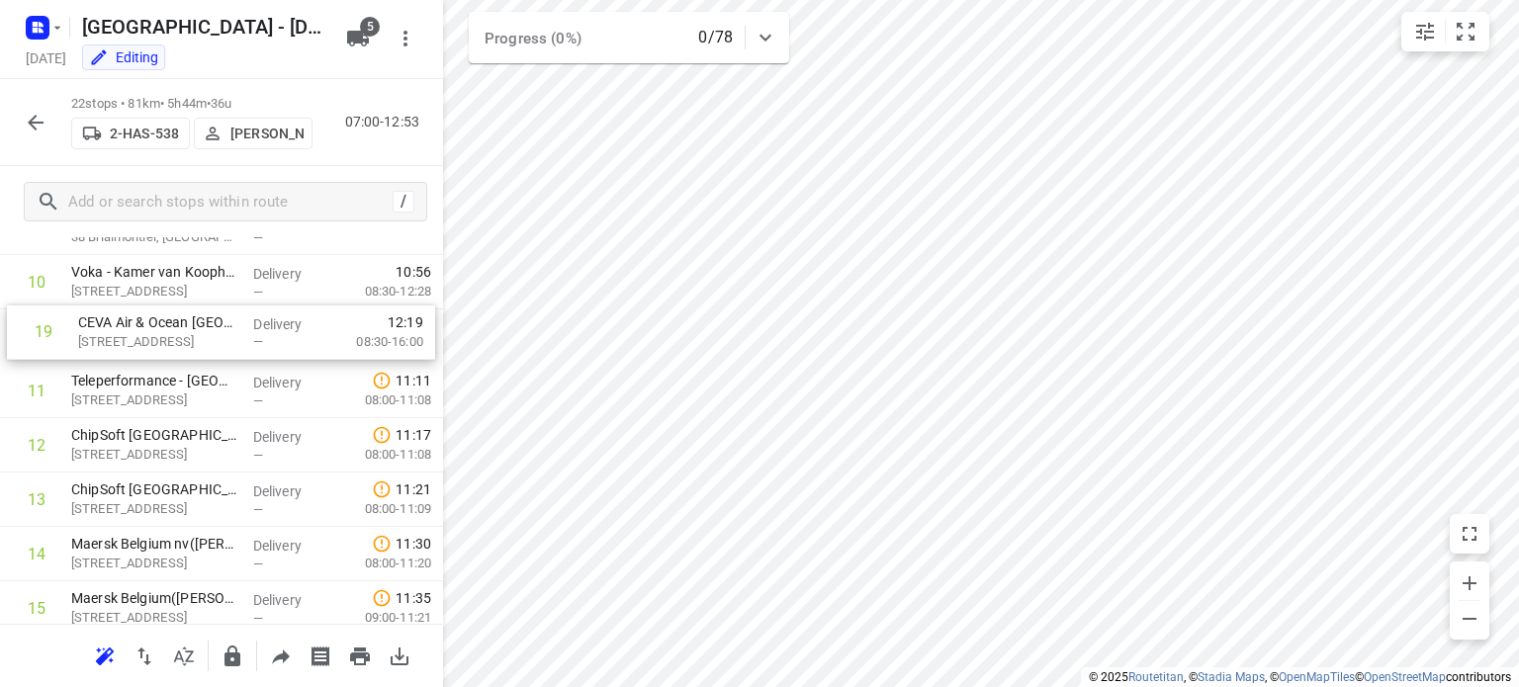
drag, startPoint x: 165, startPoint y: 516, endPoint x: 173, endPoint y: 334, distance: 182.2
click at [173, 334] on div "1 Bisschoppenhoflaan (RVP 122)([PERSON_NAME] (RVP 122)) [STREET_ADDRESS] Delive…" at bounding box center [221, 364] width 443 height 1197
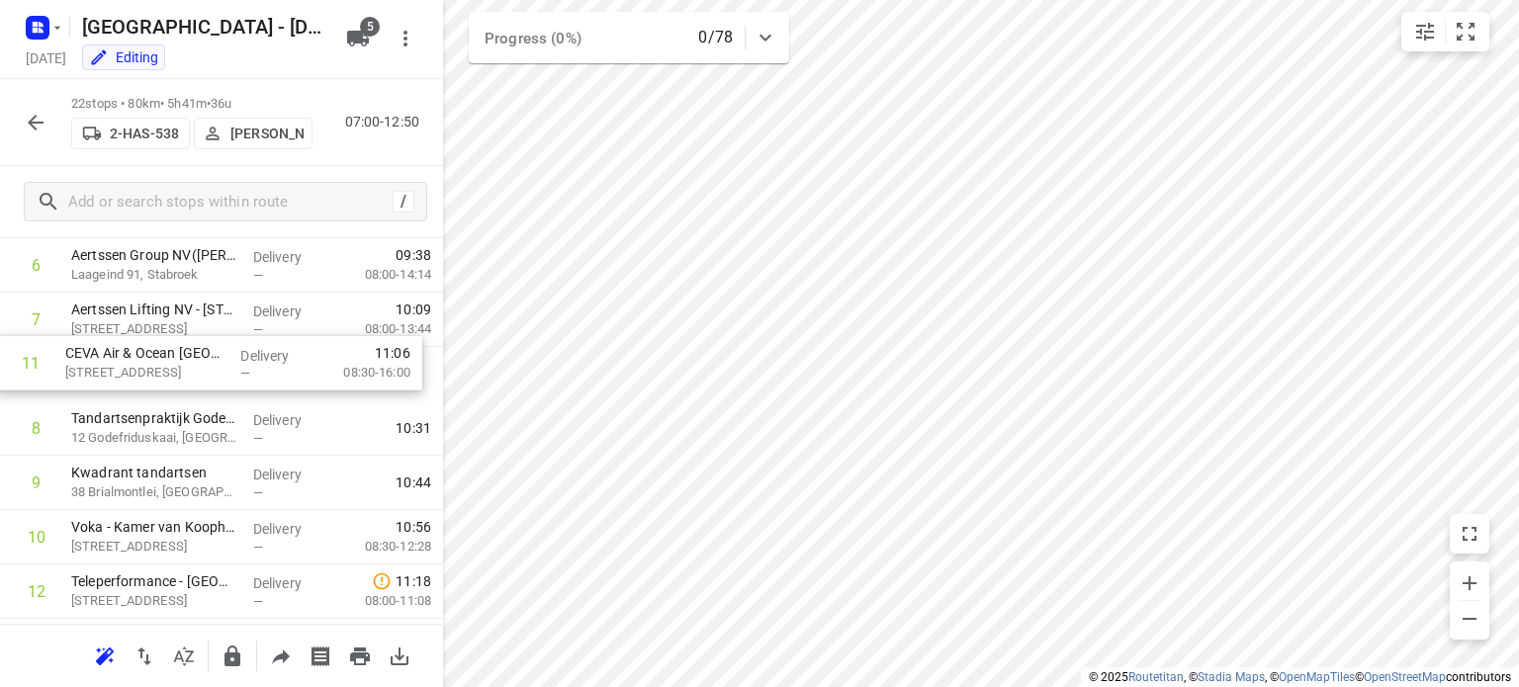
scroll to position [370, 0]
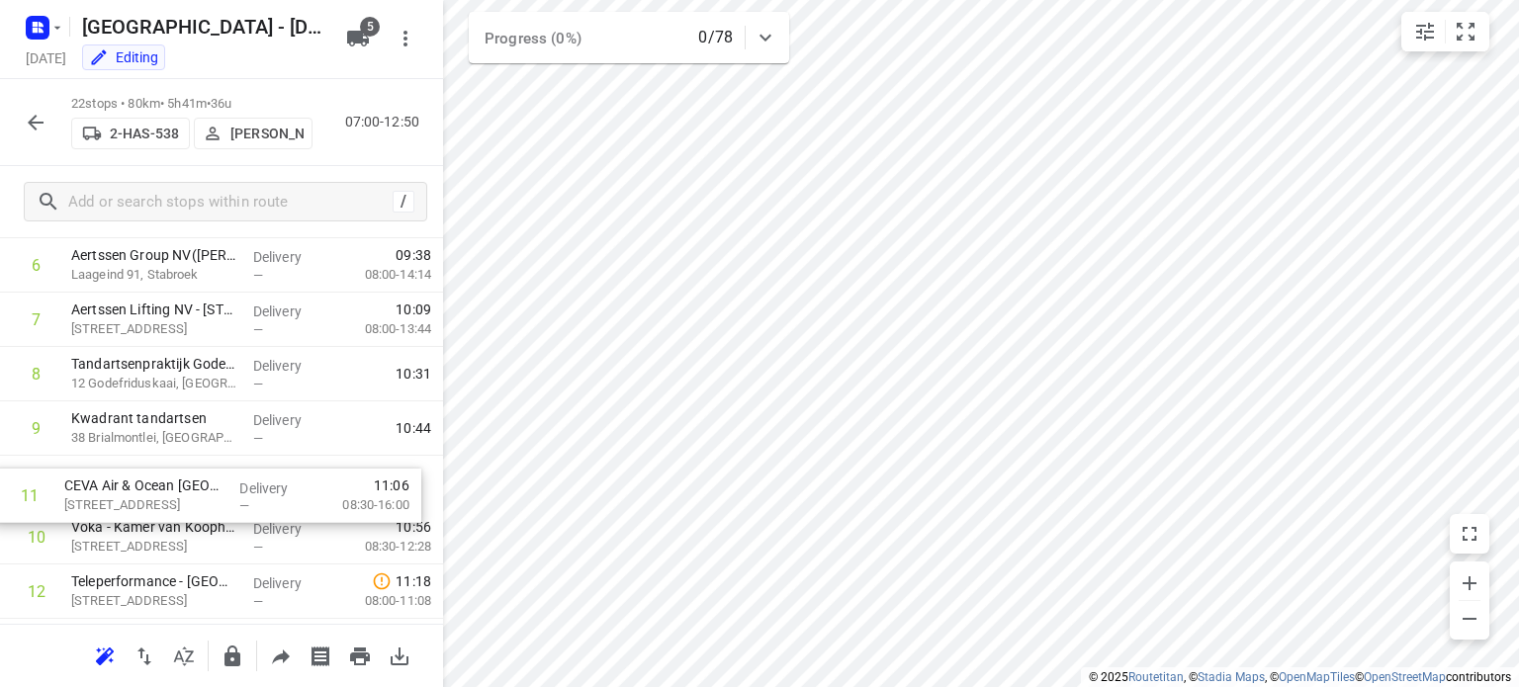
drag, startPoint x: 174, startPoint y: 345, endPoint x: 167, endPoint y: 499, distance: 153.5
click at [167, 499] on div "1 Bisschoppenhoflaan (RVP 122)([PERSON_NAME] (RVP 122)) [STREET_ADDRESS] Delive…" at bounding box center [221, 564] width 443 height 1197
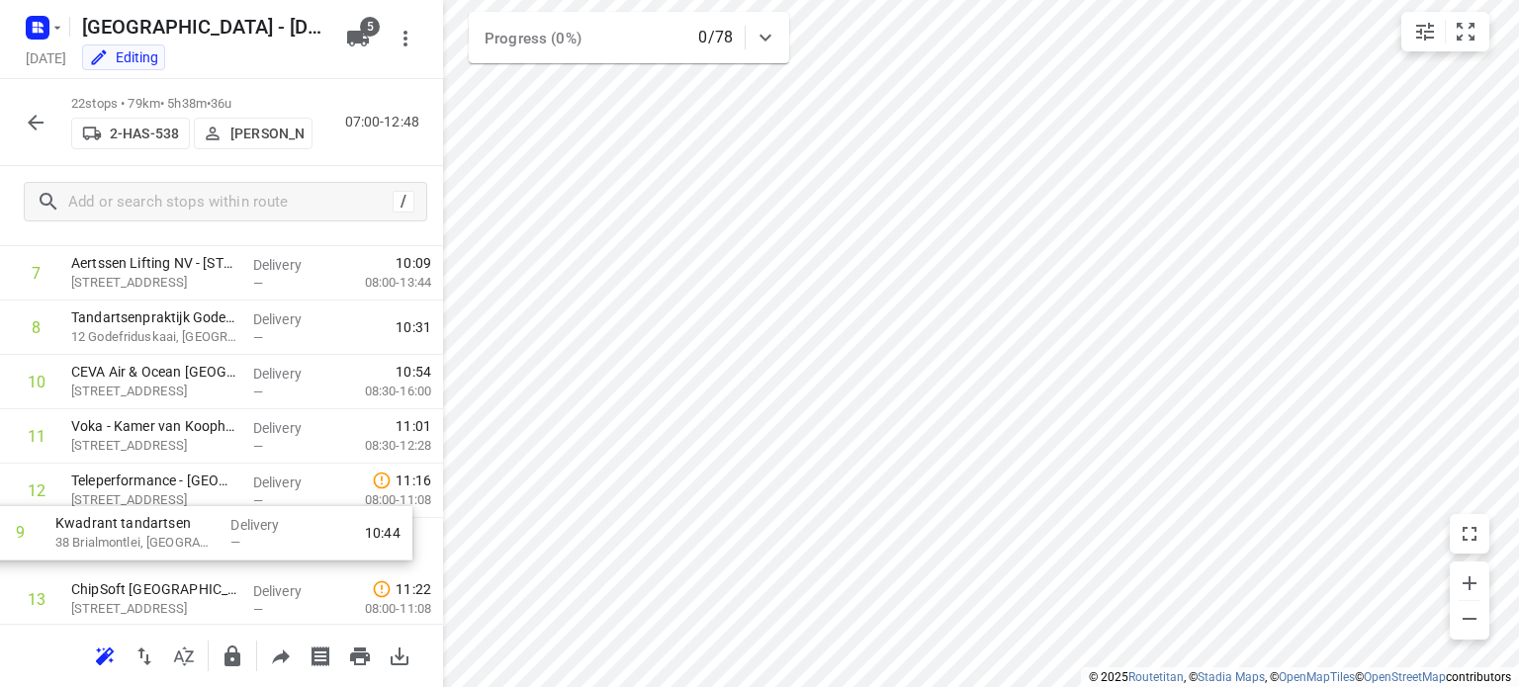
scroll to position [416, 0]
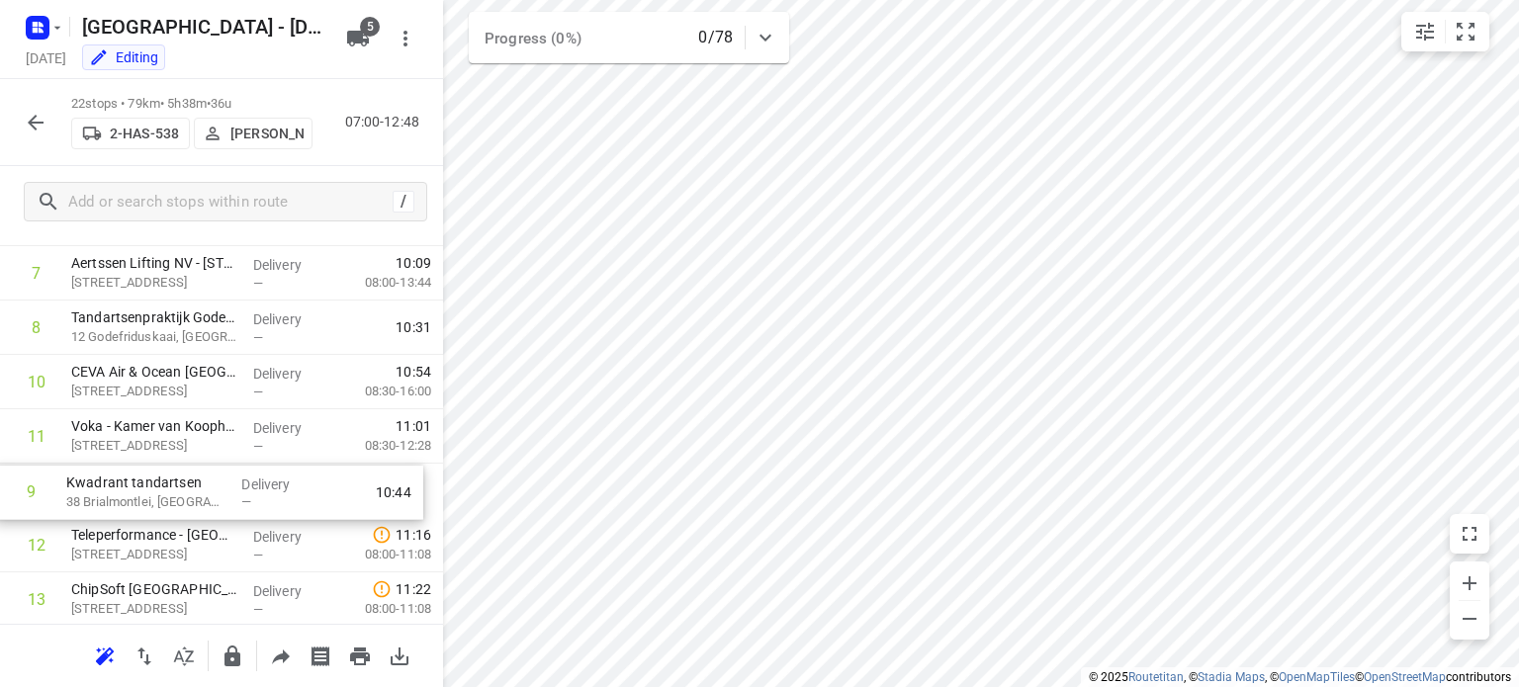
drag, startPoint x: 155, startPoint y: 430, endPoint x: 148, endPoint y: 501, distance: 71.6
click at [148, 501] on div "1 Bisschoppenhoflaan (RVP 122)([PERSON_NAME] (RVP 122)) [STREET_ADDRESS] Delive…" at bounding box center [221, 518] width 443 height 1197
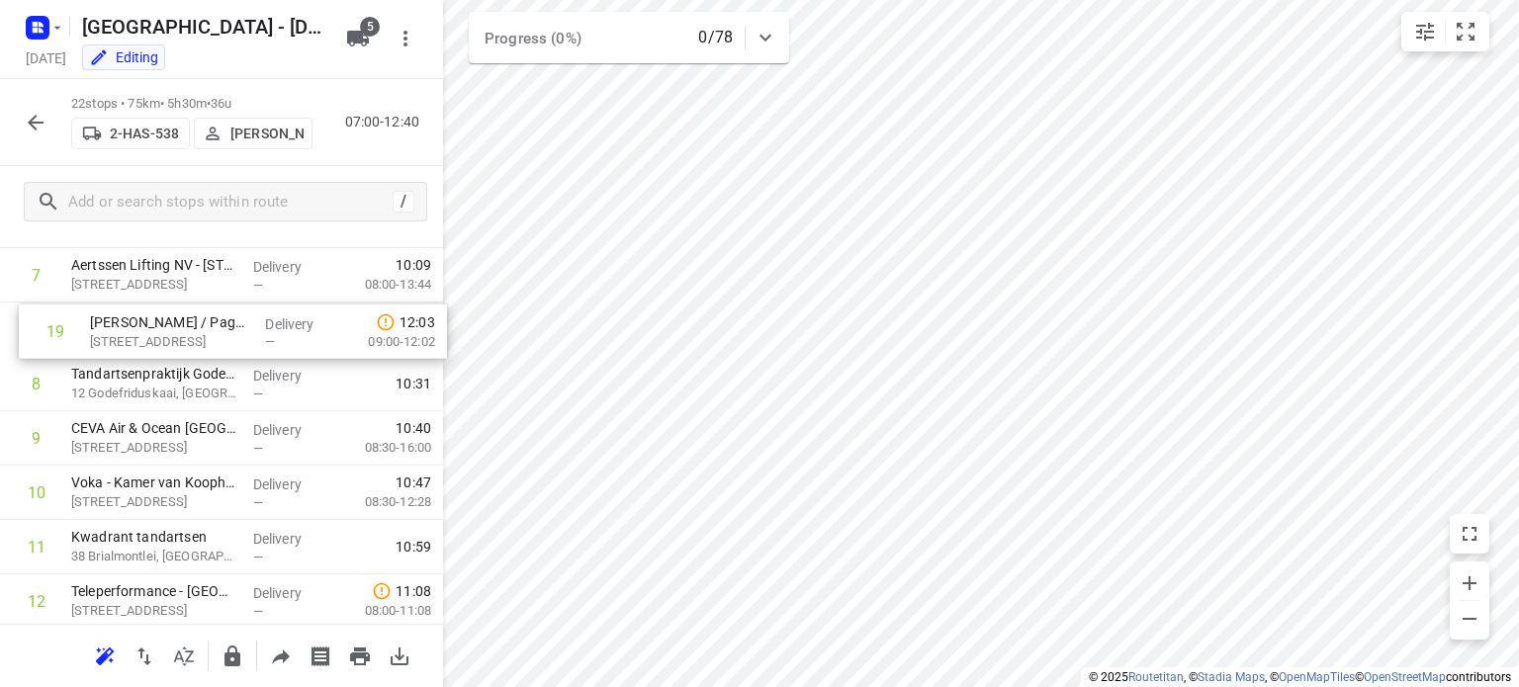
scroll to position [413, 0]
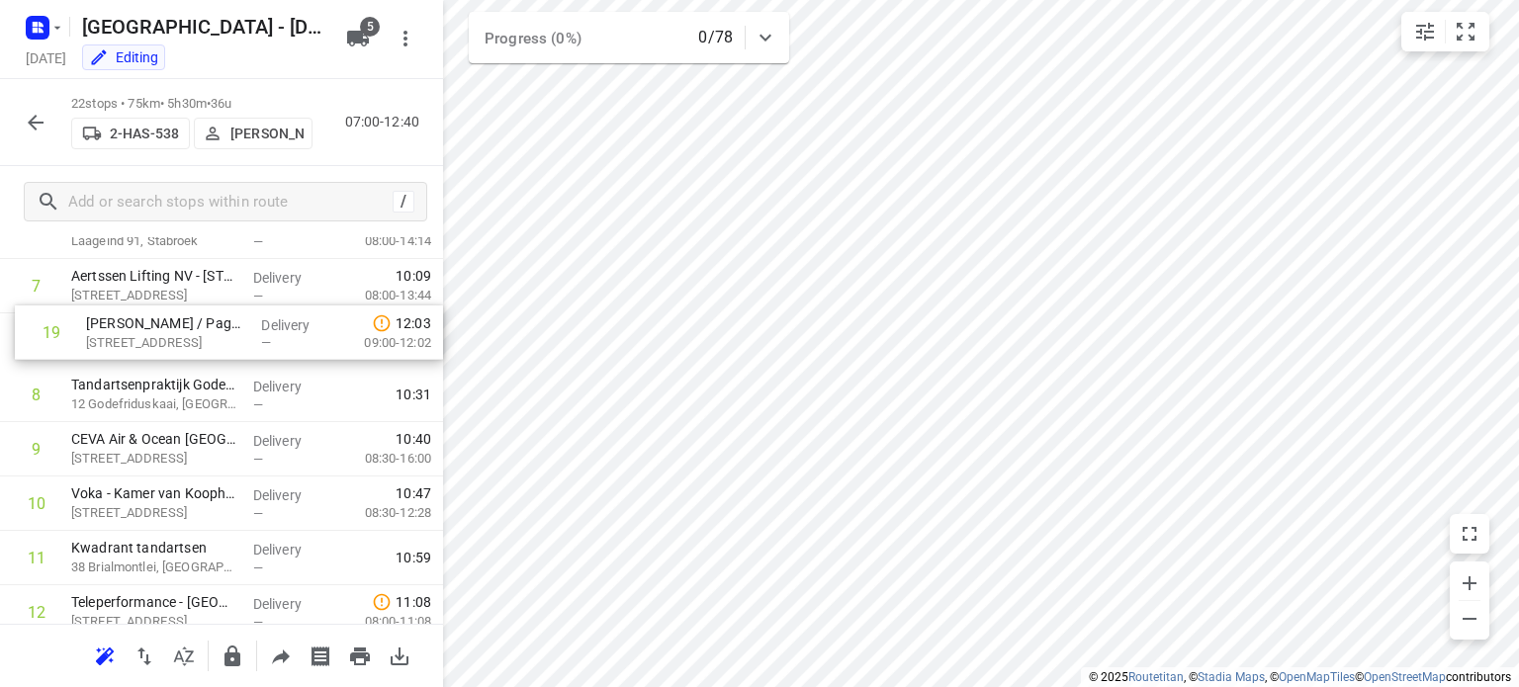
drag, startPoint x: 169, startPoint y: 442, endPoint x: 184, endPoint y: 336, distance: 106.9
click at [184, 336] on div "1 Bisschoppenhoflaan (RVP 122)([PERSON_NAME] (RVP 122)) [STREET_ADDRESS] Delive…" at bounding box center [221, 531] width 443 height 1197
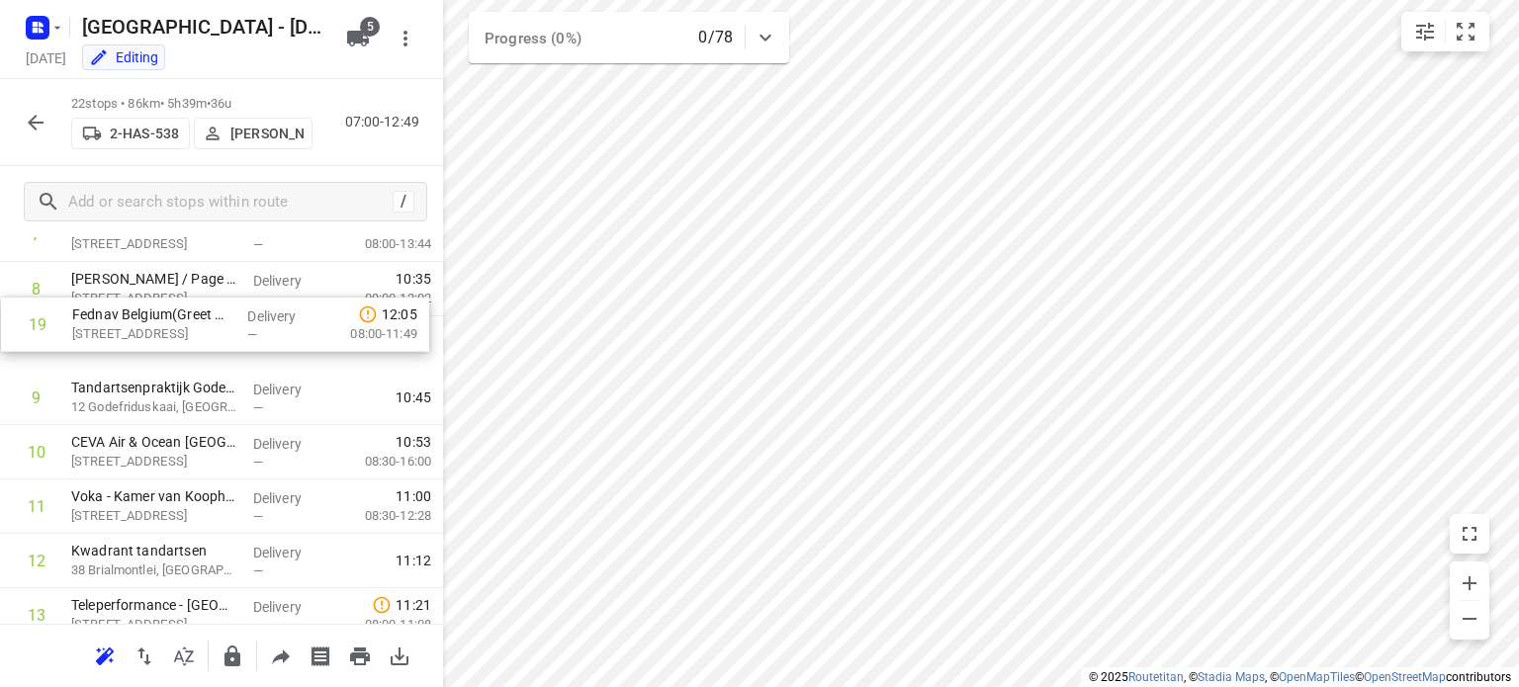
scroll to position [447, 0]
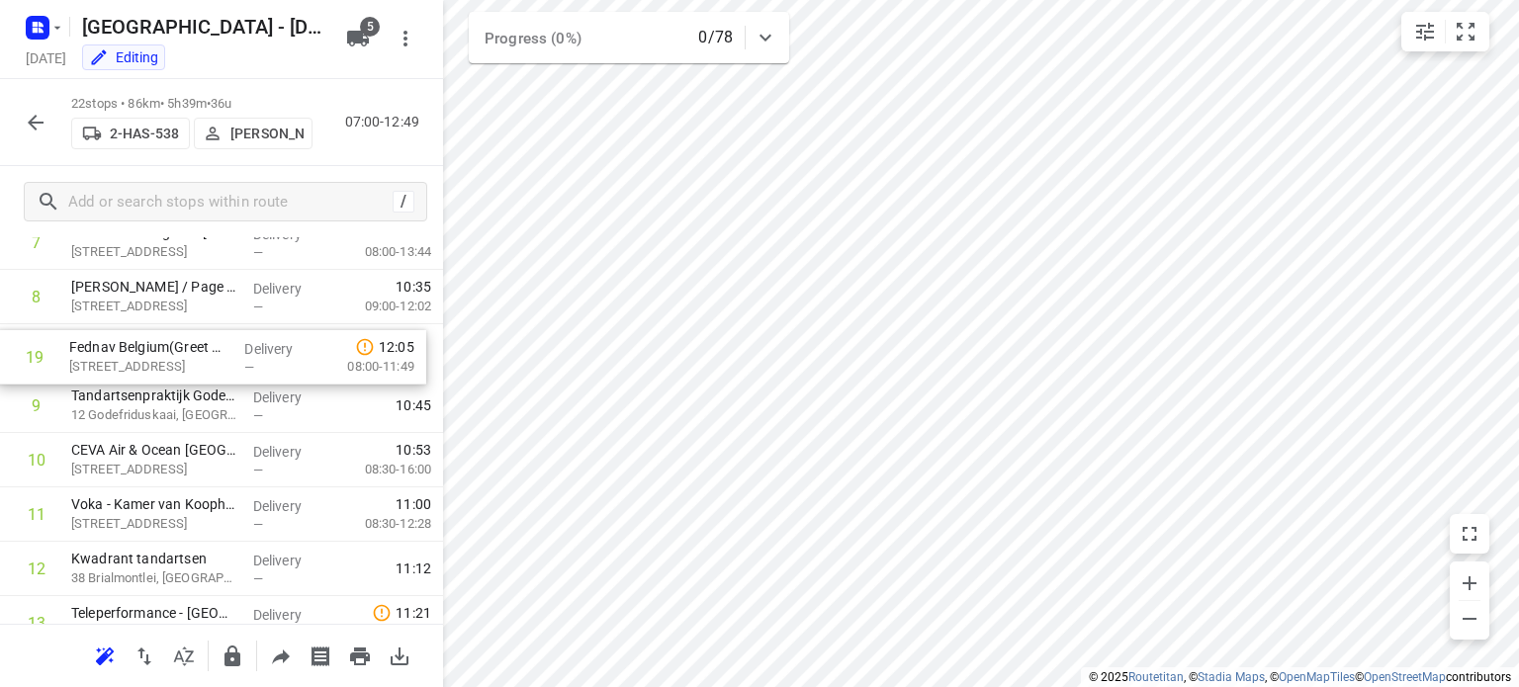
drag, startPoint x: 160, startPoint y: 547, endPoint x: 158, endPoint y: 355, distance: 191.9
click at [158, 355] on div "1 Bisschoppenhoflaan (RVP 122)([PERSON_NAME] (RVP 122)) [STREET_ADDRESS] Delive…" at bounding box center [221, 487] width 443 height 1197
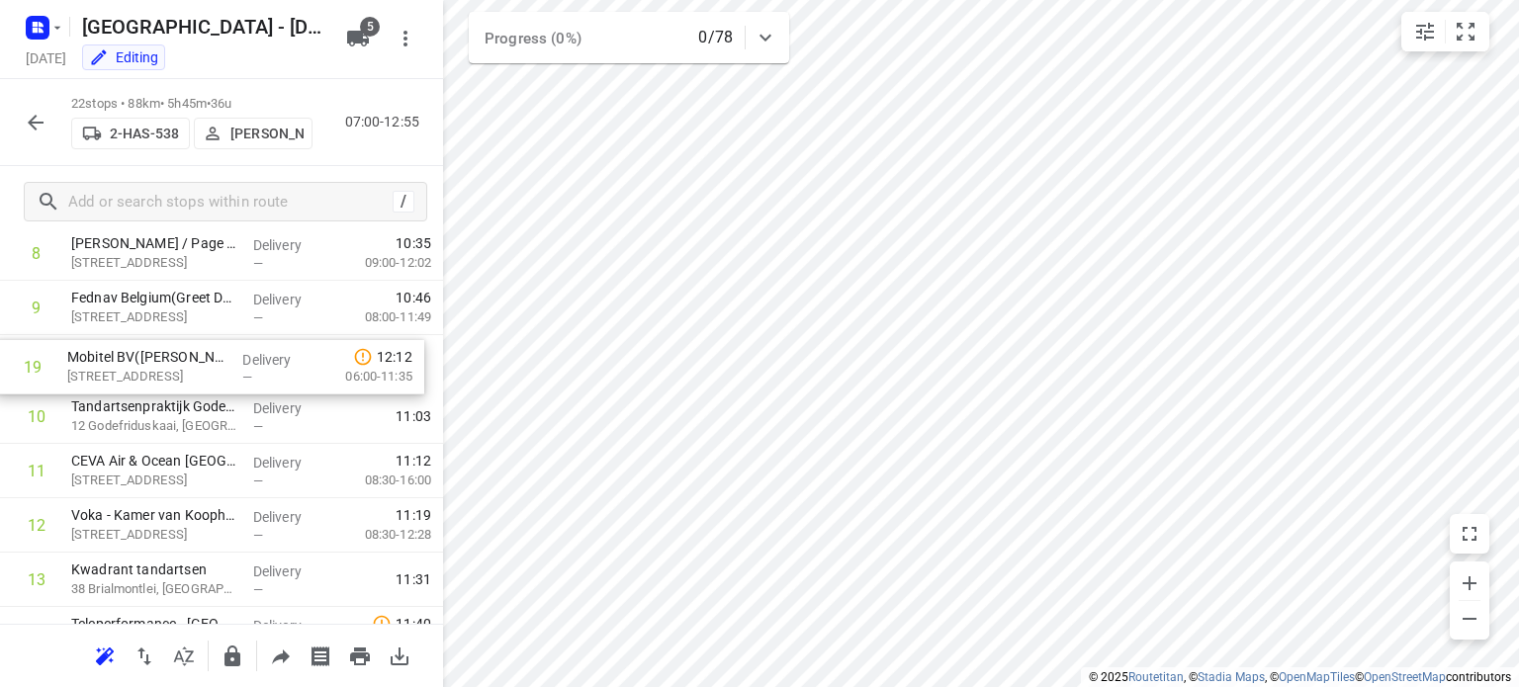
scroll to position [487, 0]
drag, startPoint x: 150, startPoint y: 509, endPoint x: 146, endPoint y: 373, distance: 136.6
click at [146, 373] on div "1 Bisschoppenhoflaan (RVP 122)([PERSON_NAME] (RVP 122)) [STREET_ADDRESS] Delive…" at bounding box center [221, 448] width 443 height 1197
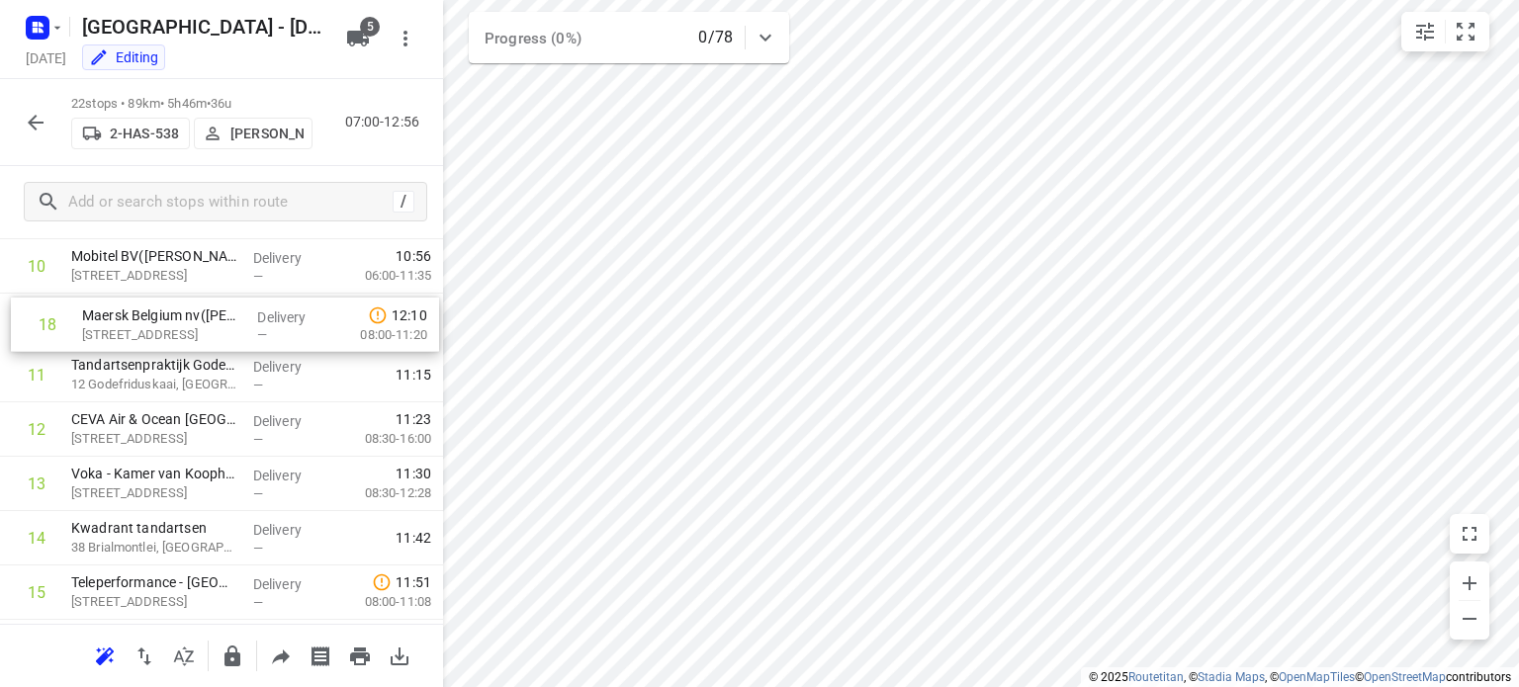
scroll to position [586, 0]
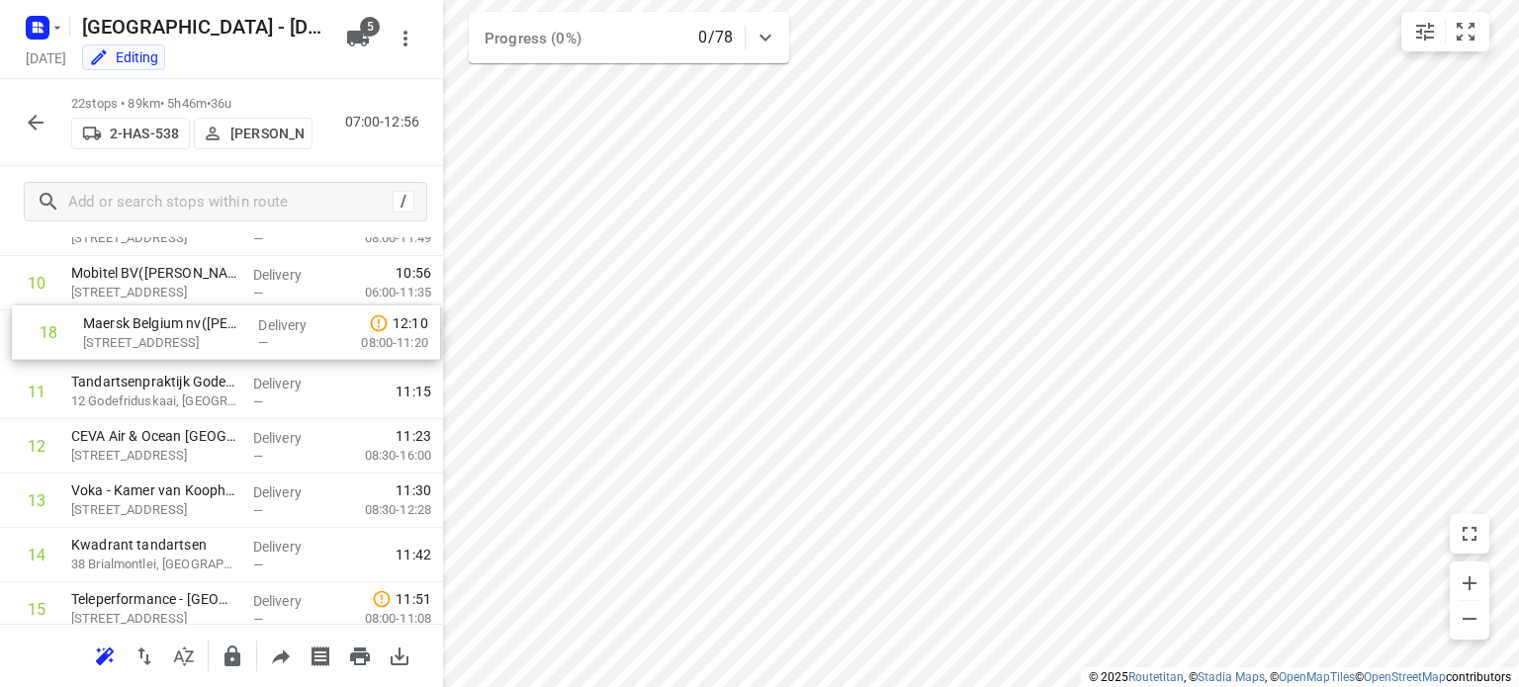
drag, startPoint x: 142, startPoint y: 426, endPoint x: 155, endPoint y: 327, distance: 99.7
click at [155, 327] on div "1 Bisschoppenhoflaan (RVP 122)([PERSON_NAME] (RVP 122)) [STREET_ADDRESS] Delive…" at bounding box center [221, 365] width 443 height 1197
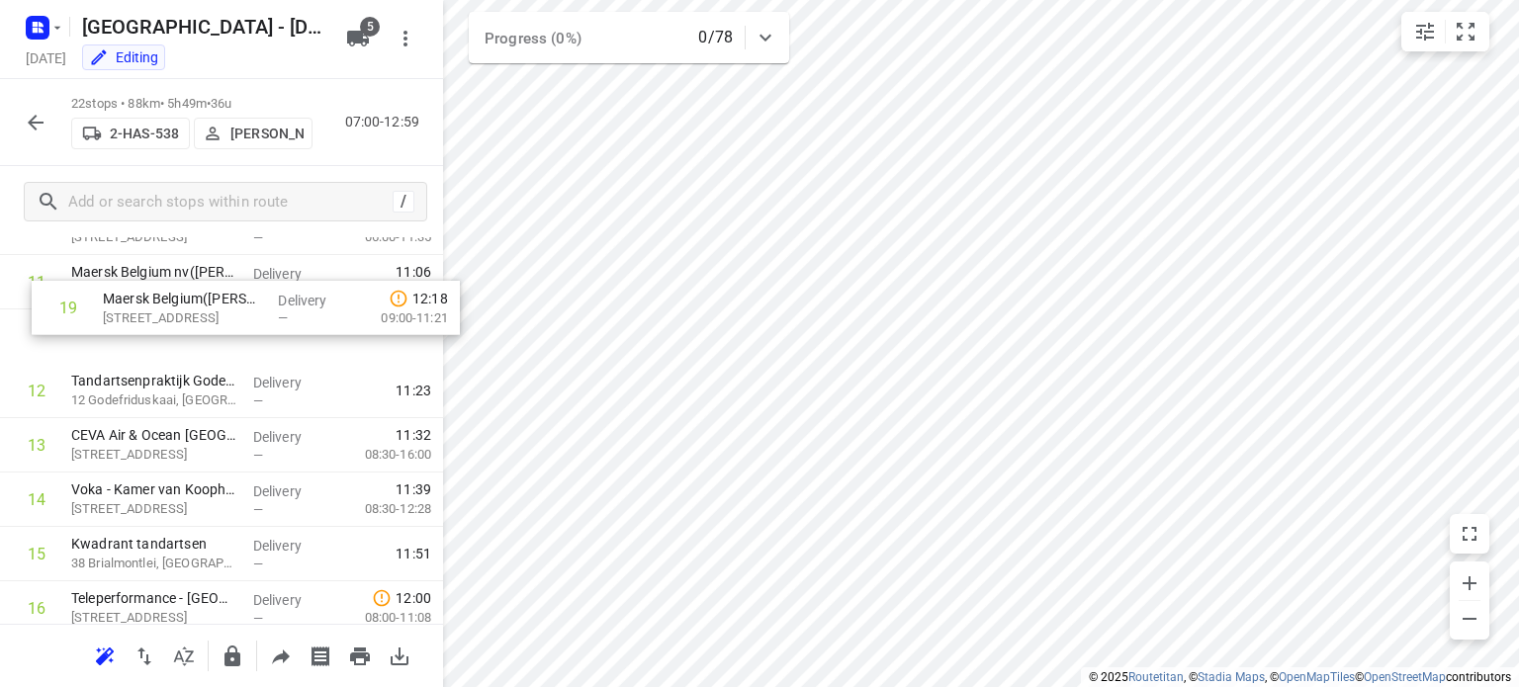
scroll to position [619, 0]
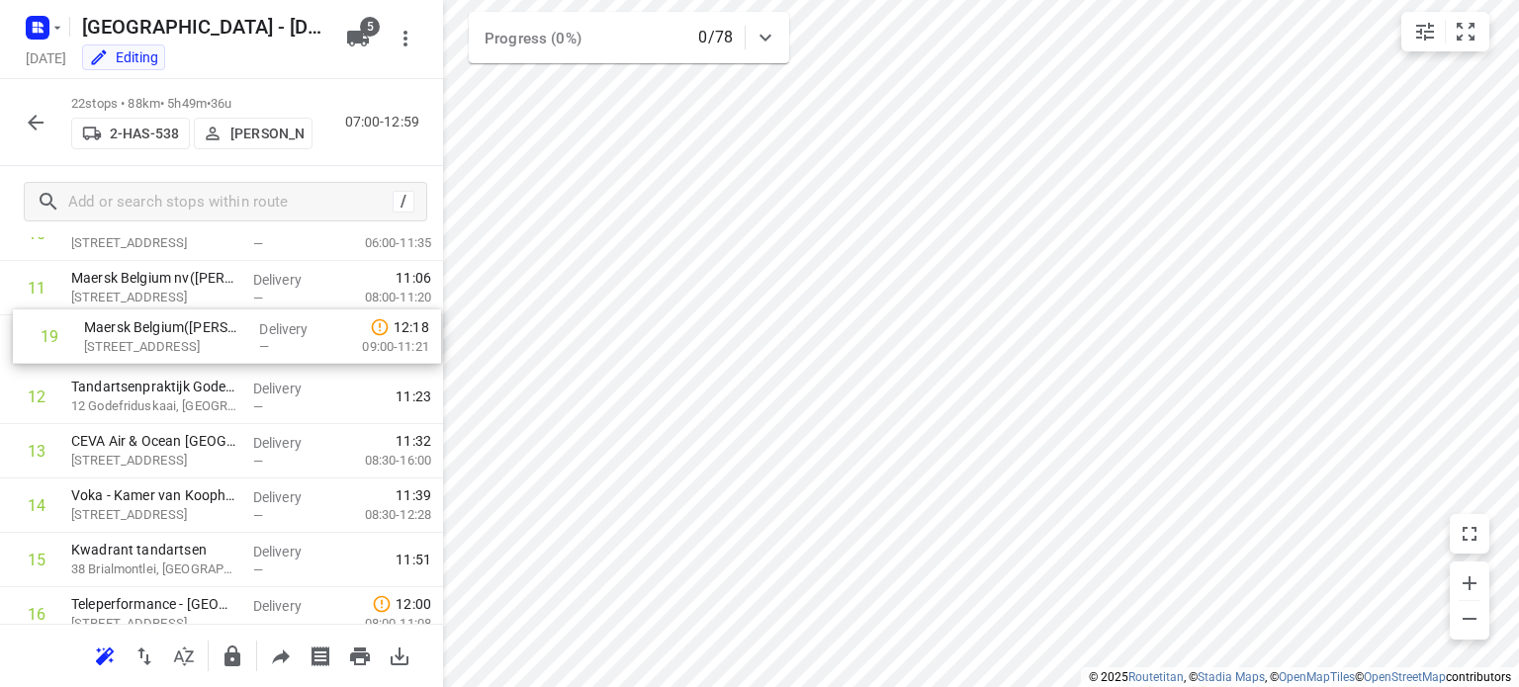
drag, startPoint x: 121, startPoint y: 377, endPoint x: 133, endPoint y: 327, distance: 50.9
click at [133, 327] on div "1 Bisschoppenhoflaan (RVP 122)([PERSON_NAME] (RVP 122)) [STREET_ADDRESS] Delive…" at bounding box center [221, 315] width 443 height 1197
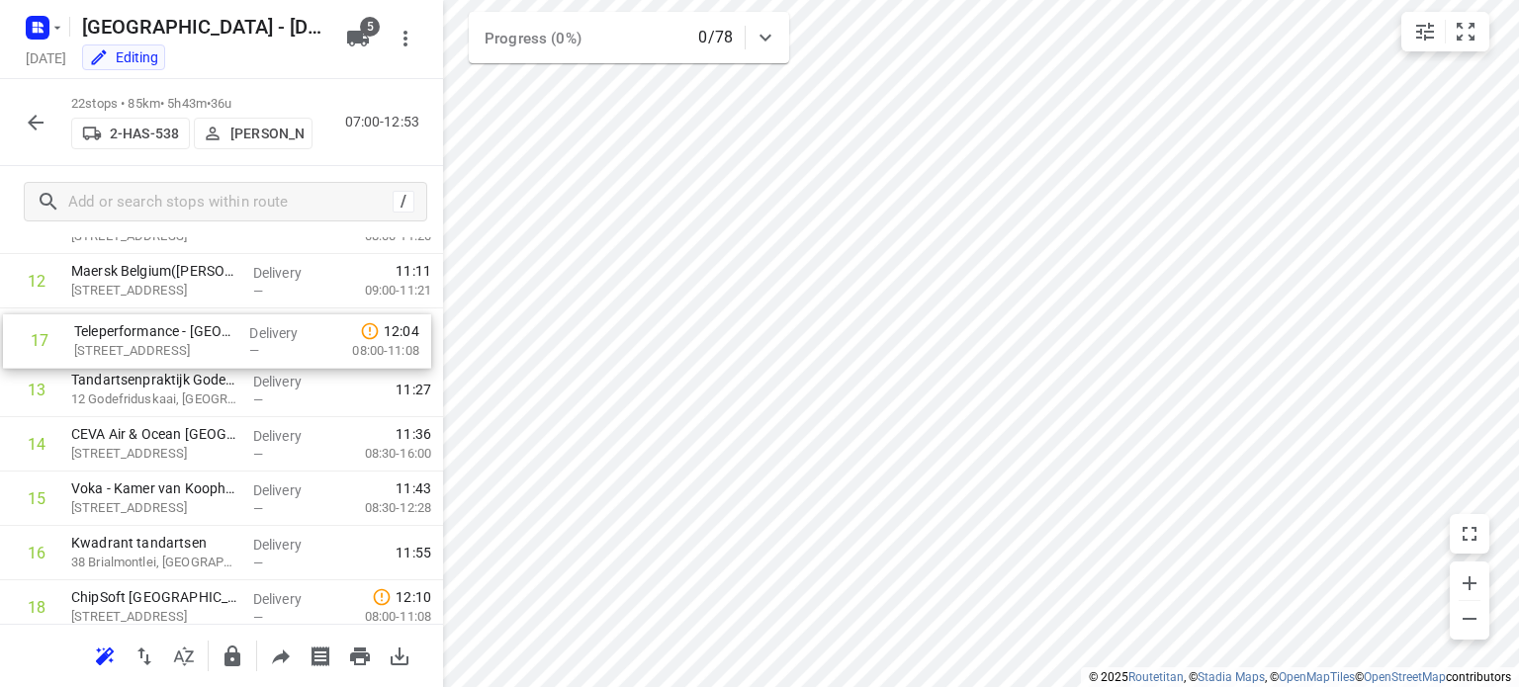
scroll to position [681, 0]
drag, startPoint x: 155, startPoint y: 329, endPoint x: 157, endPoint y: 343, distance: 14.0
click at [157, 343] on div "1 Bisschoppenhoflaan (RVP 122)([PERSON_NAME] (RVP 122)) [STREET_ADDRESS] Delive…" at bounding box center [221, 254] width 443 height 1197
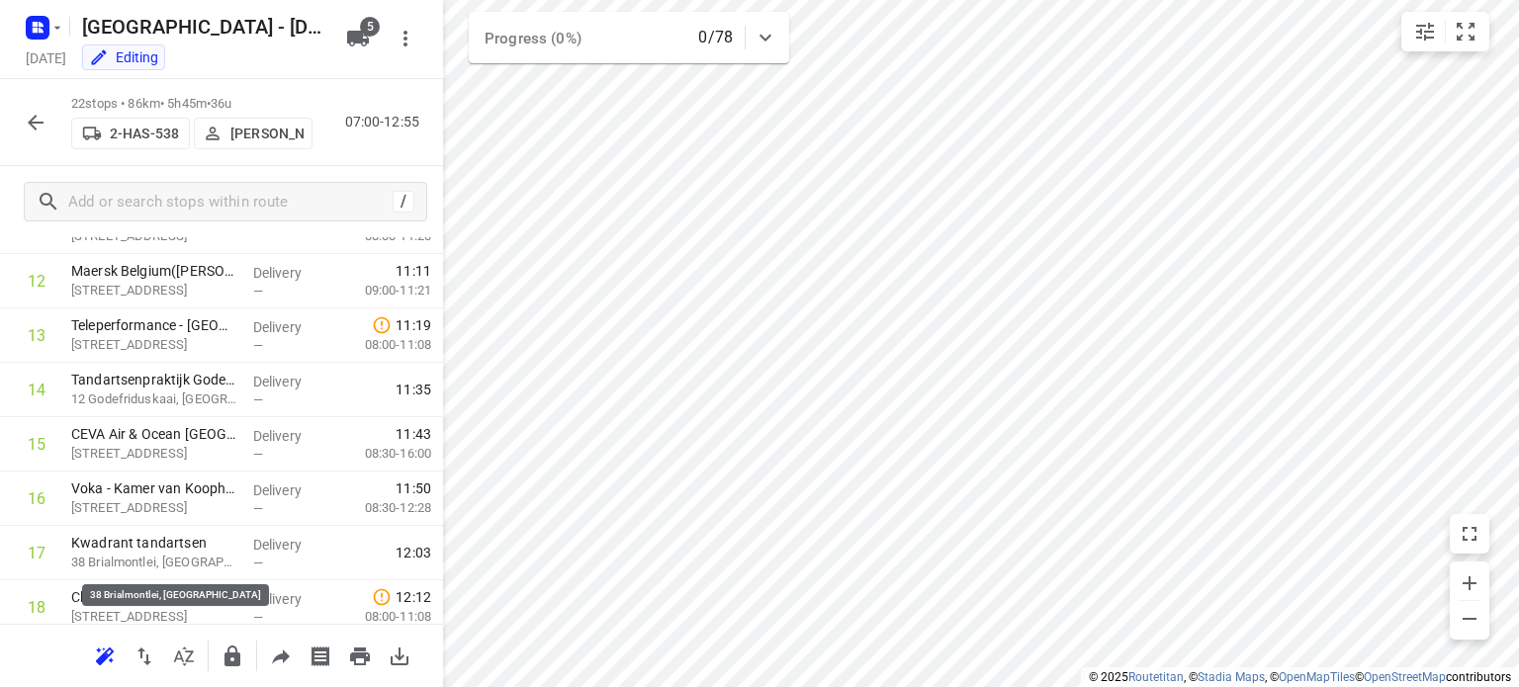
scroll to position [878, 0]
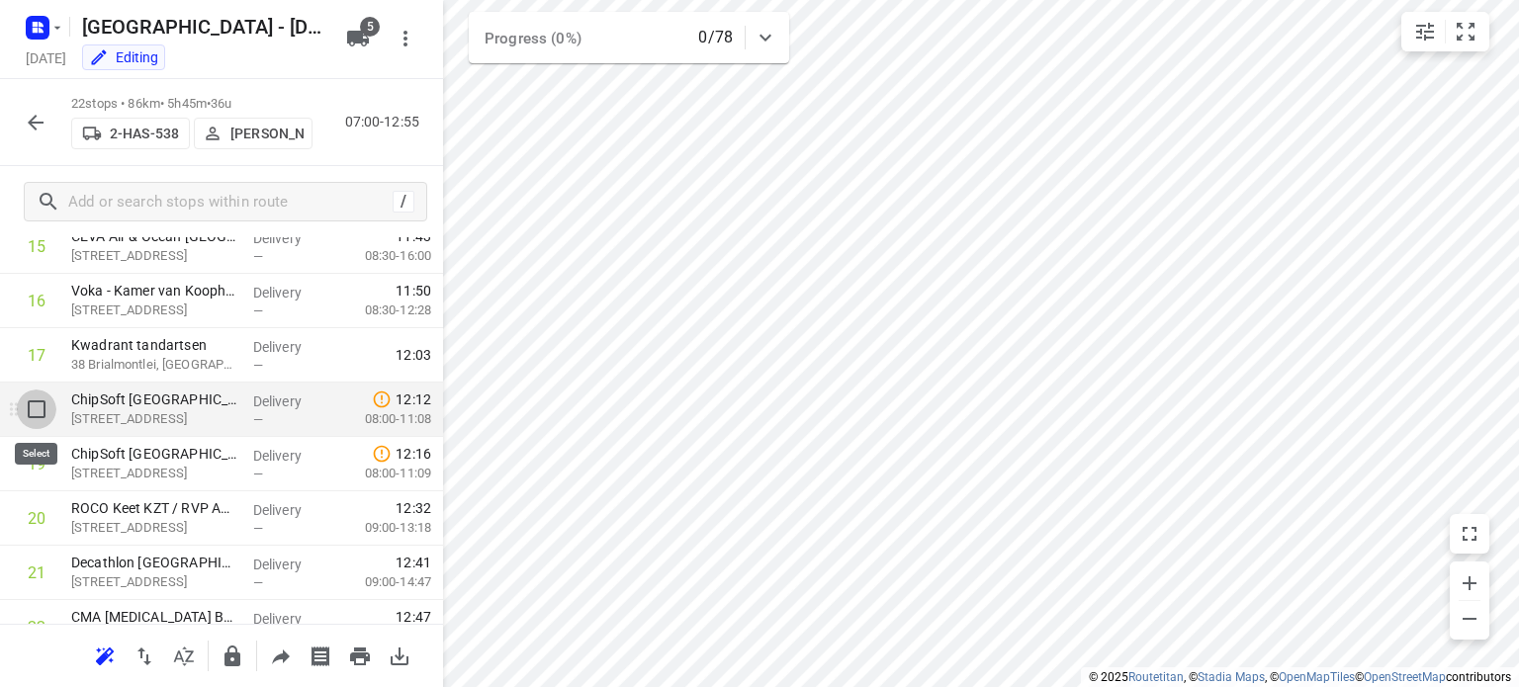
click at [36, 409] on input "checkbox" at bounding box center [37, 410] width 40 height 40
checkbox input "true"
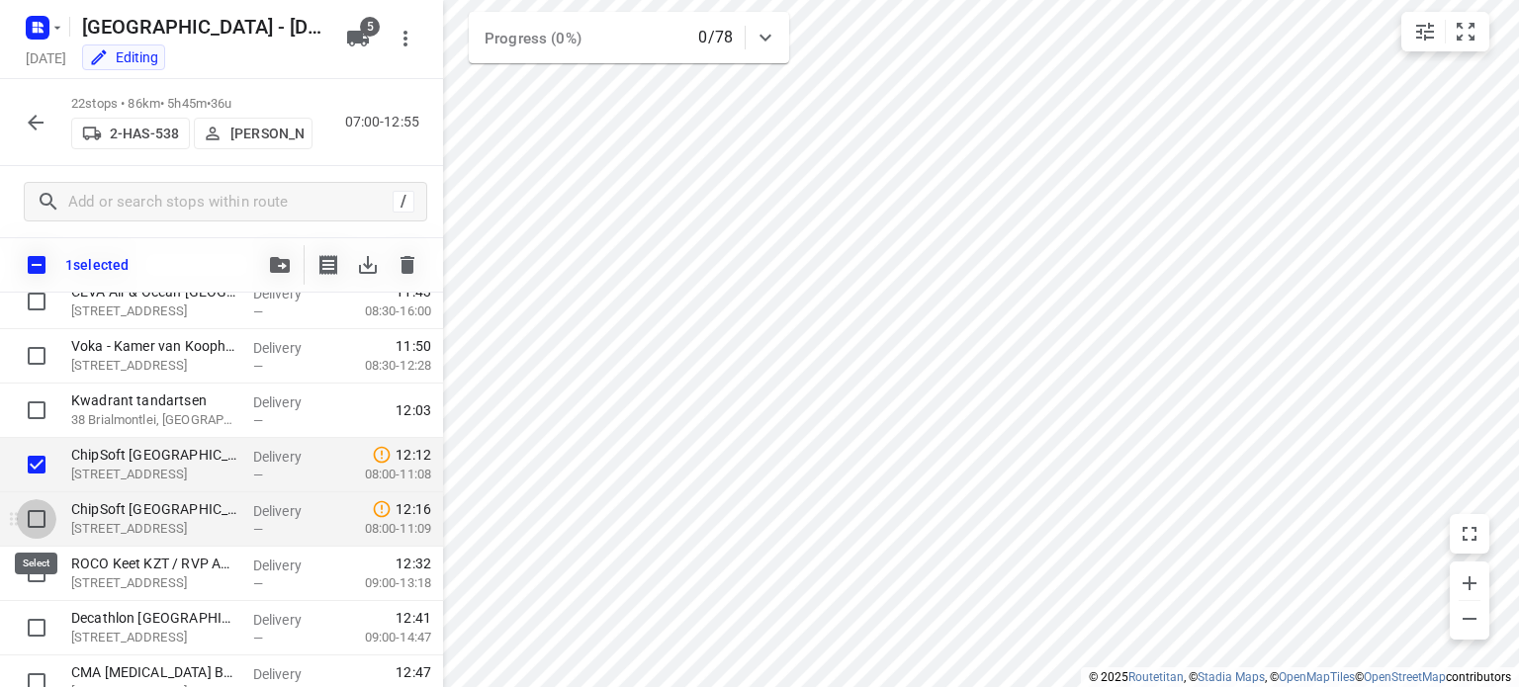
click at [32, 516] on input "checkbox" at bounding box center [37, 520] width 40 height 40
checkbox input "true"
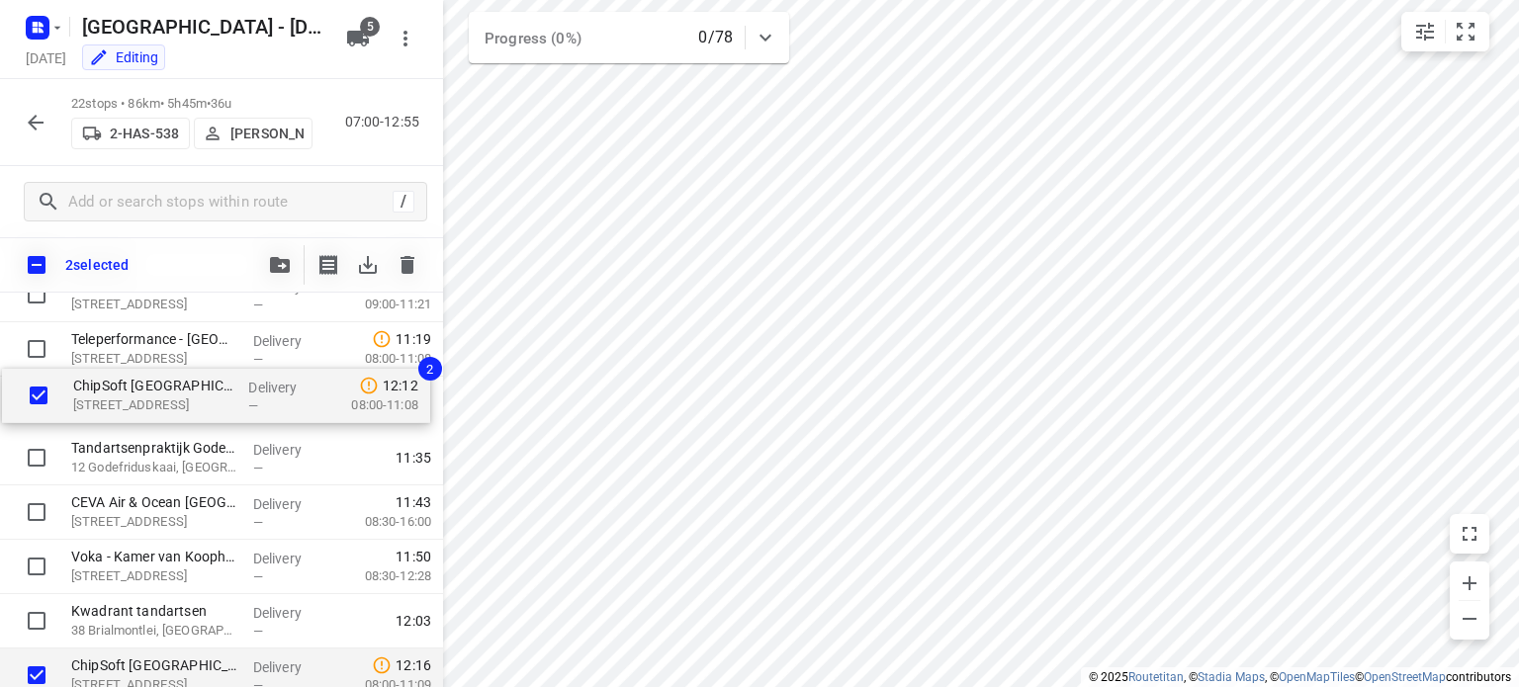
scroll to position [721, 0]
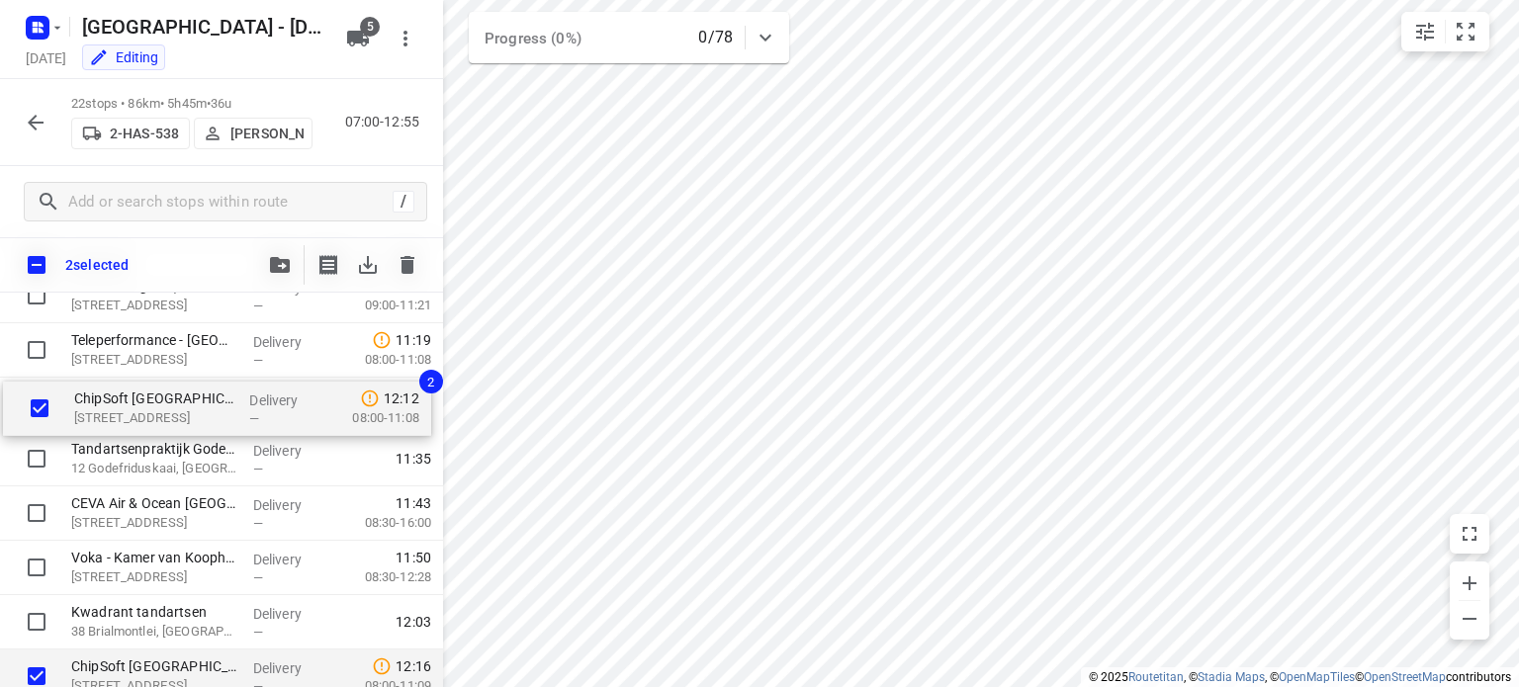
drag, startPoint x: 115, startPoint y: 462, endPoint x: 118, endPoint y: 399, distance: 63.4
click at [118, 399] on div "Bisschoppenhoflaan (RVP 122)([PERSON_NAME] (RVP 122)) [STREET_ADDRESS] Delivery…" at bounding box center [221, 269] width 443 height 1197
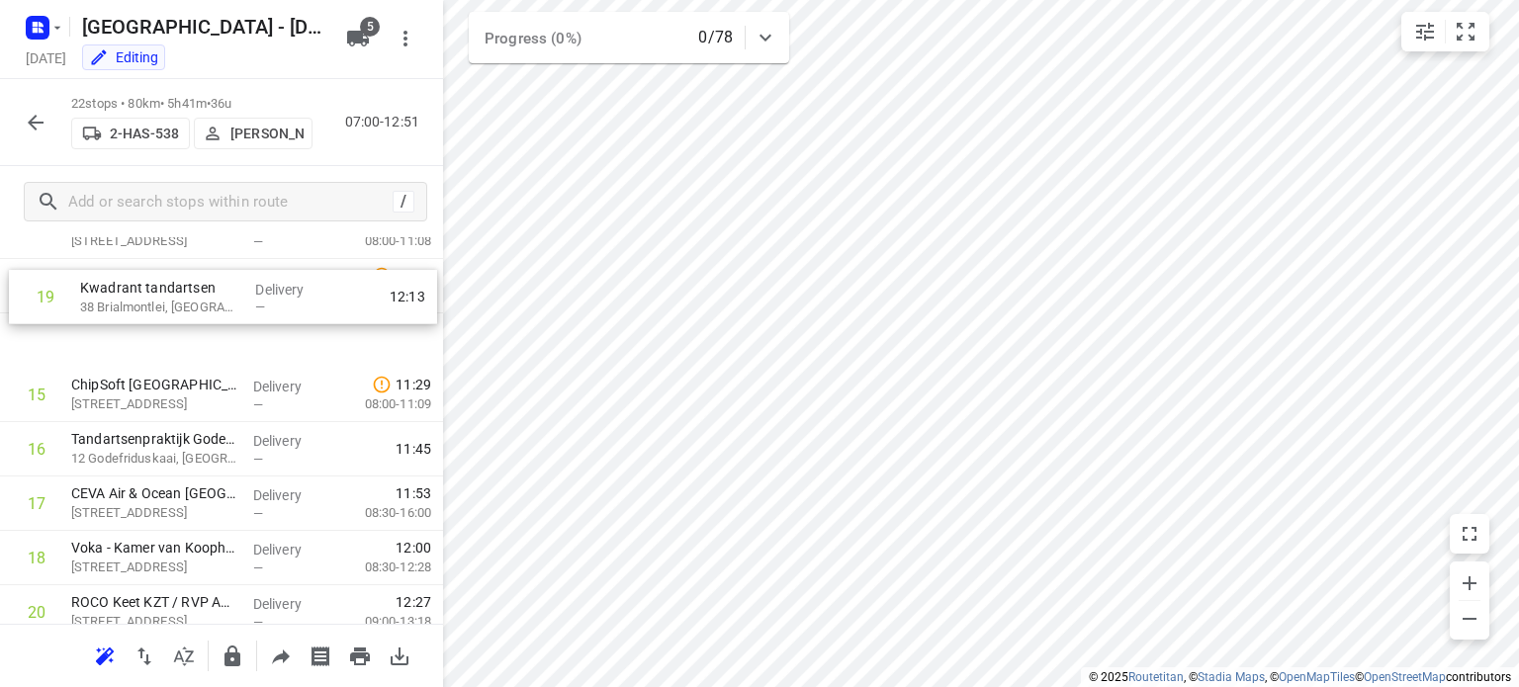
scroll to position [781, 0]
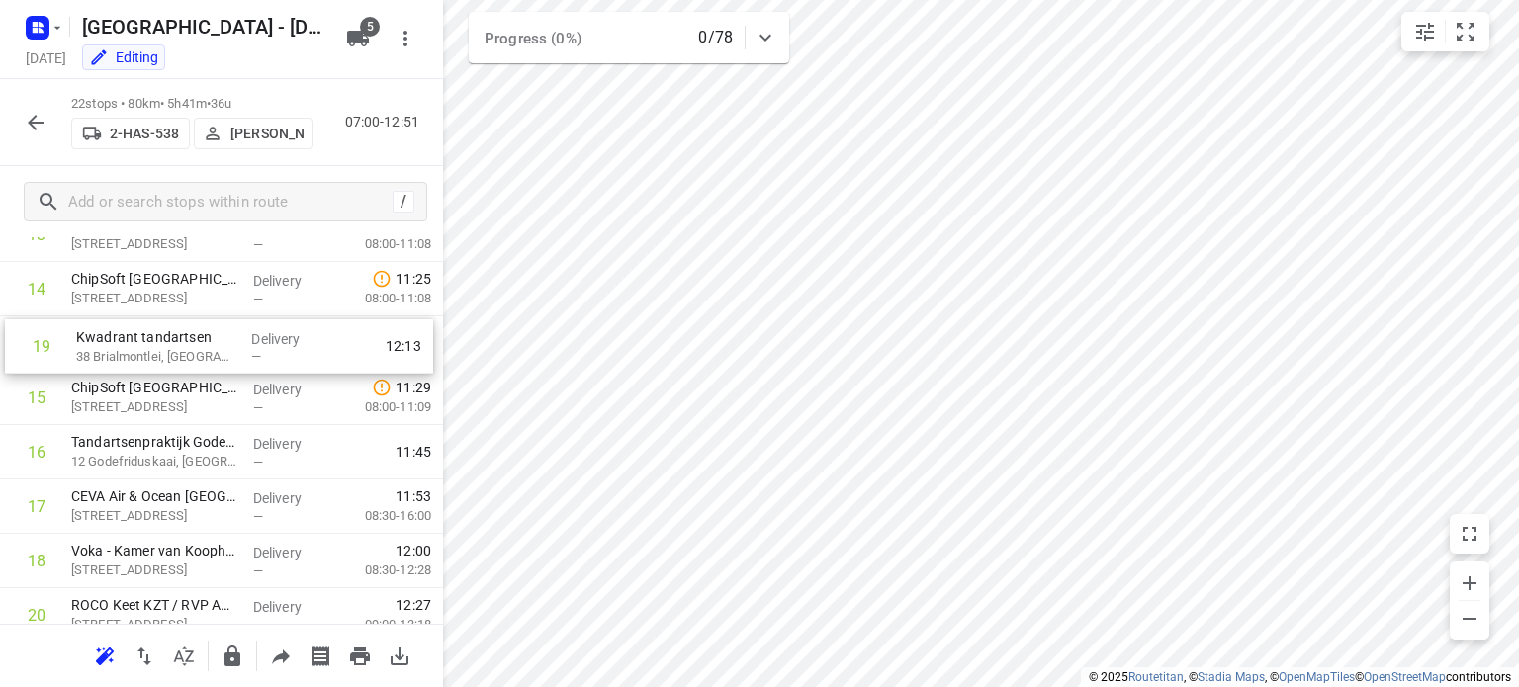
drag, startPoint x: 165, startPoint y: 387, endPoint x: 171, endPoint y: 349, distance: 38.1
click at [171, 349] on div "1 Bisschoppenhoflaan (RVP 122)([PERSON_NAME] (RVP 122)) [STREET_ADDRESS] Delive…" at bounding box center [221, 153] width 443 height 1197
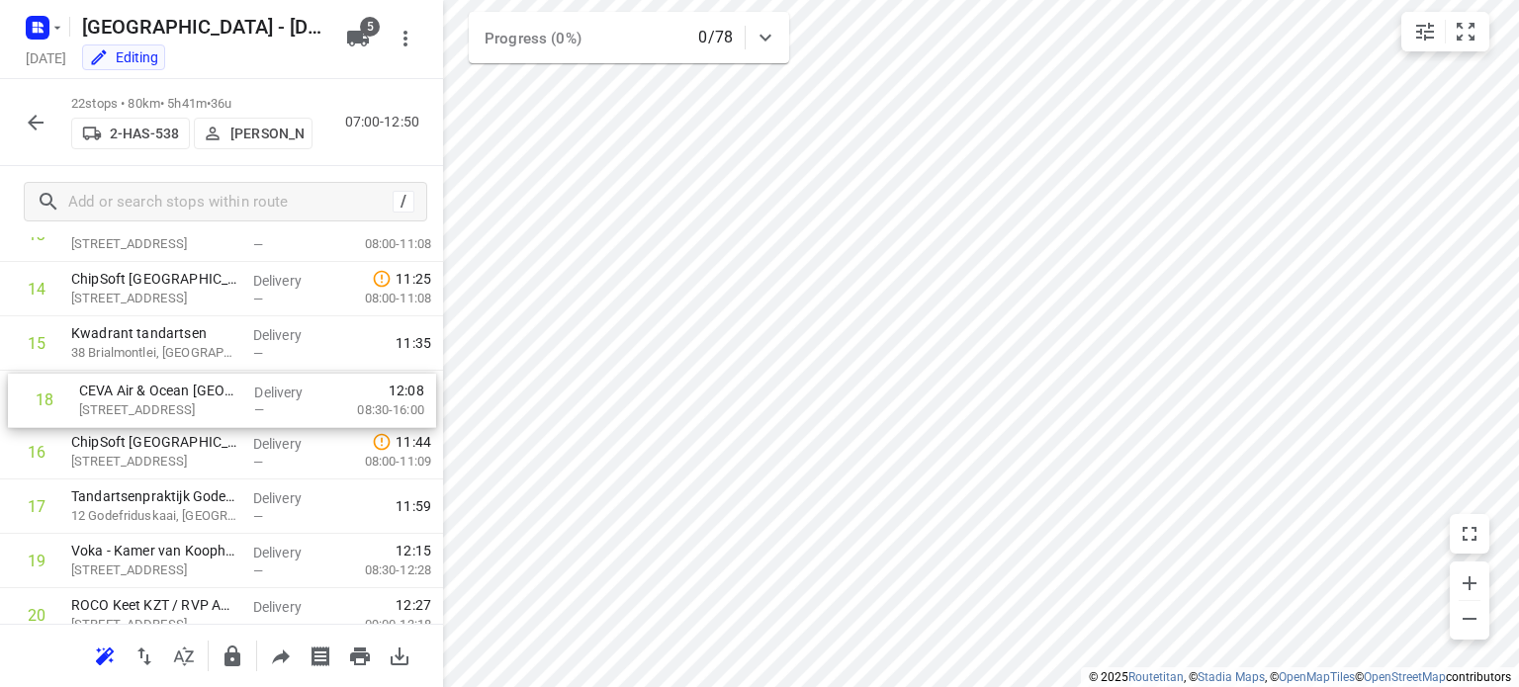
drag, startPoint x: 158, startPoint y: 508, endPoint x: 168, endPoint y: 396, distance: 113.2
click at [168, 396] on div "1 Bisschoppenhoflaan (RVP 122)([PERSON_NAME] (RVP 122)) [STREET_ADDRESS] Delive…" at bounding box center [221, 153] width 443 height 1197
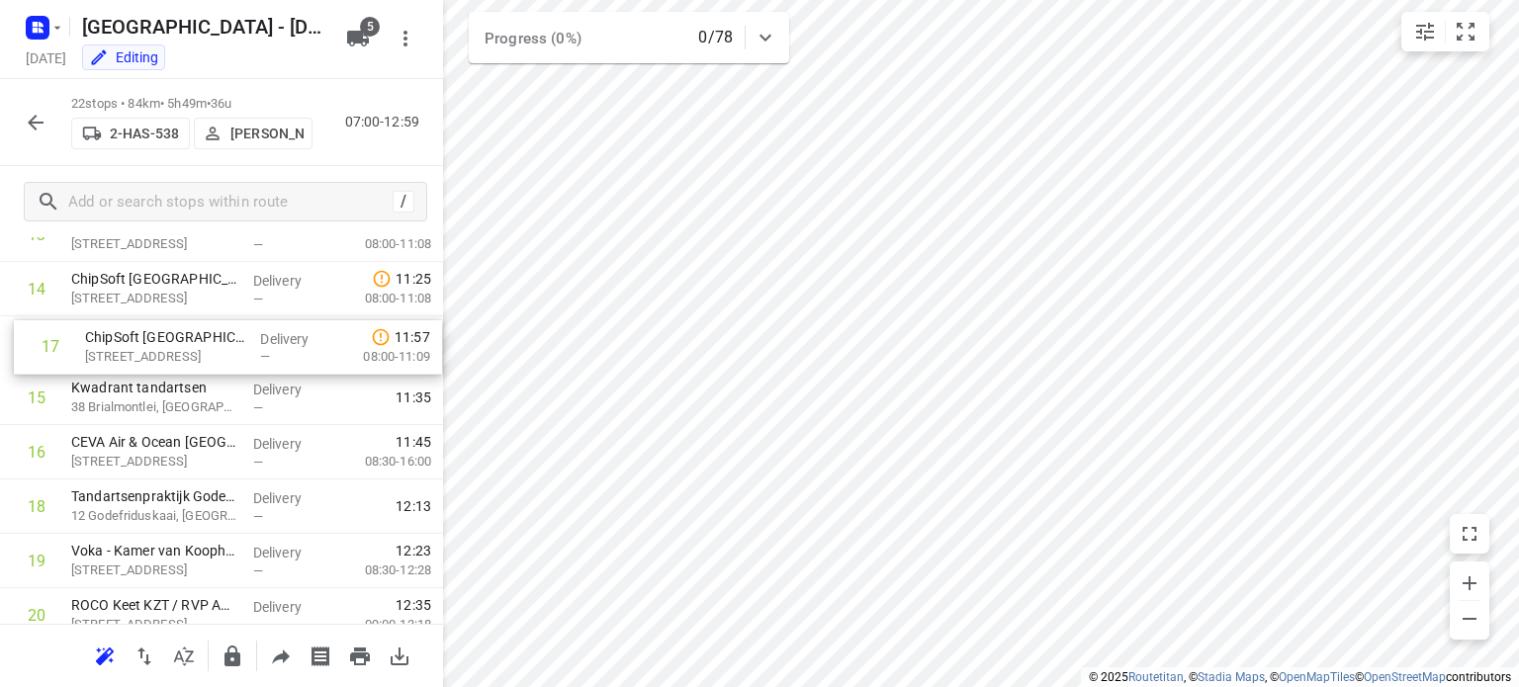
drag, startPoint x: 141, startPoint y: 458, endPoint x: 155, endPoint y: 344, distance: 114.6
click at [155, 344] on div "1 Bisschoppenhoflaan (RVP 122)([PERSON_NAME] (RVP 122)) [STREET_ADDRESS] Delive…" at bounding box center [221, 153] width 443 height 1197
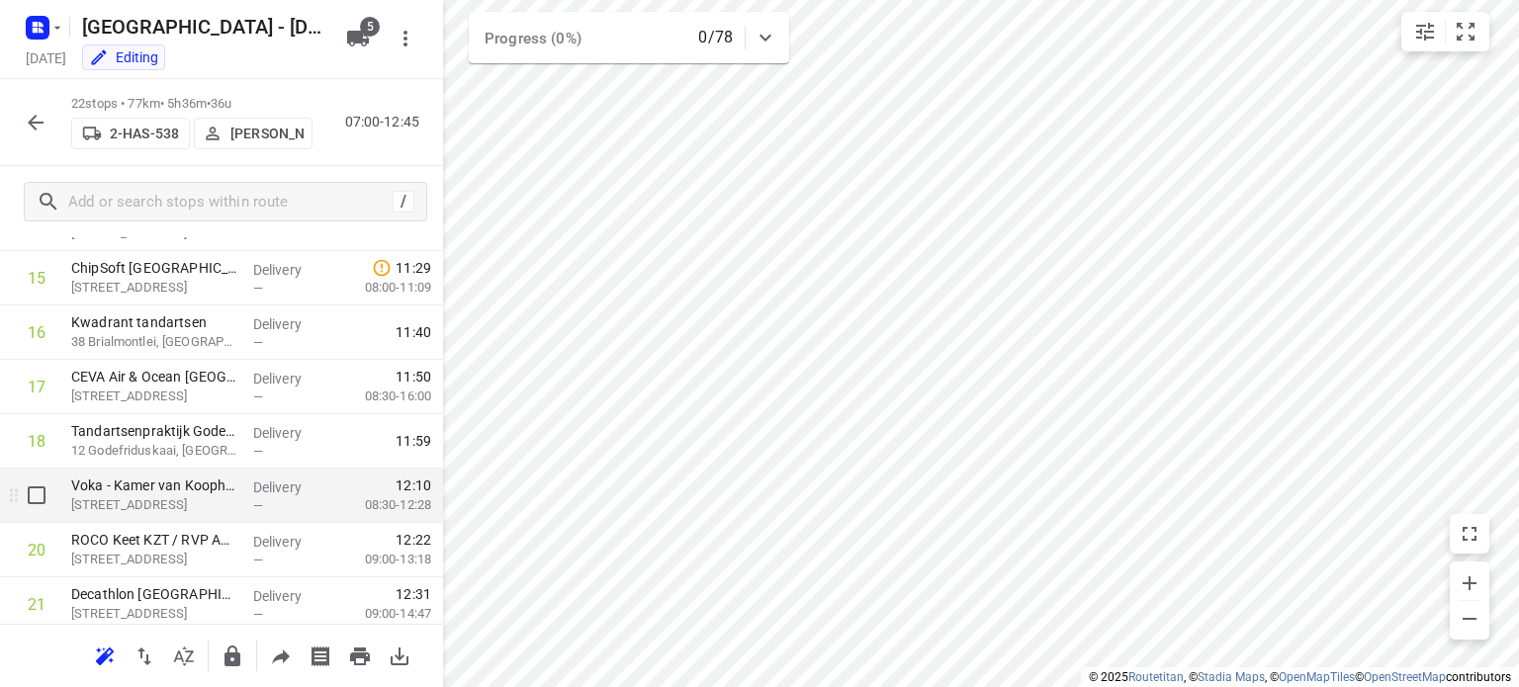
scroll to position [880, 0]
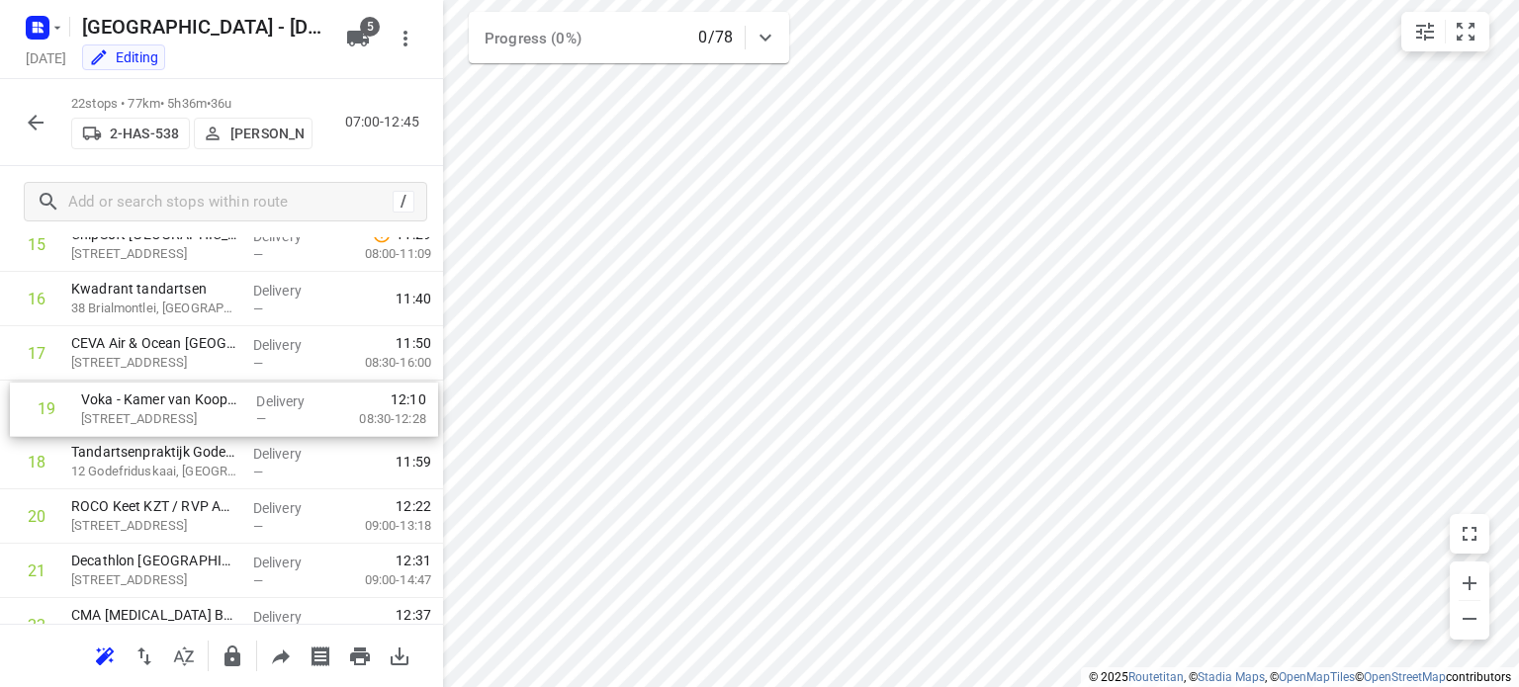
drag, startPoint x: 152, startPoint y: 470, endPoint x: 163, endPoint y: 410, distance: 60.3
click at [163, 410] on div "1 Bisschoppenhoflaan (RVP 122)([PERSON_NAME] (RVP 122)) [STREET_ADDRESS] Delive…" at bounding box center [221, 54] width 443 height 1197
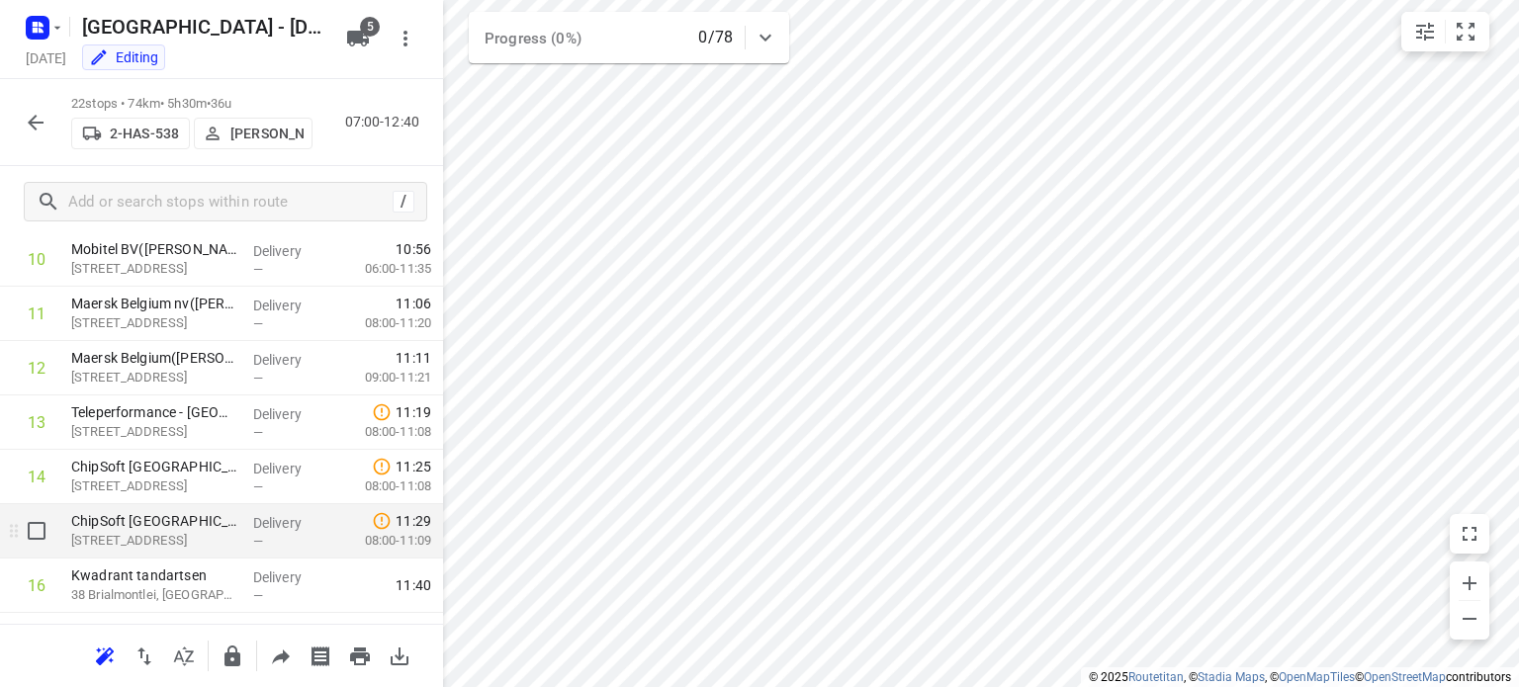
scroll to position [495, 0]
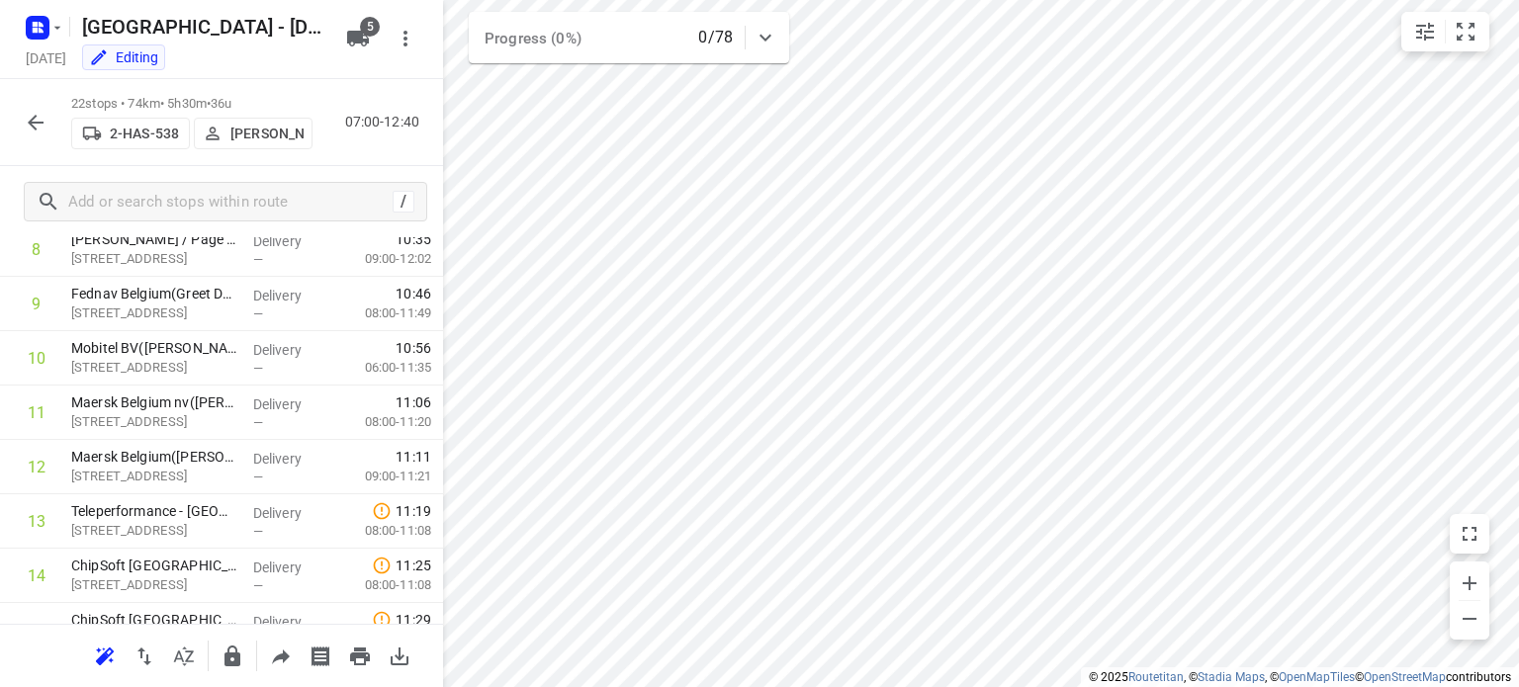
click at [33, 120] on icon "button" at bounding box center [36, 123] width 24 height 24
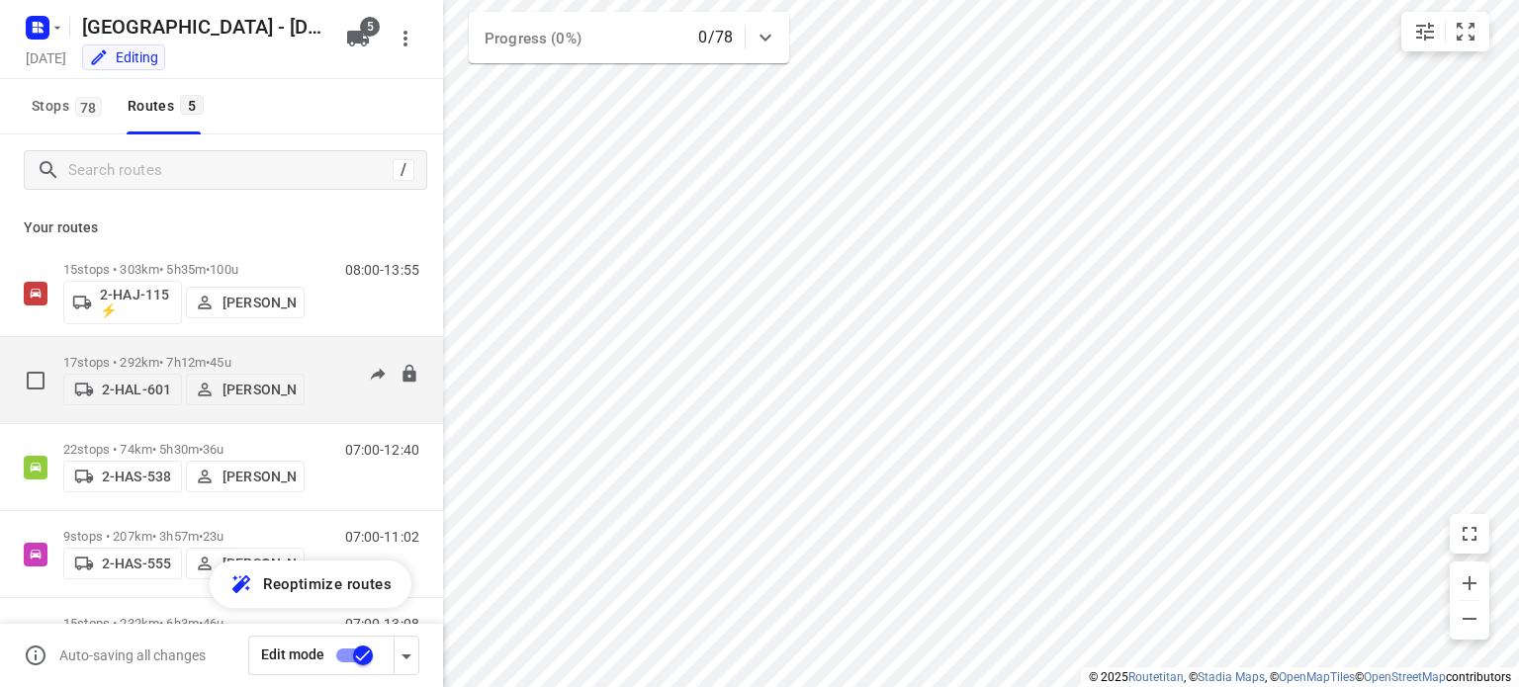
click at [162, 356] on p "17 stops • 292km • 7h12m • 45u" at bounding box center [183, 362] width 241 height 15
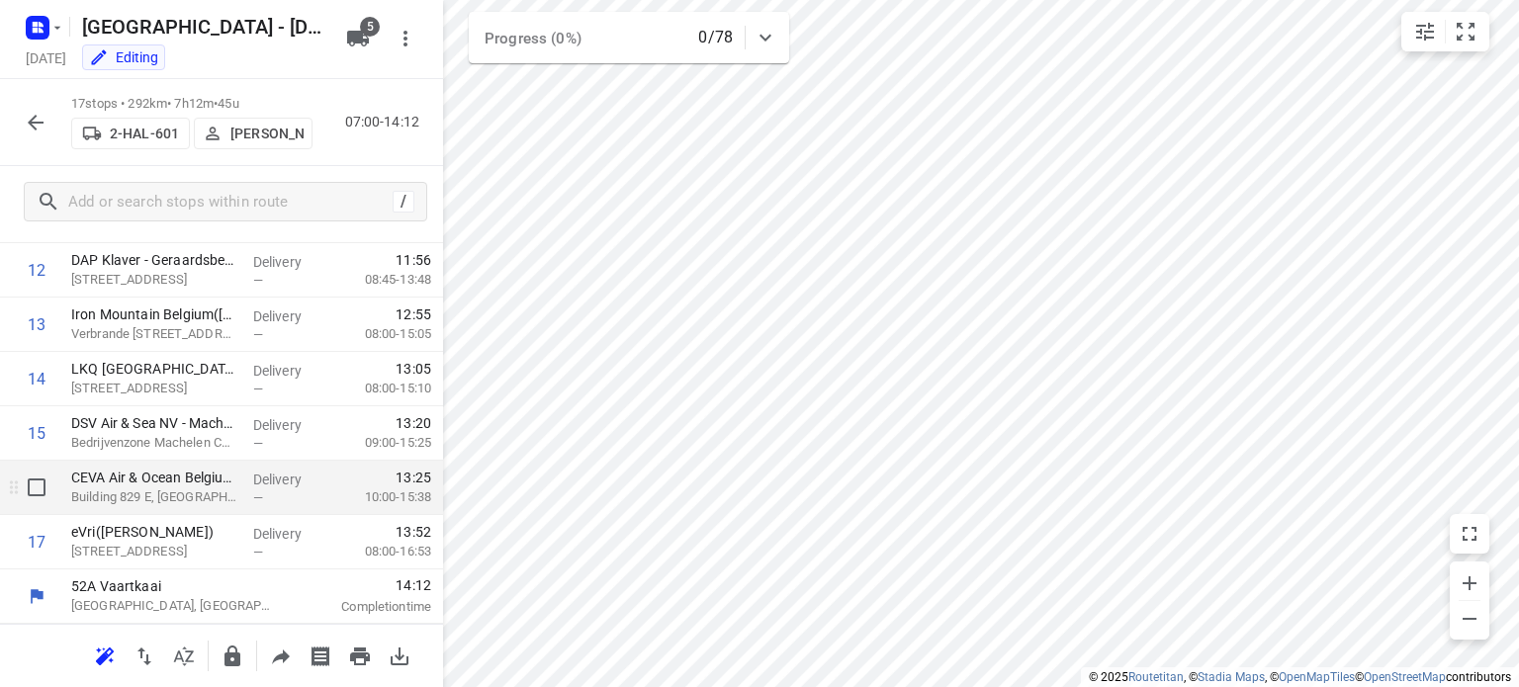
scroll to position [592, 0]
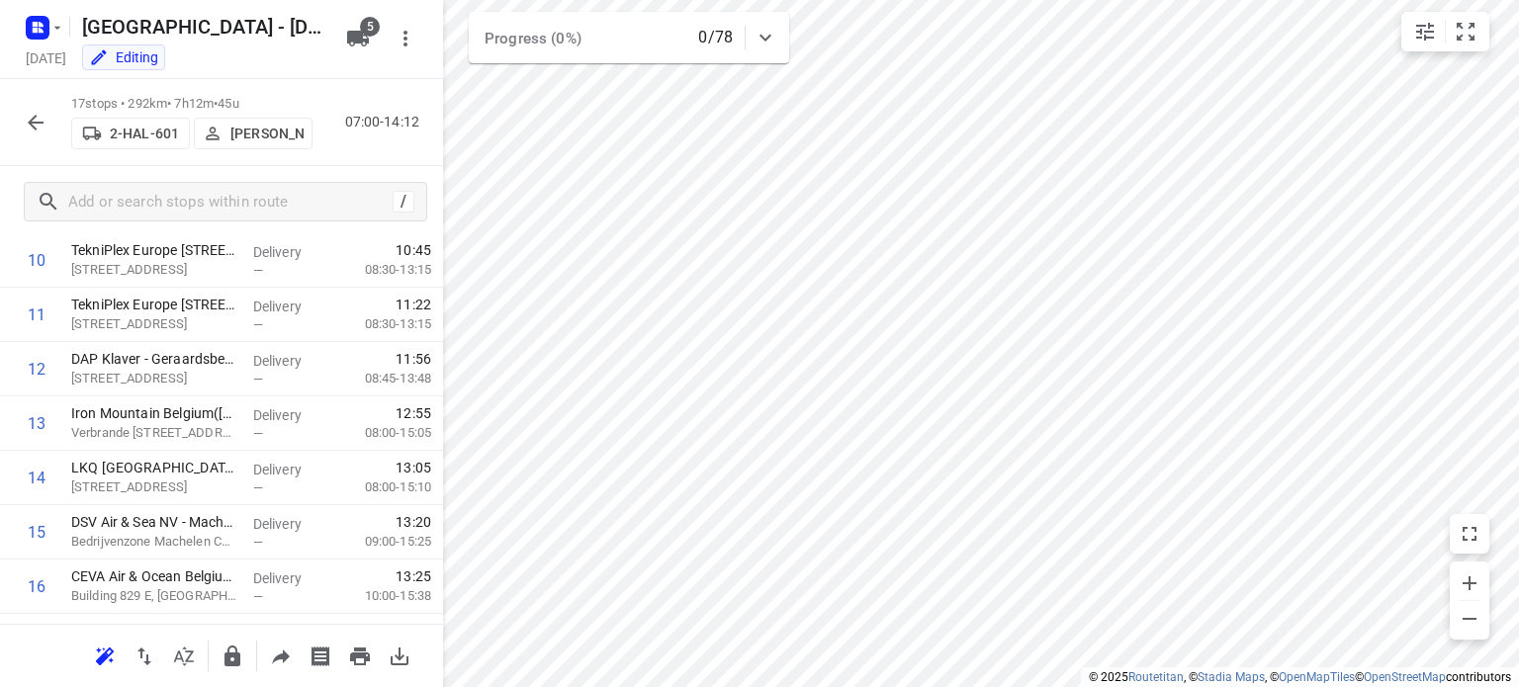
click at [34, 128] on icon "button" at bounding box center [36, 123] width 16 height 16
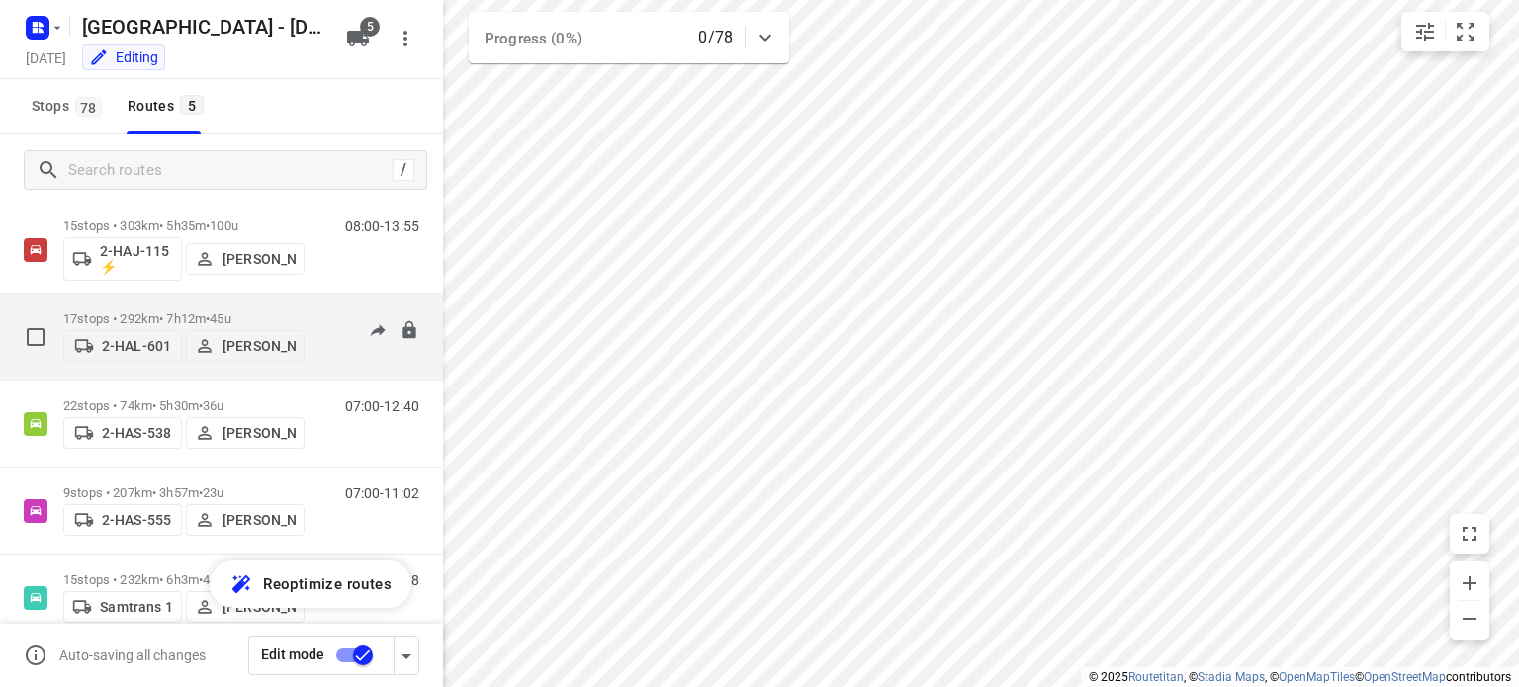
scroll to position [80, 0]
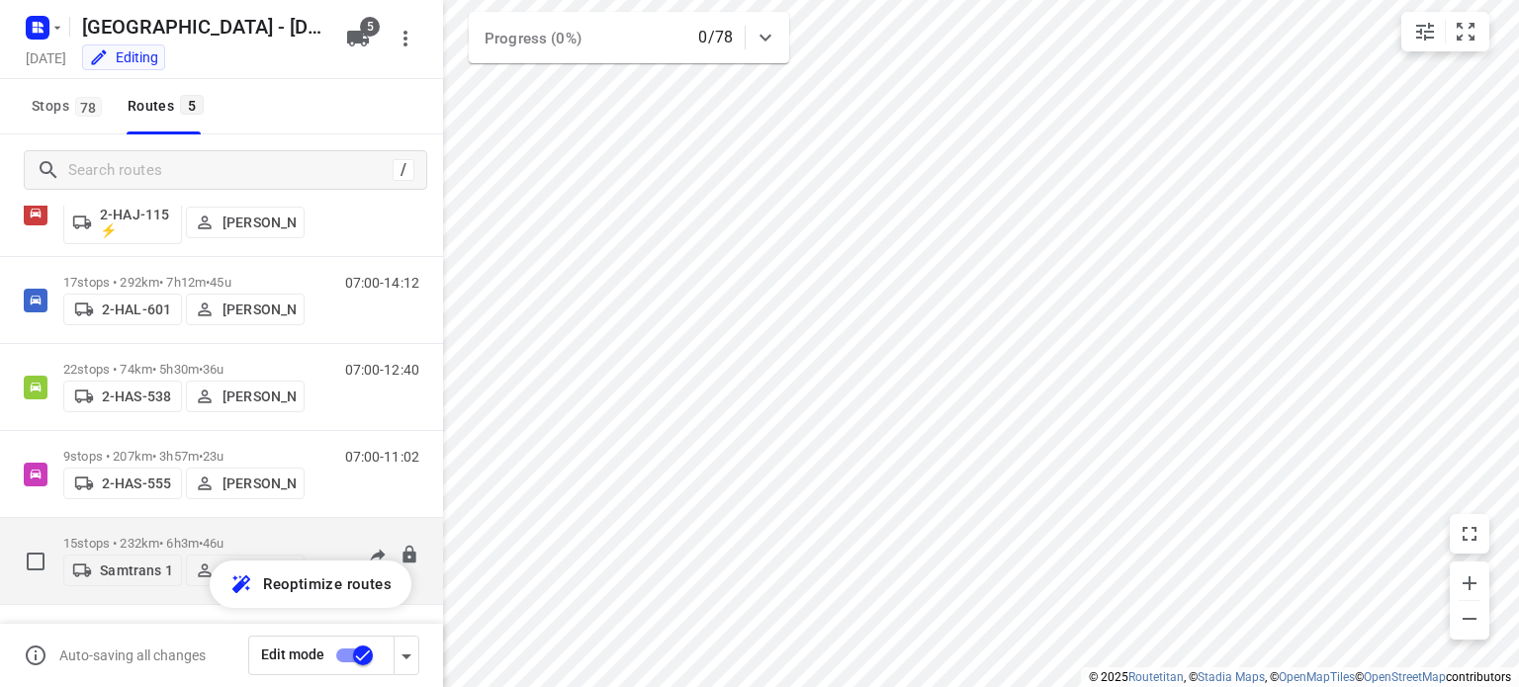
click at [125, 536] on p "15 stops • 232km • 6h3m • 46u" at bounding box center [183, 543] width 241 height 15
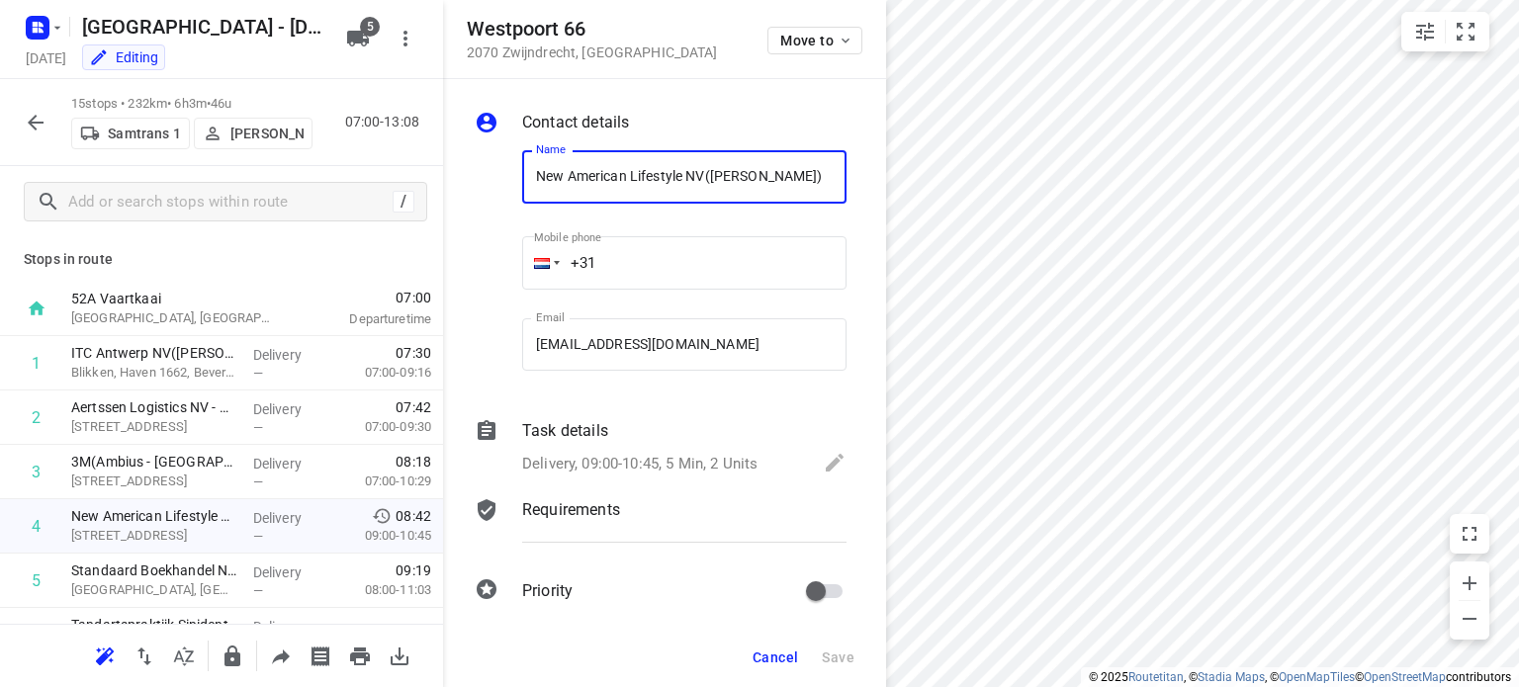
drag, startPoint x: 777, startPoint y: 664, endPoint x: 760, endPoint y: 627, distance: 40.7
click at [777, 662] on span "Cancel" at bounding box center [775, 658] width 45 height 16
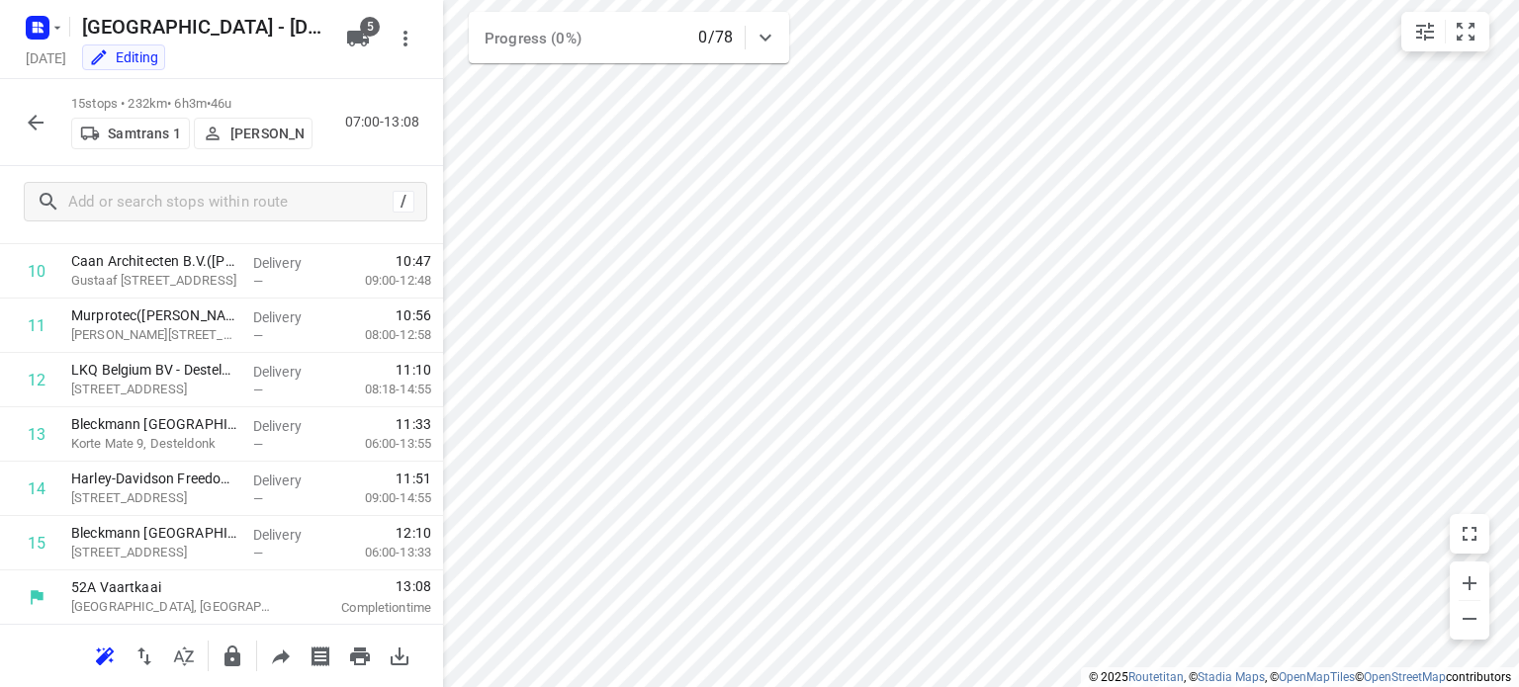
scroll to position [87, 0]
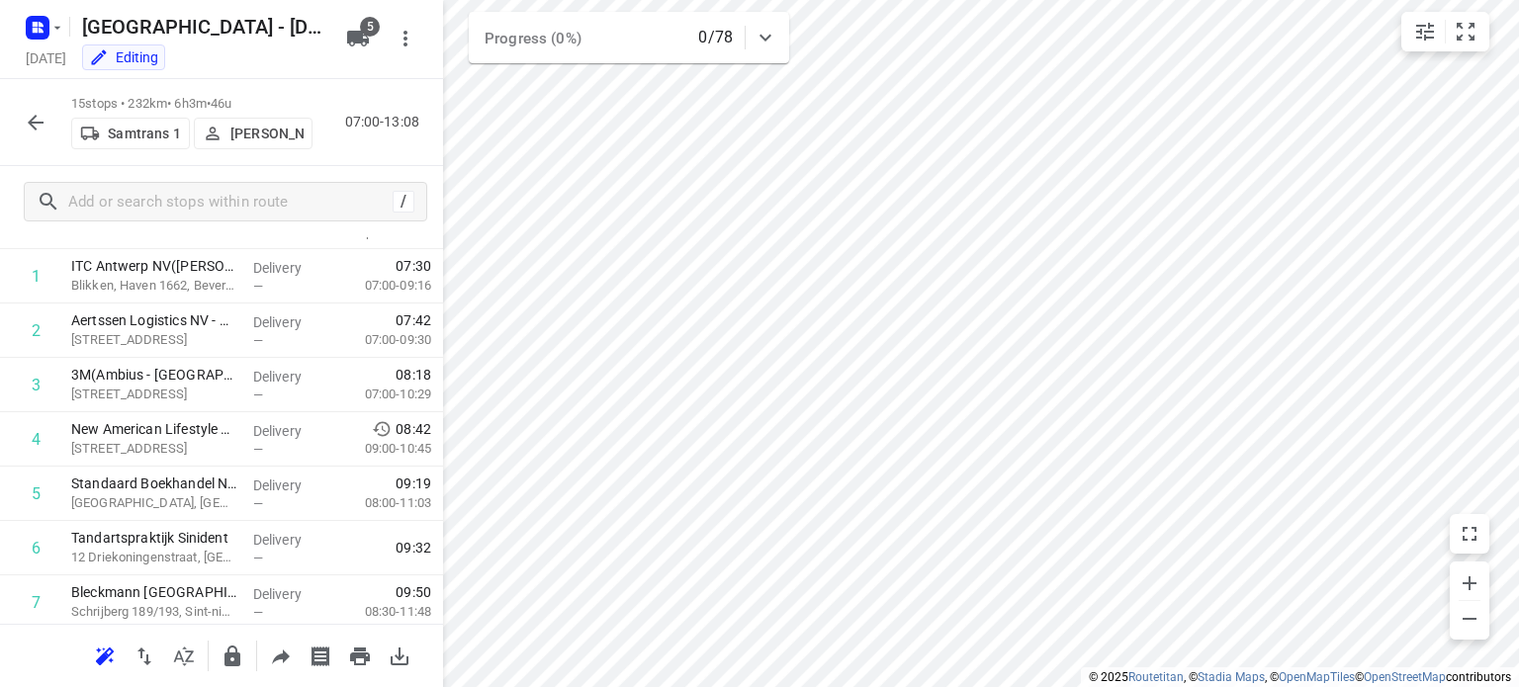
click at [32, 126] on icon "button" at bounding box center [36, 123] width 16 height 16
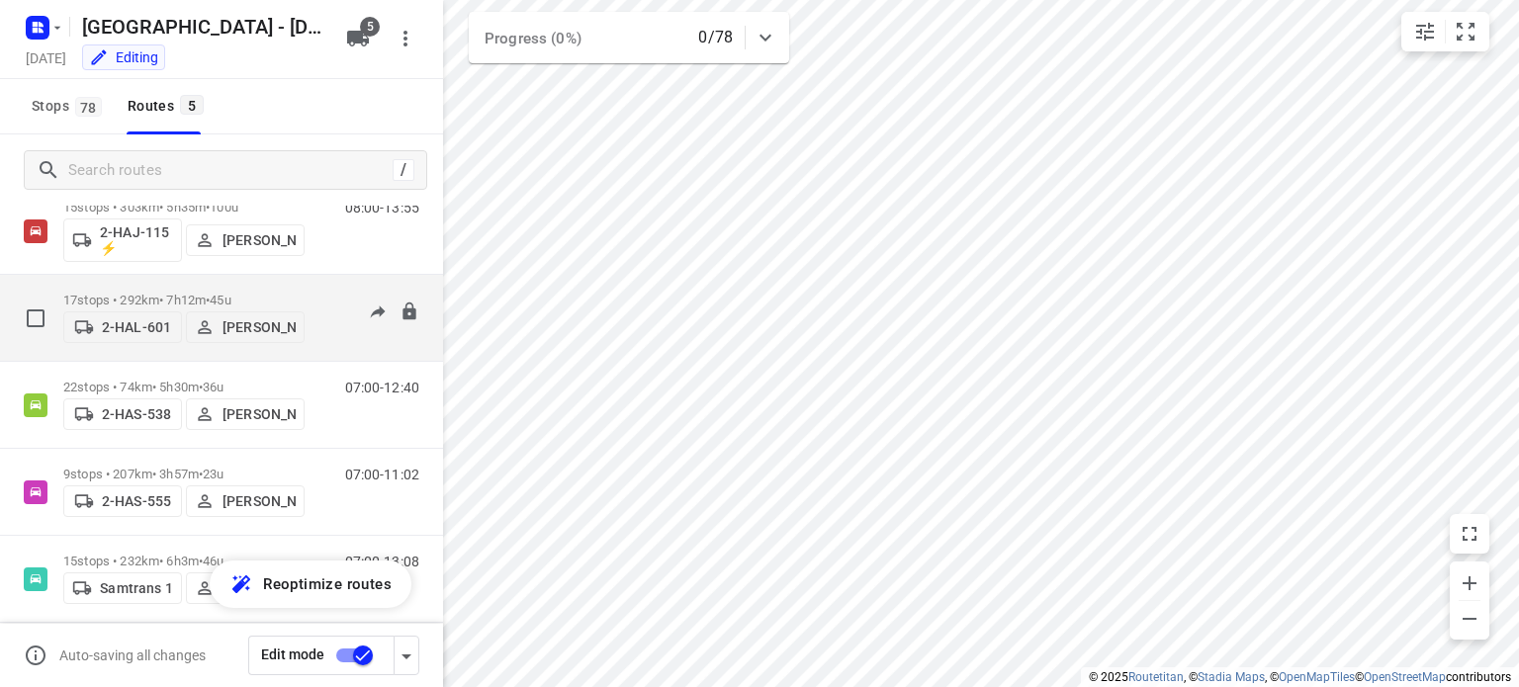
scroll to position [80, 0]
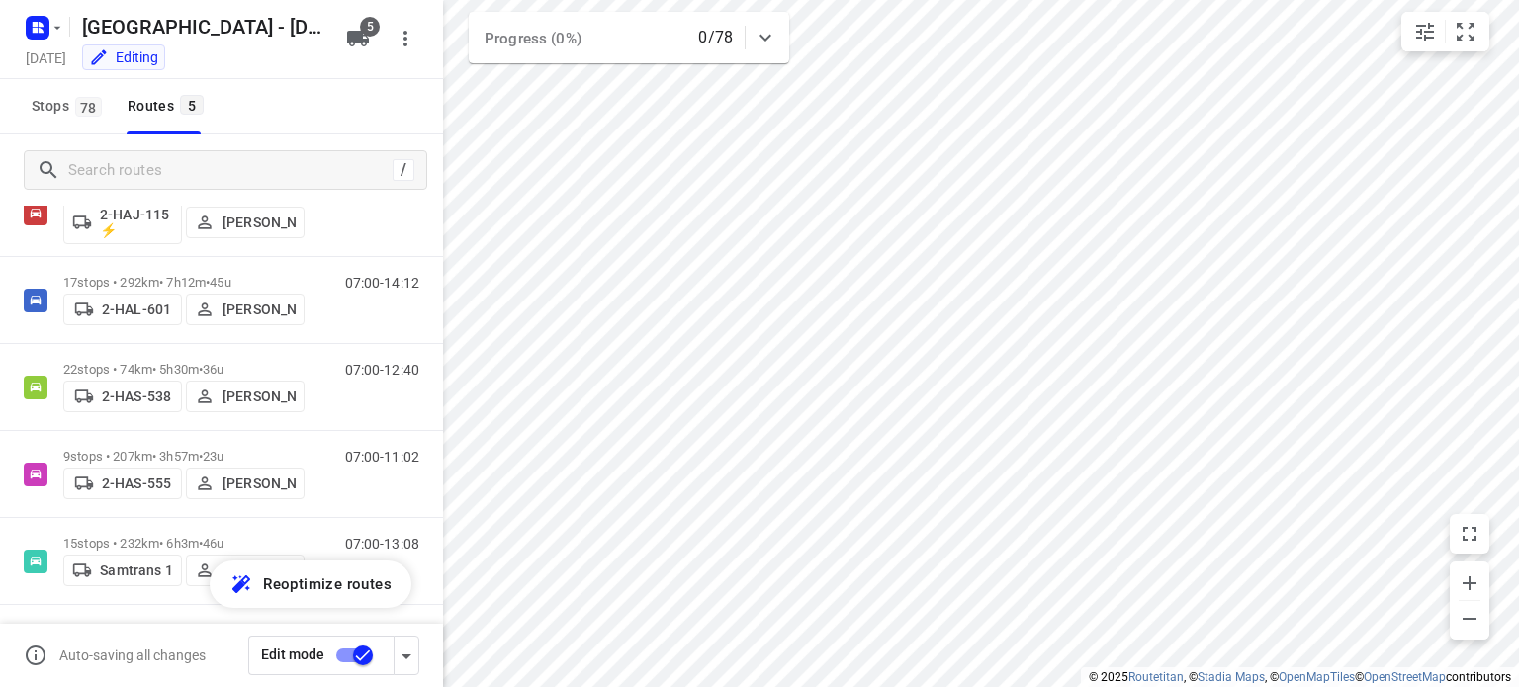
click at [363, 654] on input "checkbox" at bounding box center [363, 656] width 113 height 38
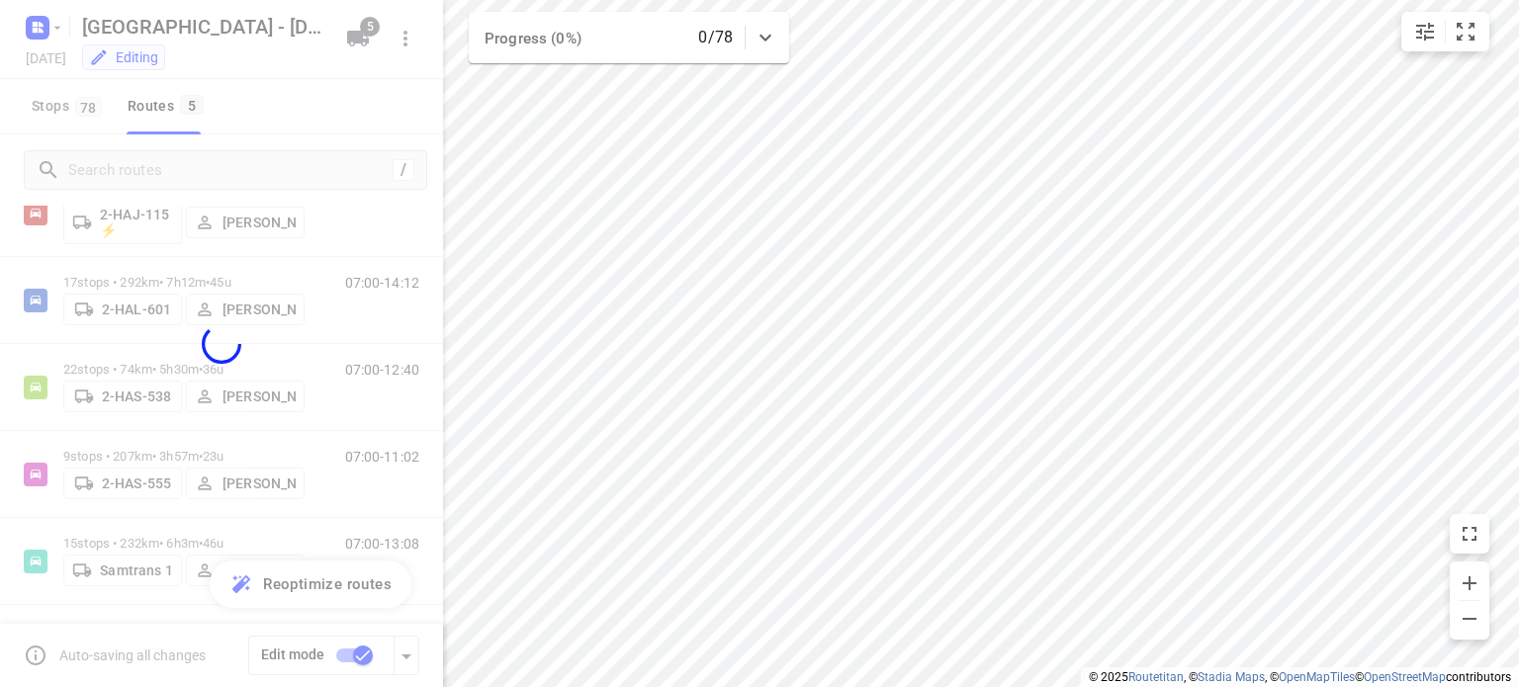
checkbox input "false"
